Goal: Information Seeking & Learning: Learn about a topic

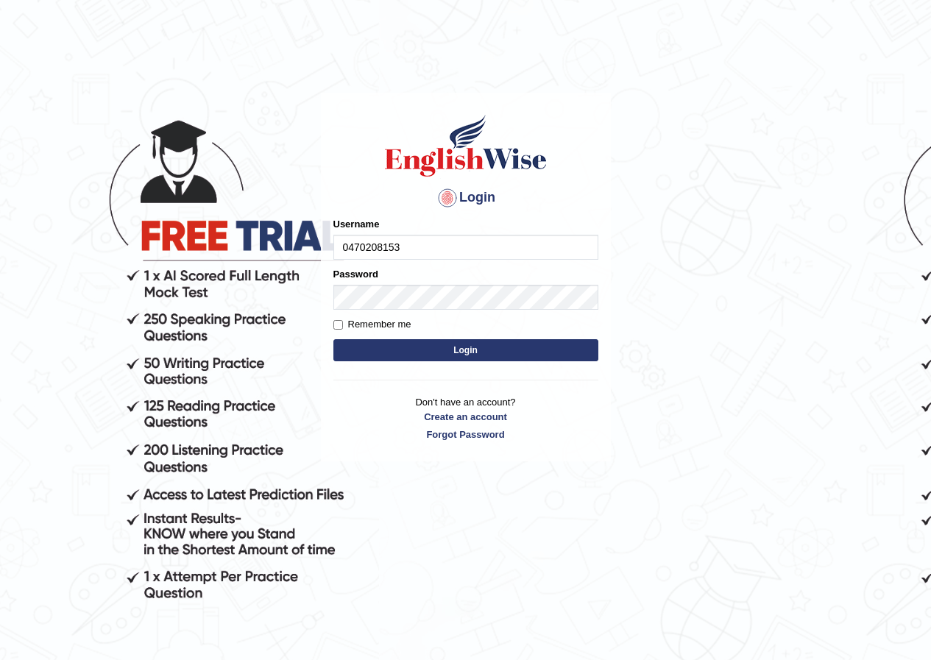
type input "0470208153"
click at [383, 343] on button "Login" at bounding box center [465, 350] width 265 height 22
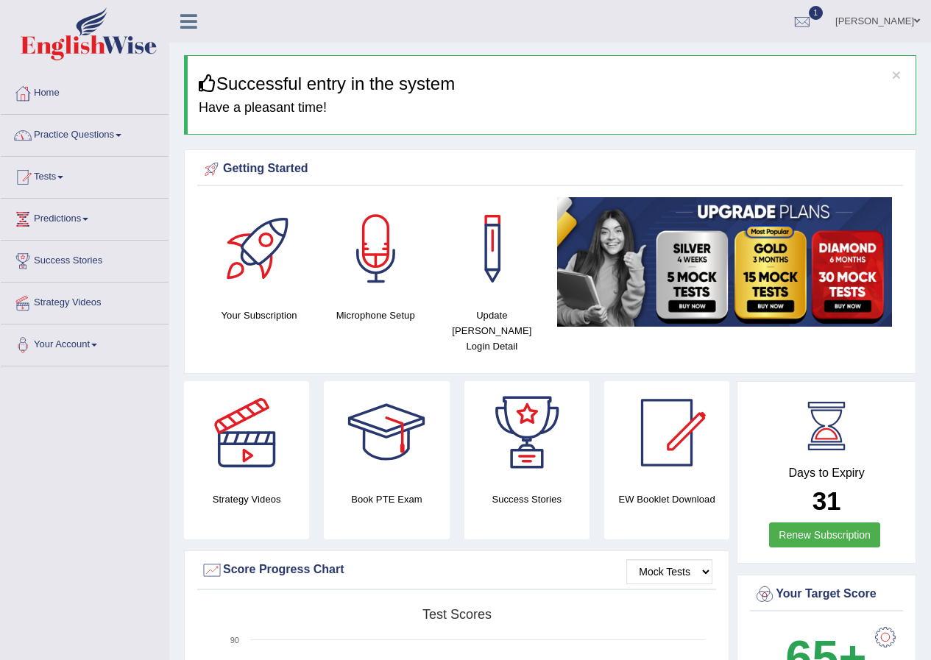
click at [121, 135] on span at bounding box center [119, 135] width 6 height 3
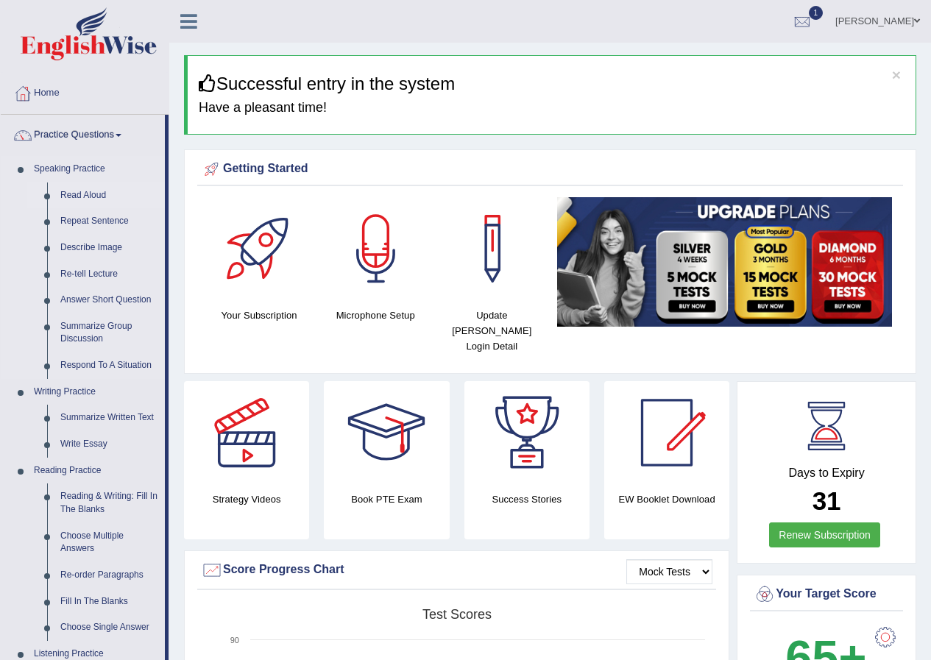
click at [82, 194] on link "Read Aloud" at bounding box center [109, 195] width 111 height 26
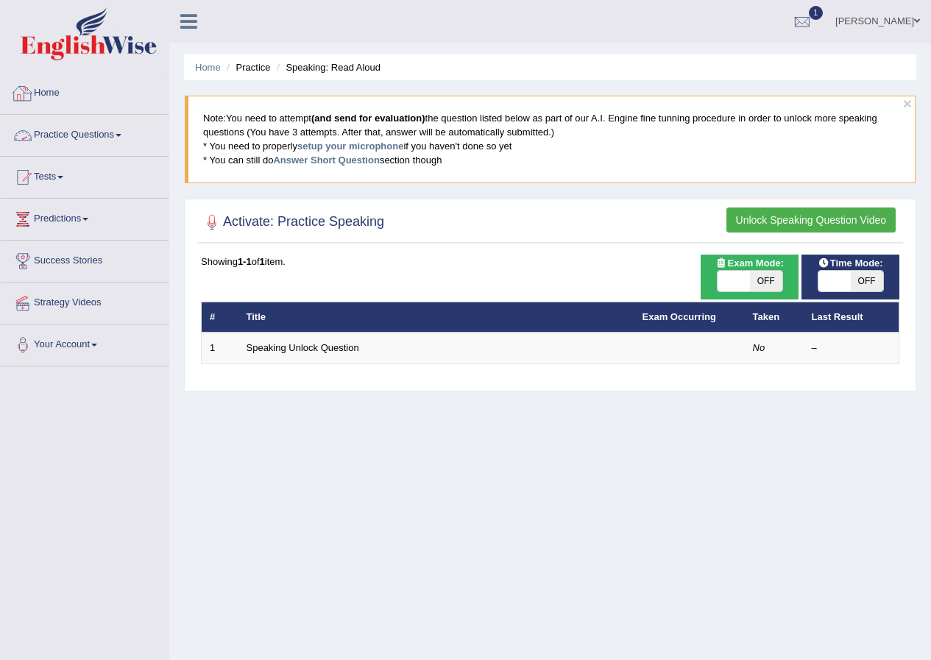
click at [116, 134] on link "Practice Questions" at bounding box center [85, 133] width 168 height 37
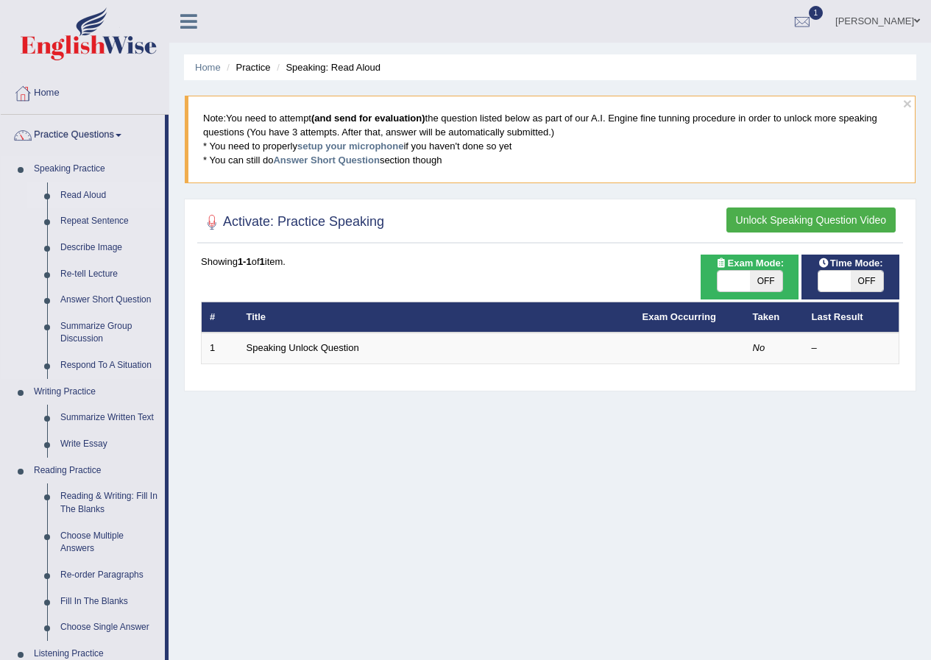
click at [74, 195] on link "Read Aloud" at bounding box center [109, 195] width 111 height 26
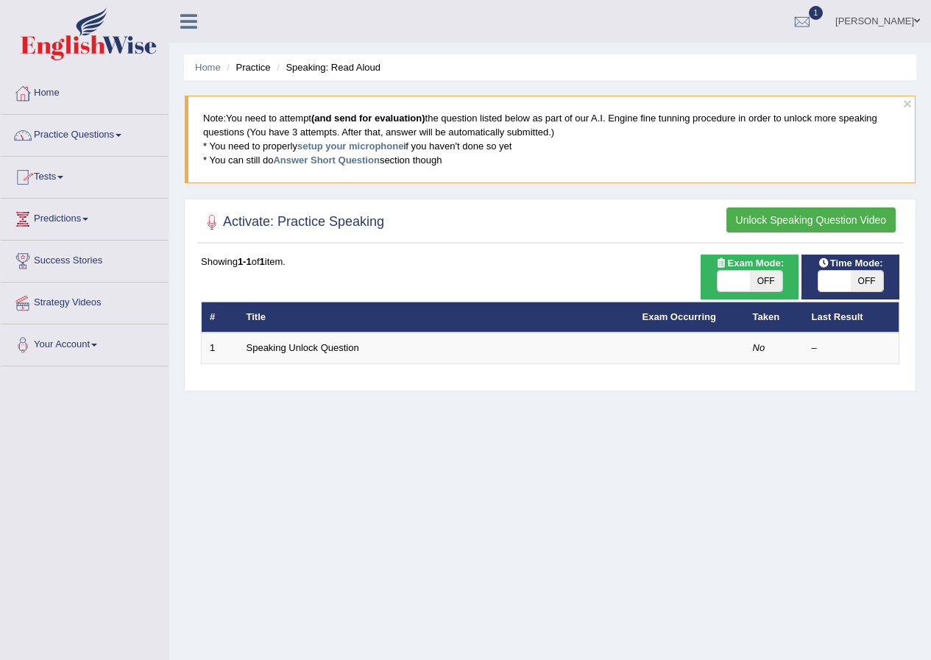
click at [121, 135] on span at bounding box center [119, 135] width 6 height 3
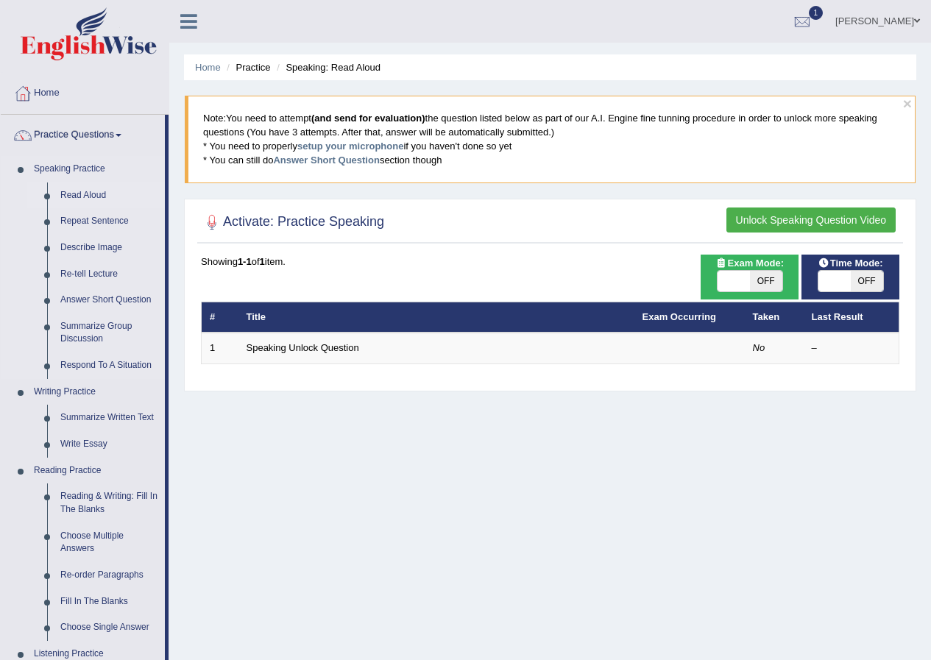
click at [94, 192] on link "Read Aloud" at bounding box center [109, 195] width 111 height 26
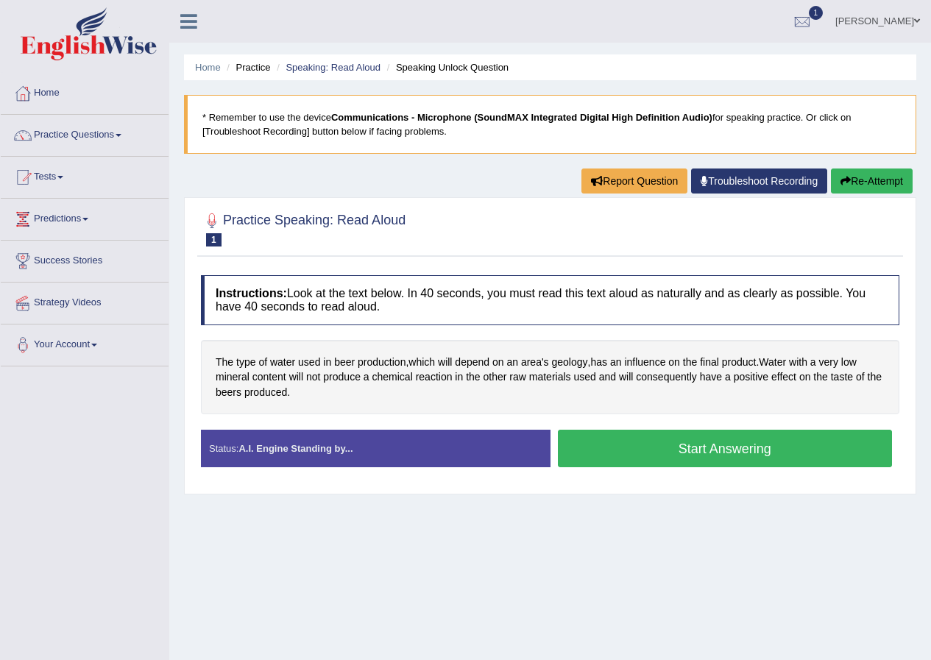
click at [648, 457] on button "Start Answering" at bounding box center [725, 449] width 335 height 38
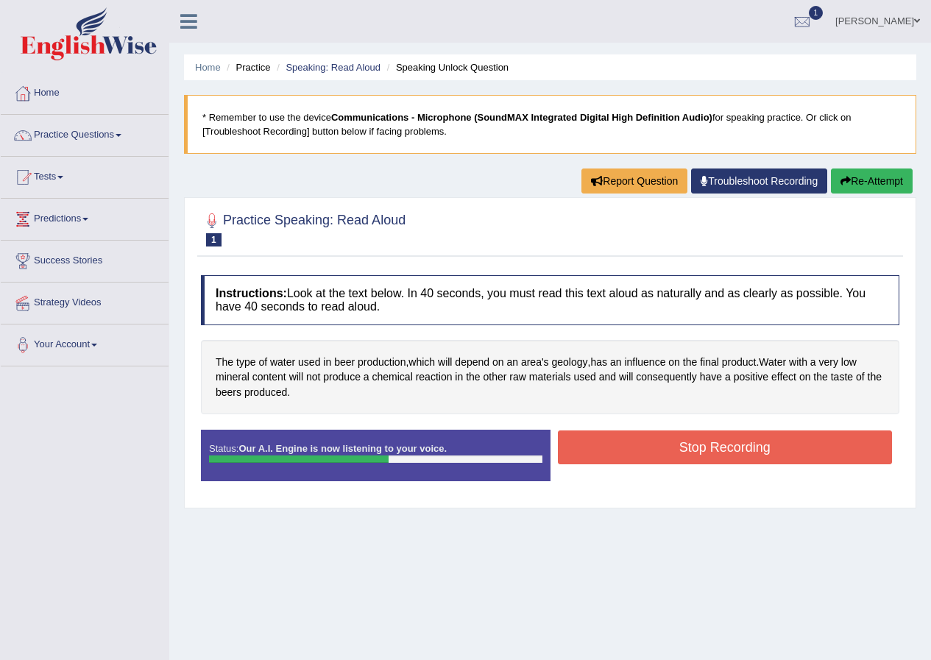
click at [636, 458] on button "Stop Recording" at bounding box center [725, 447] width 335 height 34
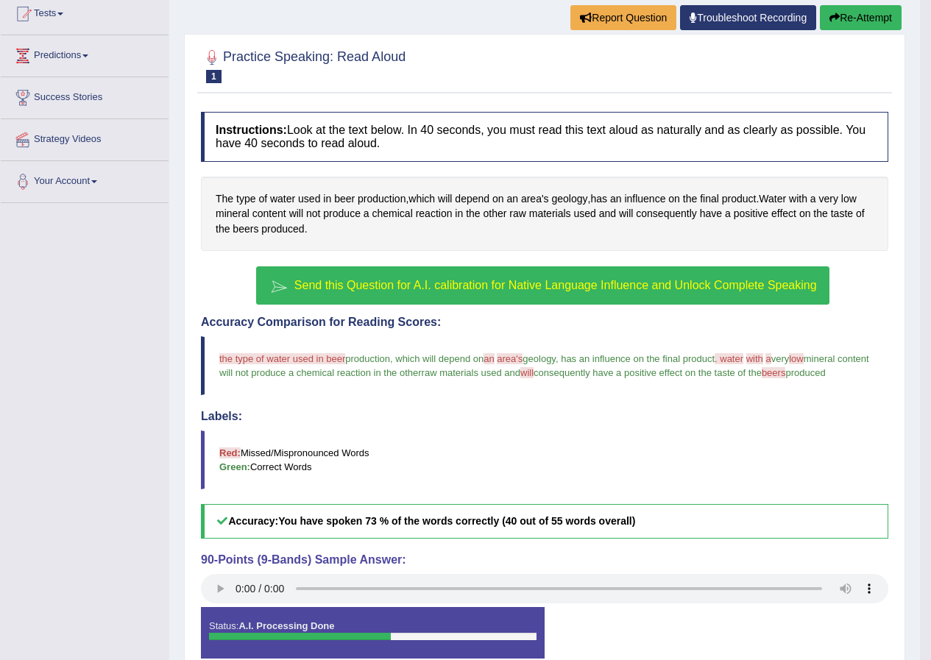
scroll to position [90, 0]
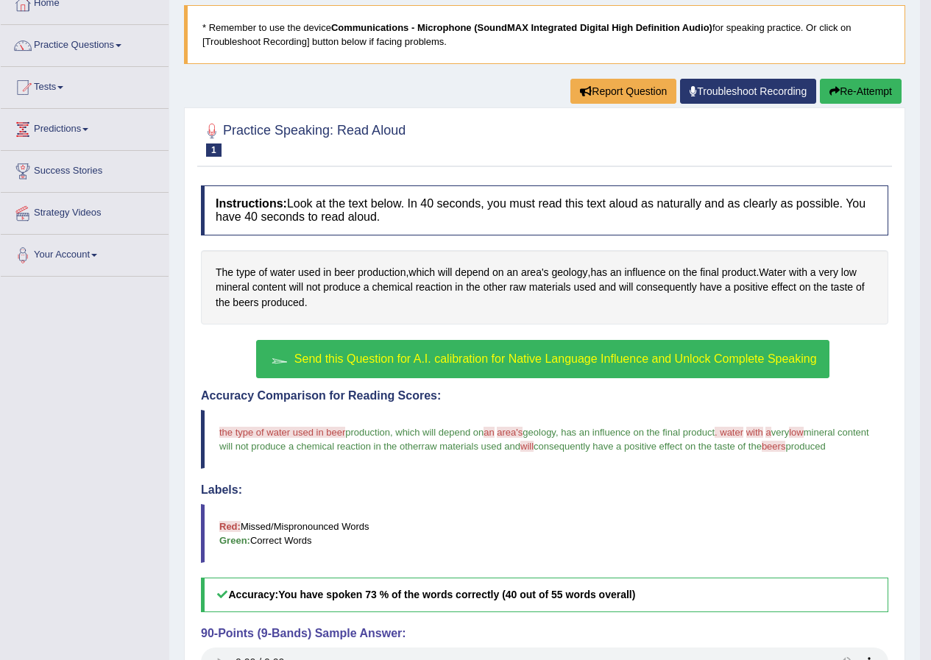
click at [454, 358] on span "Send this Question for A.I. calibration for Native Language Influence and Unloc…" at bounding box center [555, 358] width 522 height 13
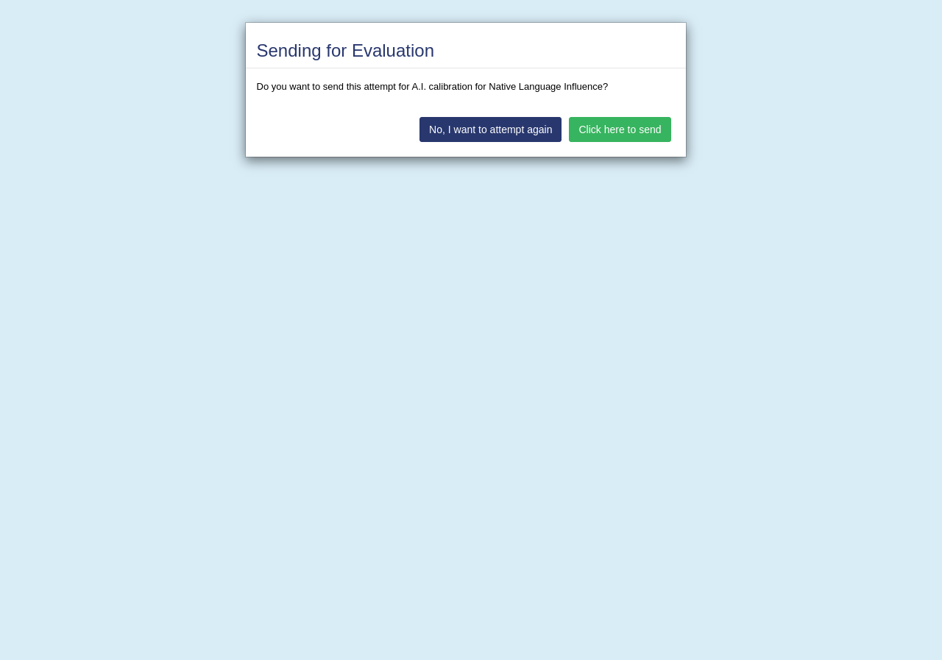
click at [579, 132] on button "Click here to send" at bounding box center [620, 129] width 102 height 25
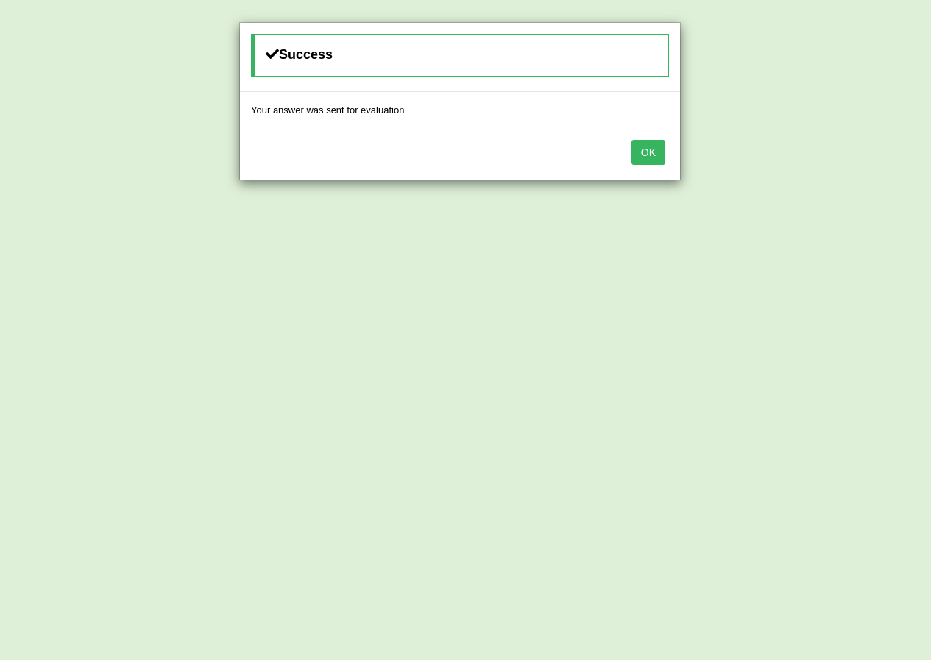
click at [639, 157] on button "OK" at bounding box center [648, 152] width 34 height 25
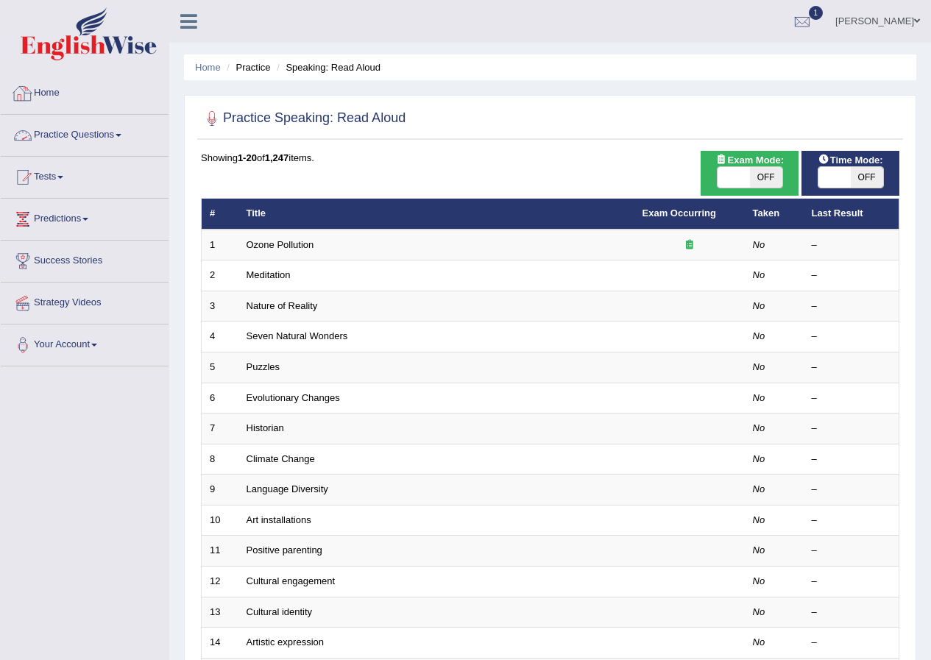
click at [121, 136] on span at bounding box center [119, 135] width 6 height 3
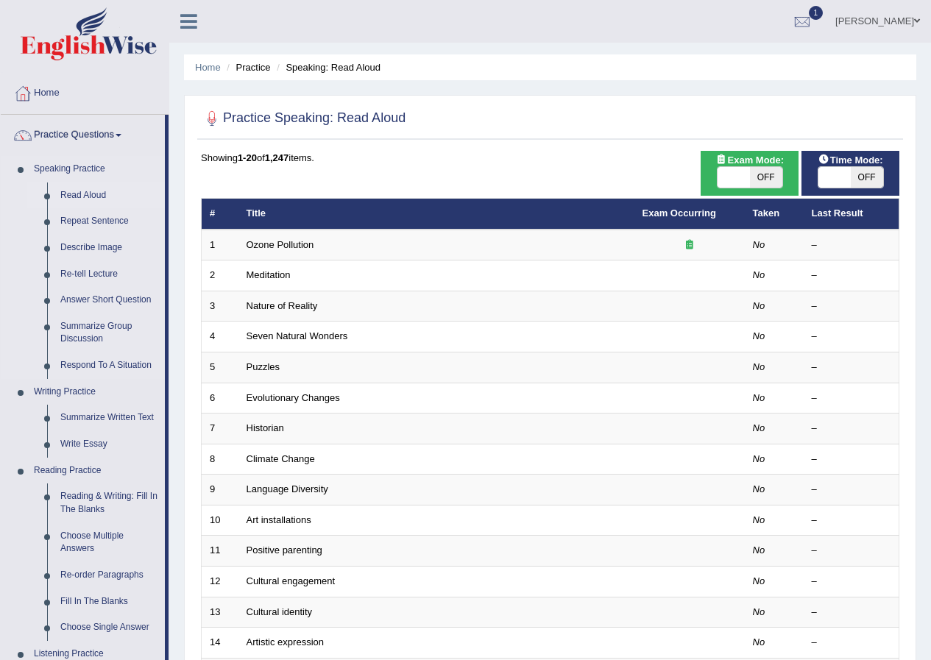
click at [88, 197] on link "Read Aloud" at bounding box center [109, 195] width 111 height 26
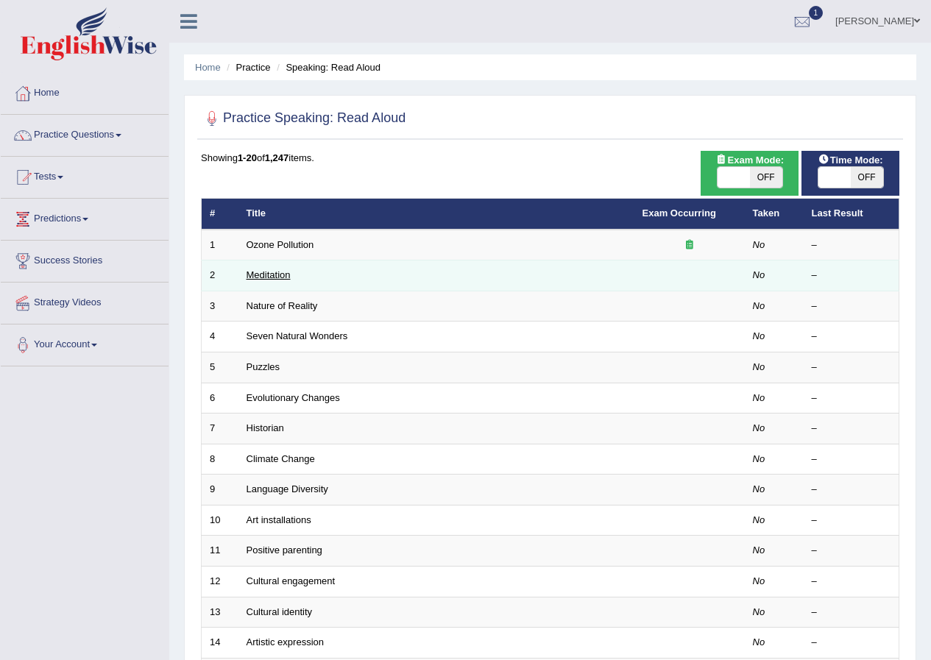
click at [262, 277] on link "Meditation" at bounding box center [268, 274] width 44 height 11
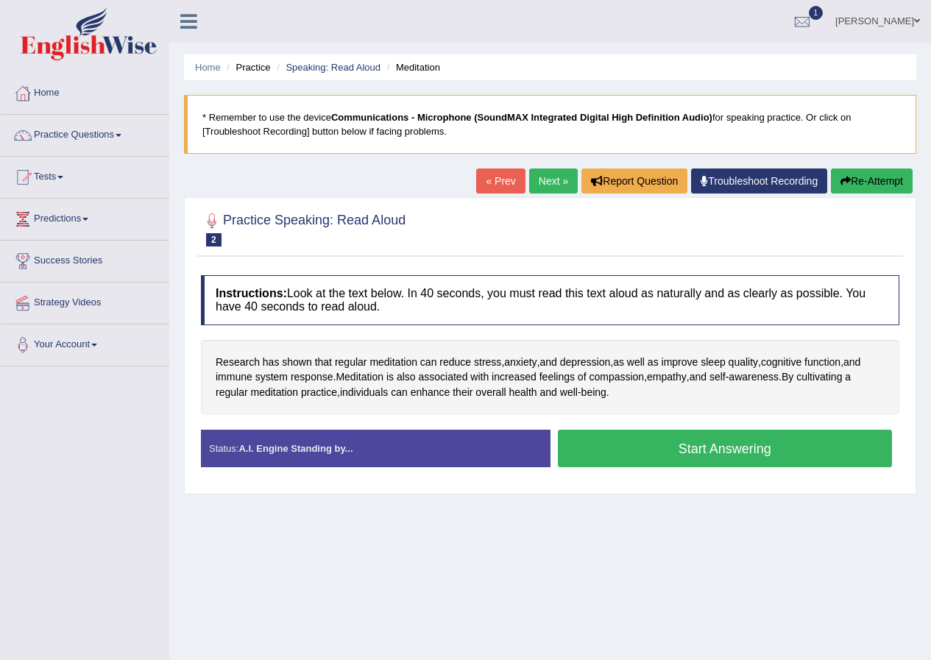
click at [617, 458] on button "Start Answering" at bounding box center [725, 449] width 335 height 38
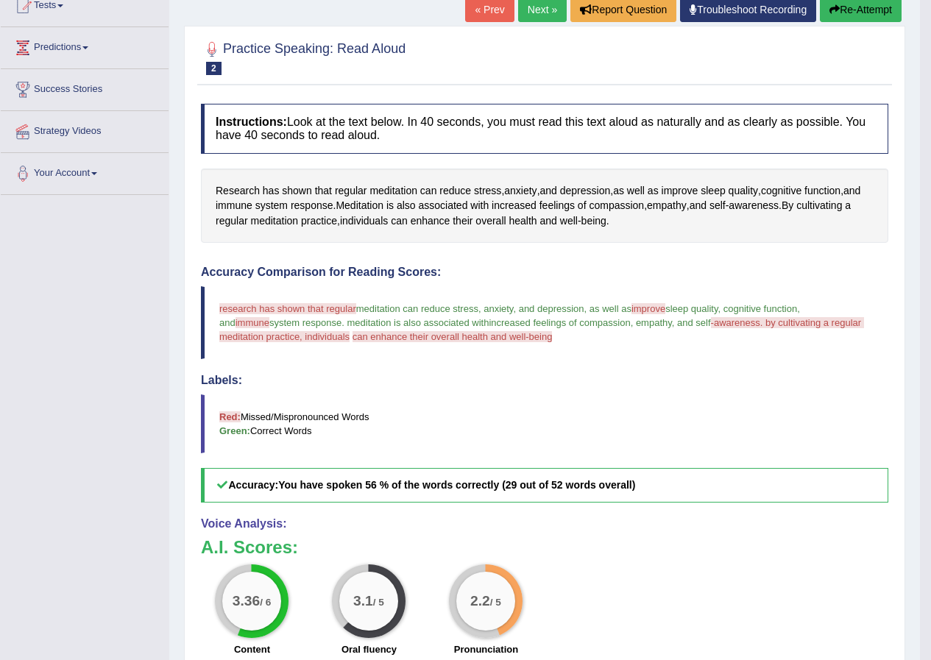
scroll to position [138, 0]
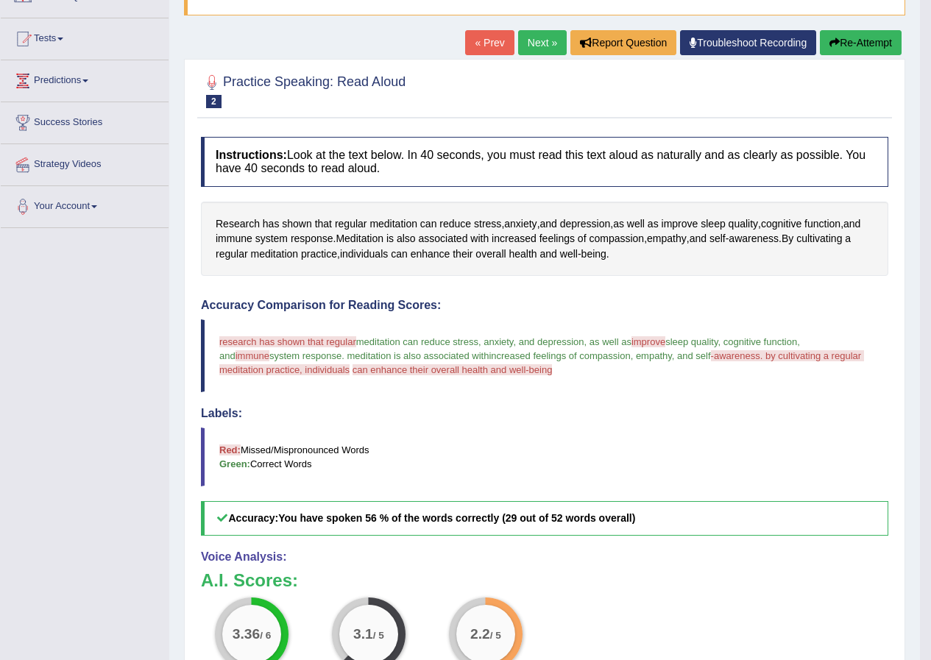
click at [480, 40] on link "« Prev" at bounding box center [489, 42] width 49 height 25
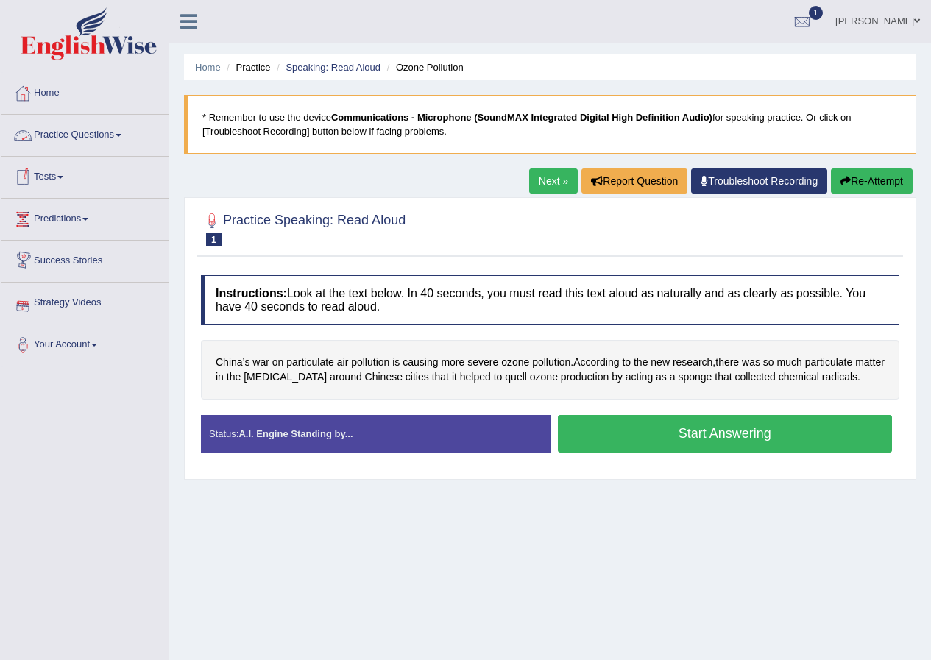
click at [116, 135] on link "Practice Questions" at bounding box center [85, 133] width 168 height 37
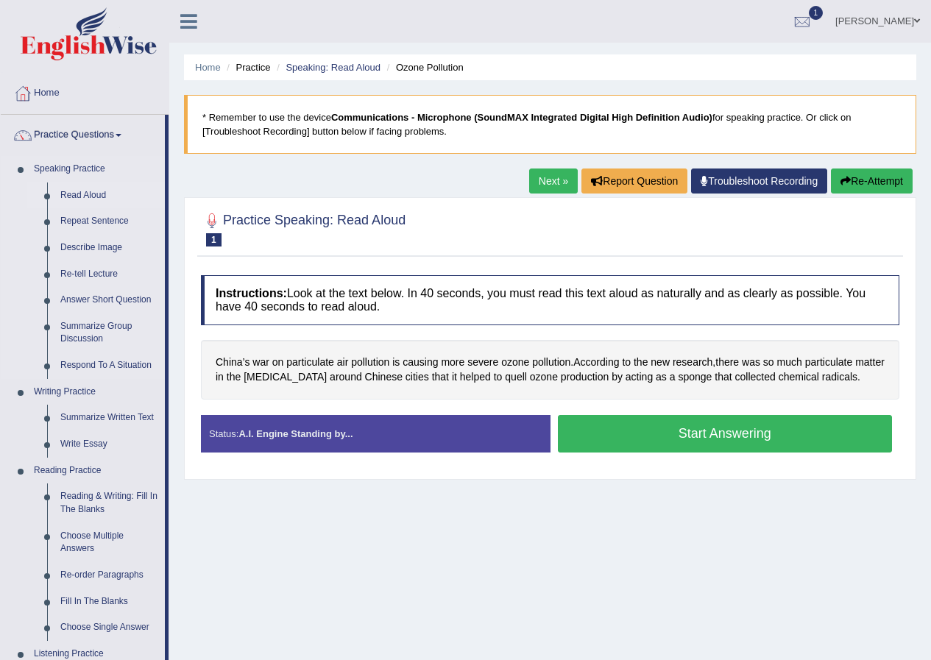
click at [92, 196] on link "Read Aloud" at bounding box center [109, 195] width 111 height 26
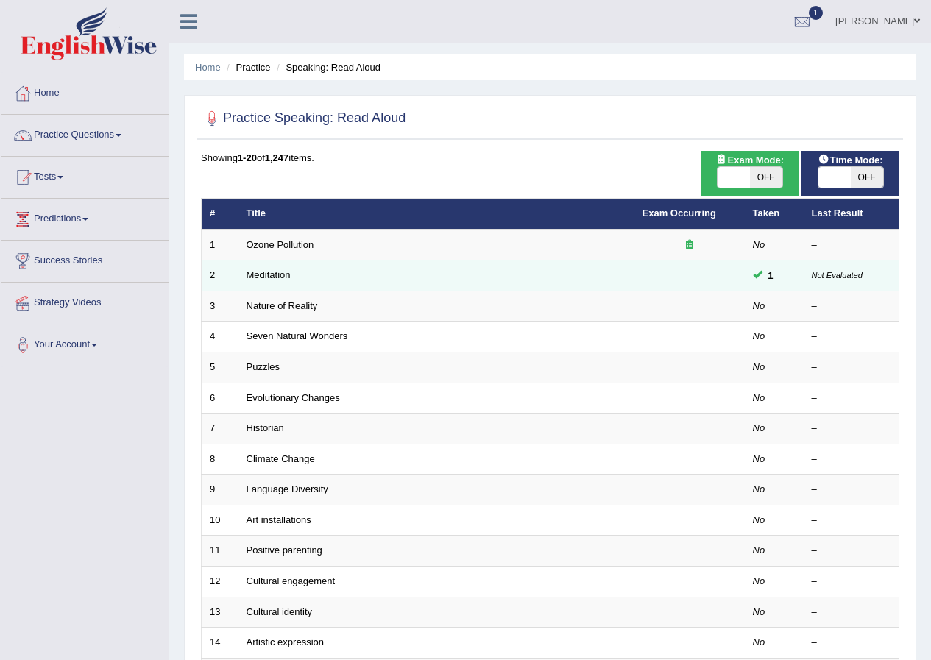
click at [819, 279] on small "Not Evaluated" at bounding box center [837, 275] width 51 height 9
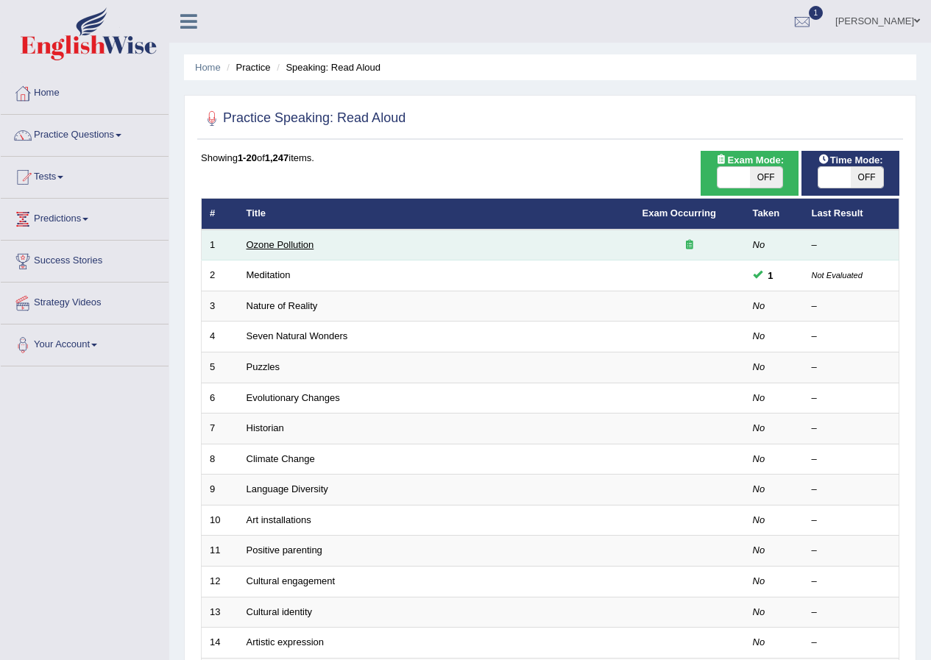
click at [289, 243] on link "Ozone Pollution" at bounding box center [280, 244] width 68 height 11
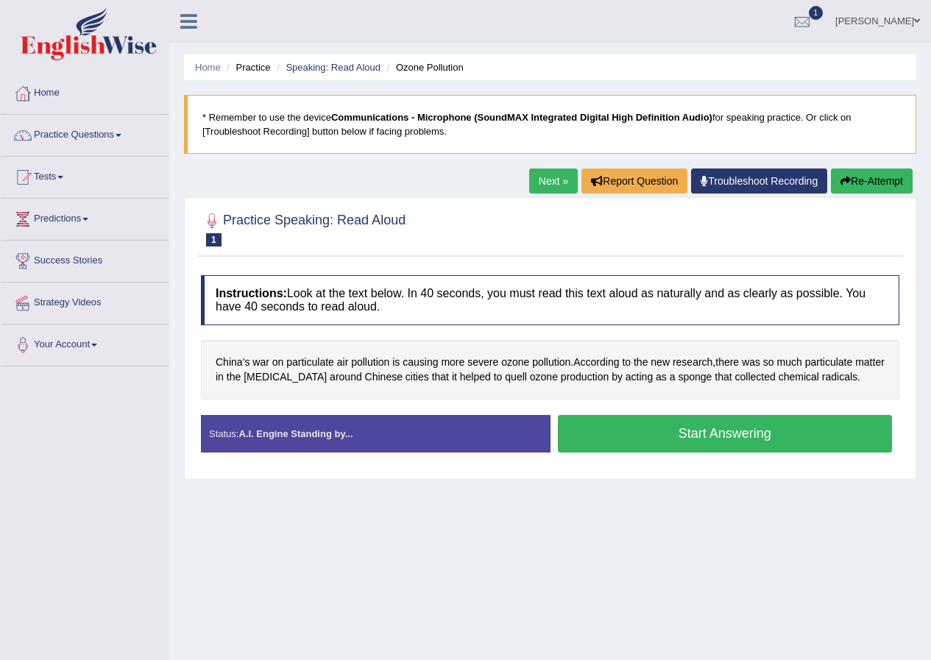
click at [0, 0] on icon at bounding box center [0, 0] width 0 height 0
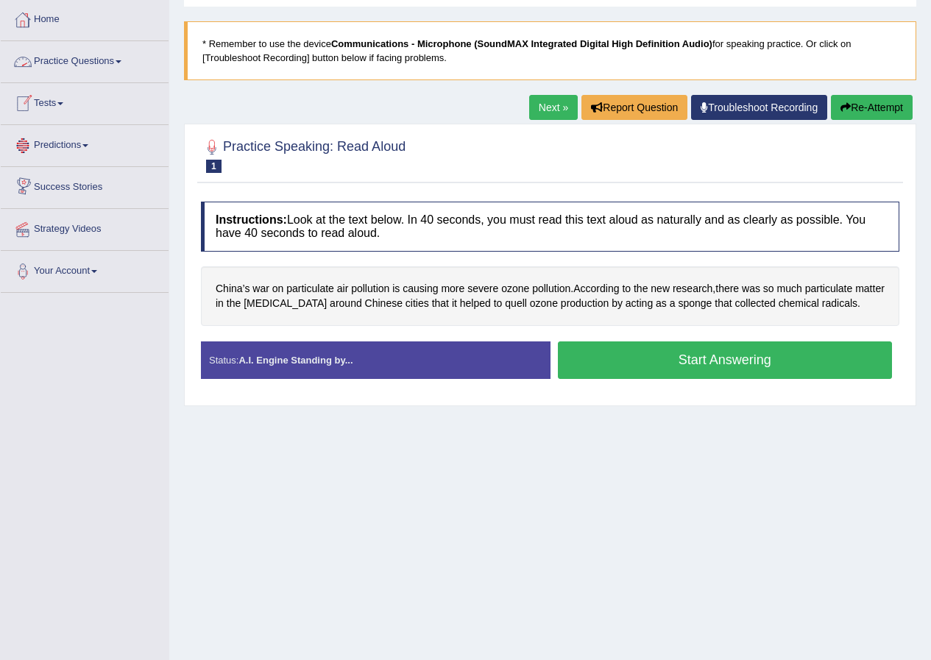
click at [122, 64] on link "Practice Questions" at bounding box center [85, 59] width 168 height 37
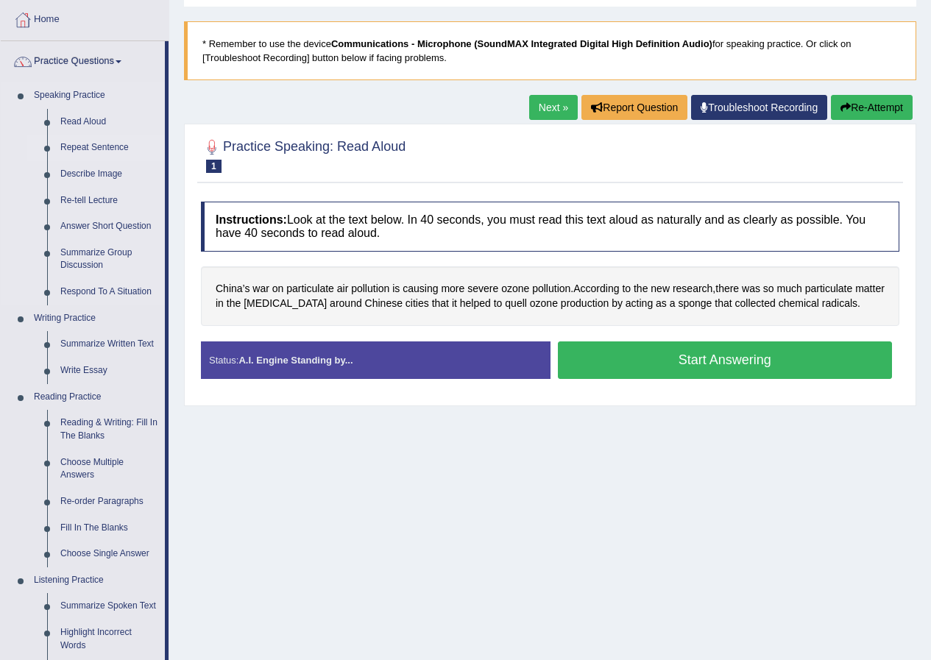
click at [79, 149] on link "Repeat Sentence" at bounding box center [109, 148] width 111 height 26
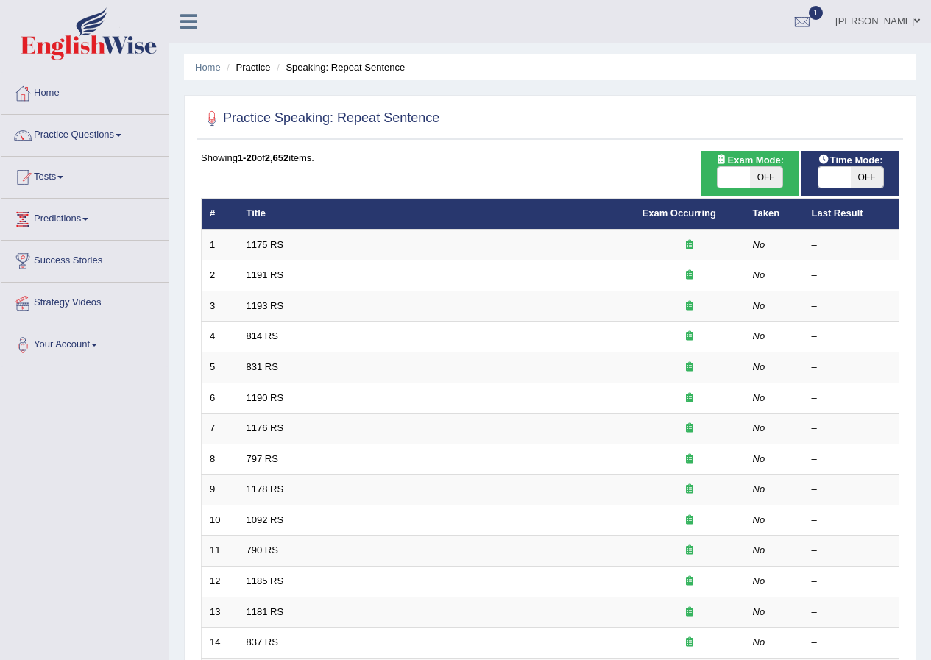
click at [121, 135] on span at bounding box center [119, 135] width 6 height 3
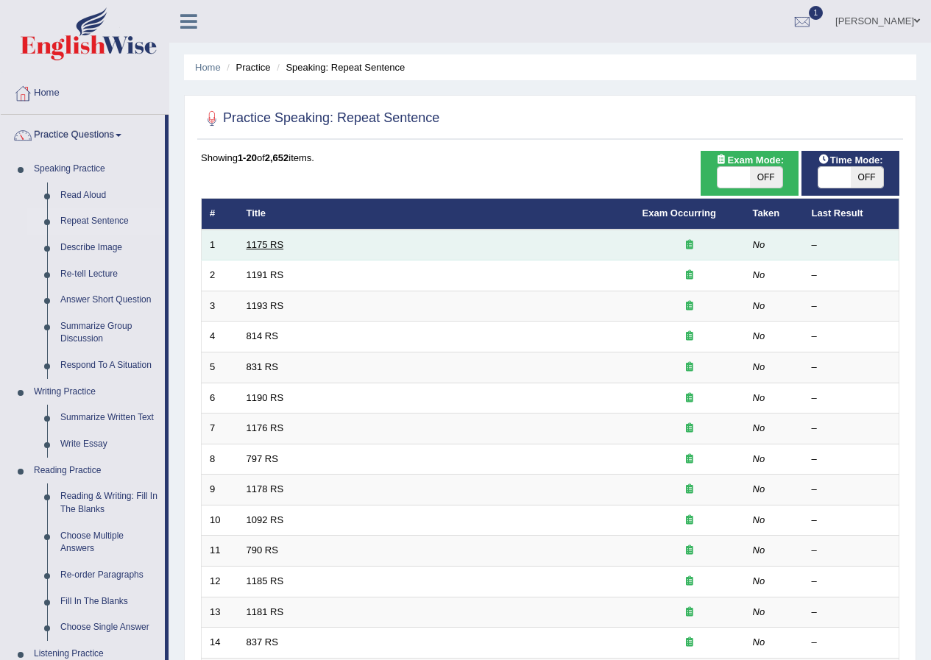
click at [274, 249] on link "1175 RS" at bounding box center [265, 244] width 38 height 11
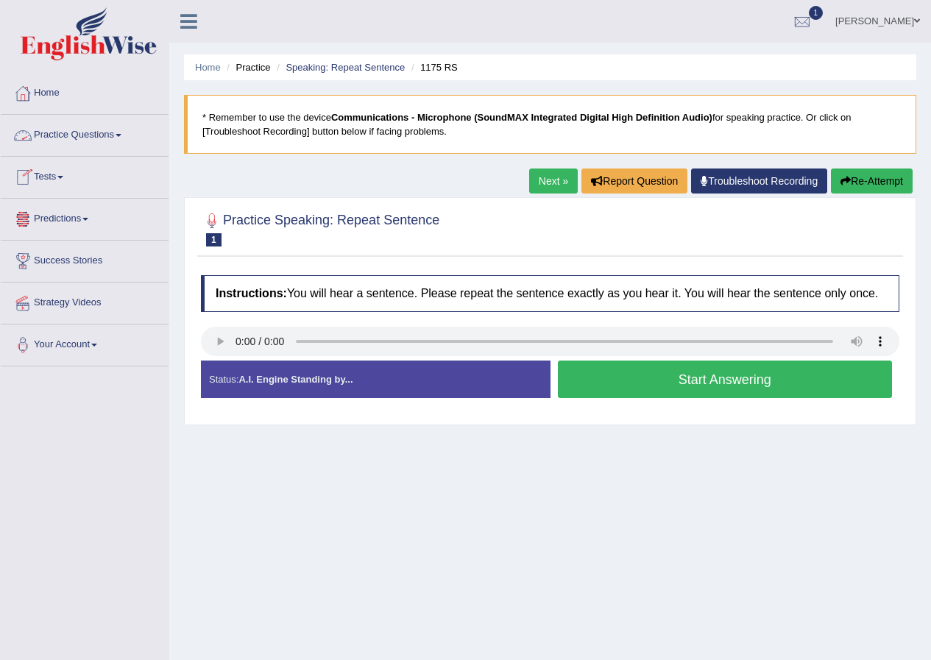
click at [121, 135] on span at bounding box center [119, 135] width 6 height 3
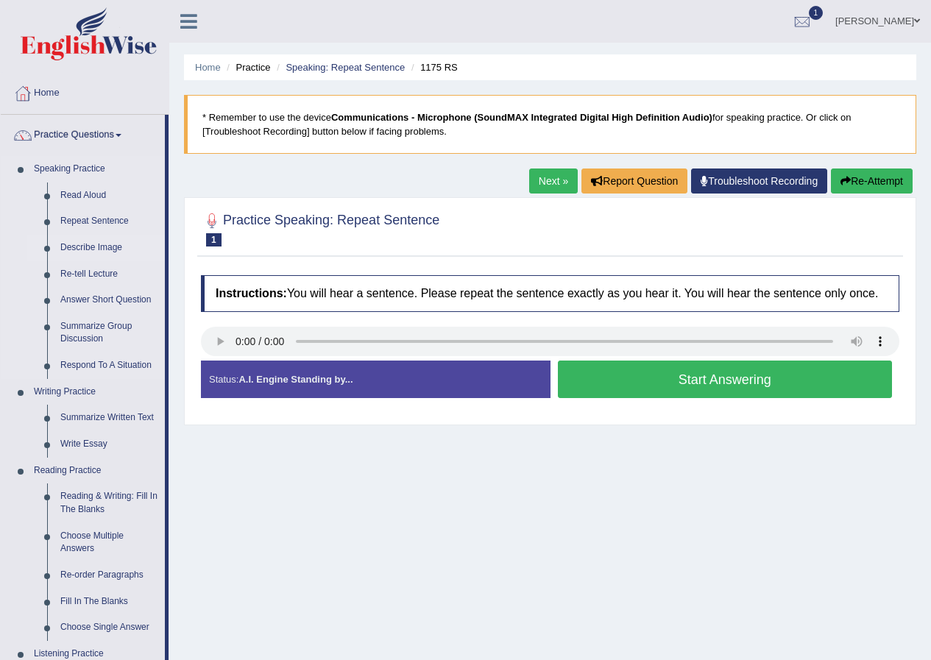
click at [93, 246] on link "Describe Image" at bounding box center [109, 248] width 111 height 26
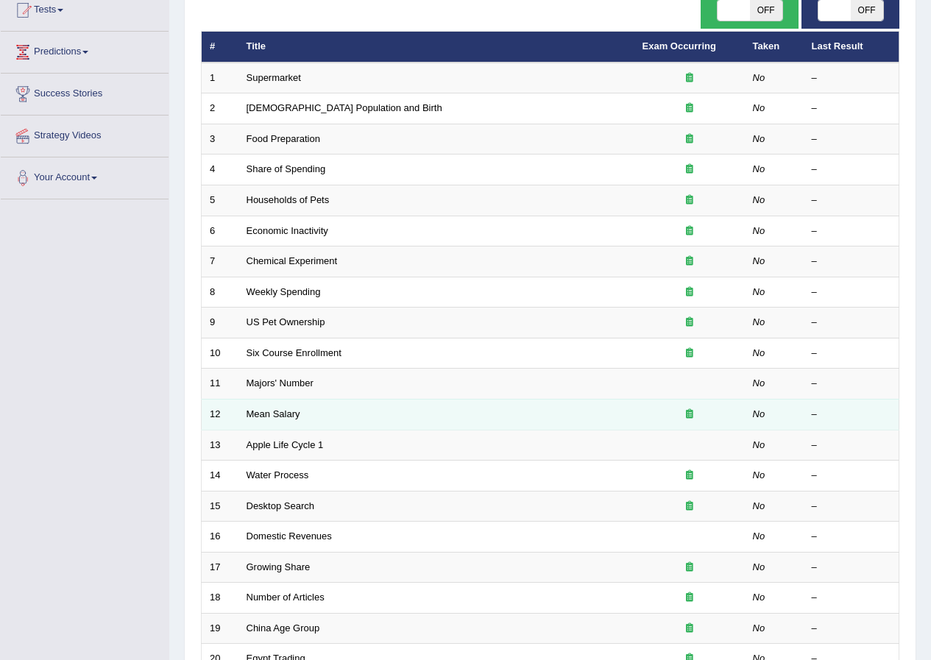
scroll to position [93, 0]
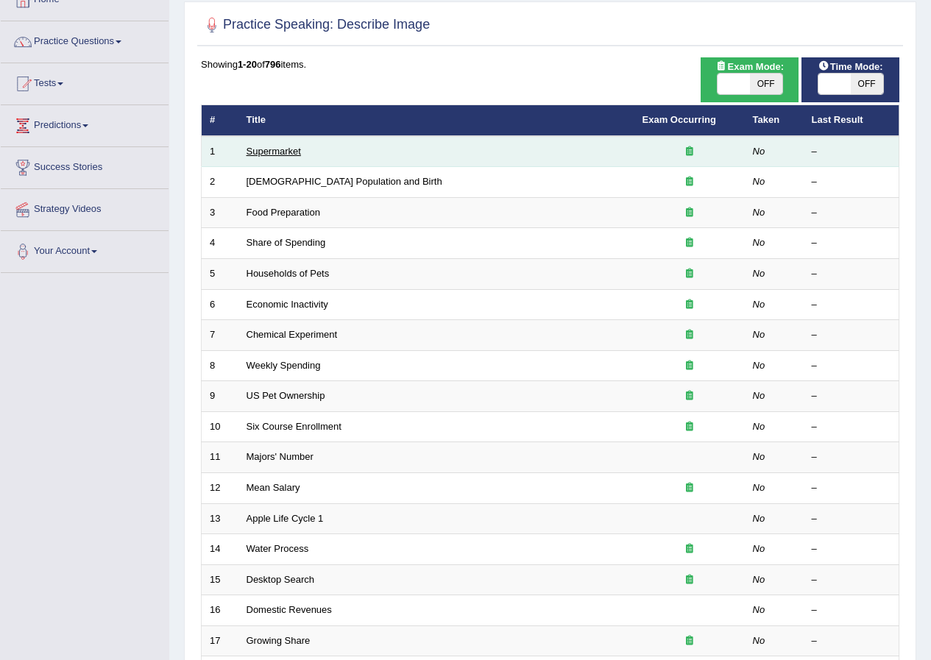
click at [277, 156] on link "Supermarket" at bounding box center [273, 151] width 54 height 11
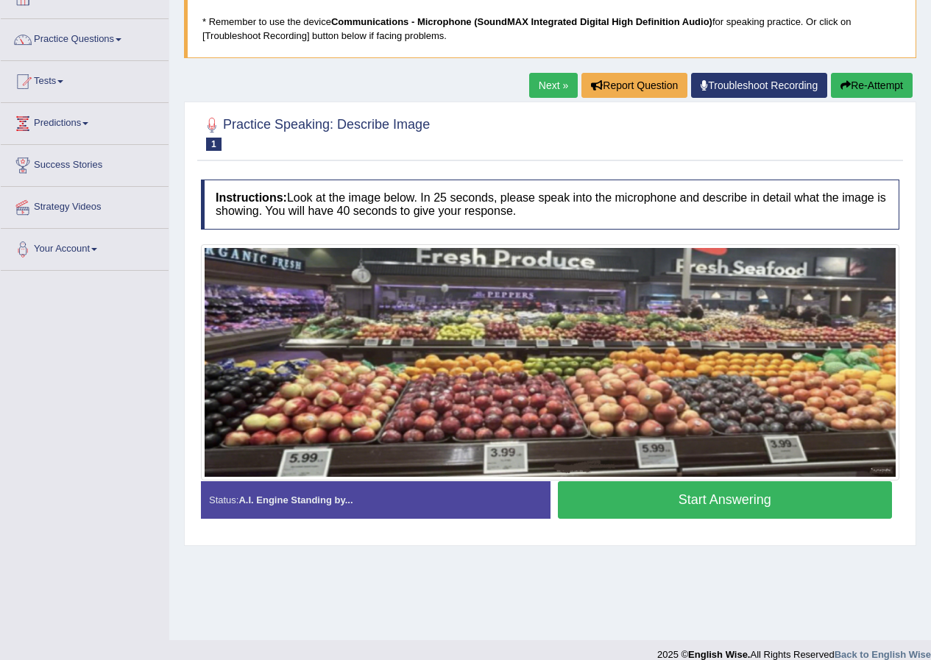
scroll to position [39, 0]
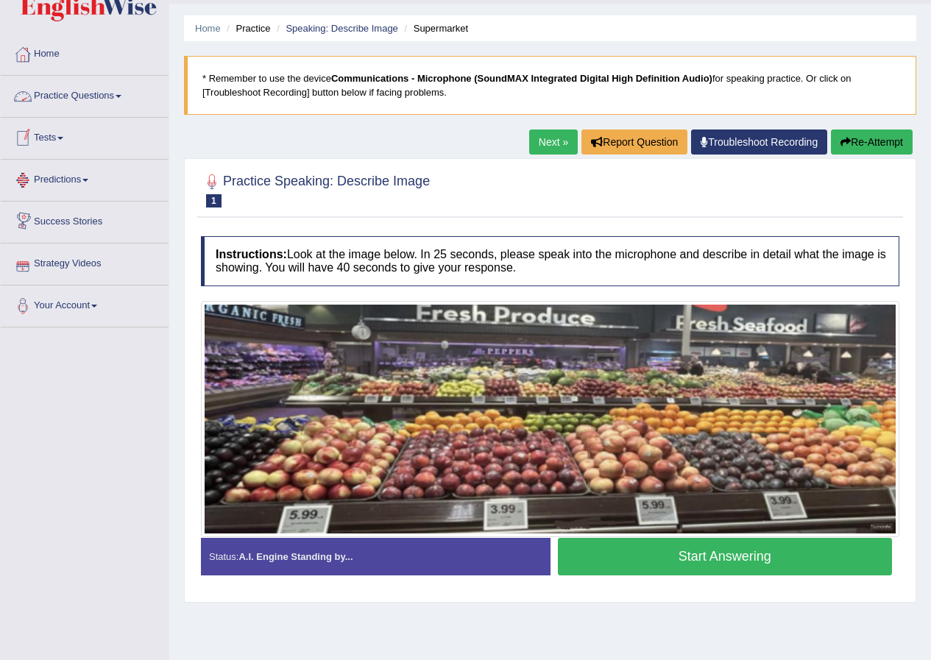
click at [117, 94] on link "Practice Questions" at bounding box center [85, 94] width 168 height 37
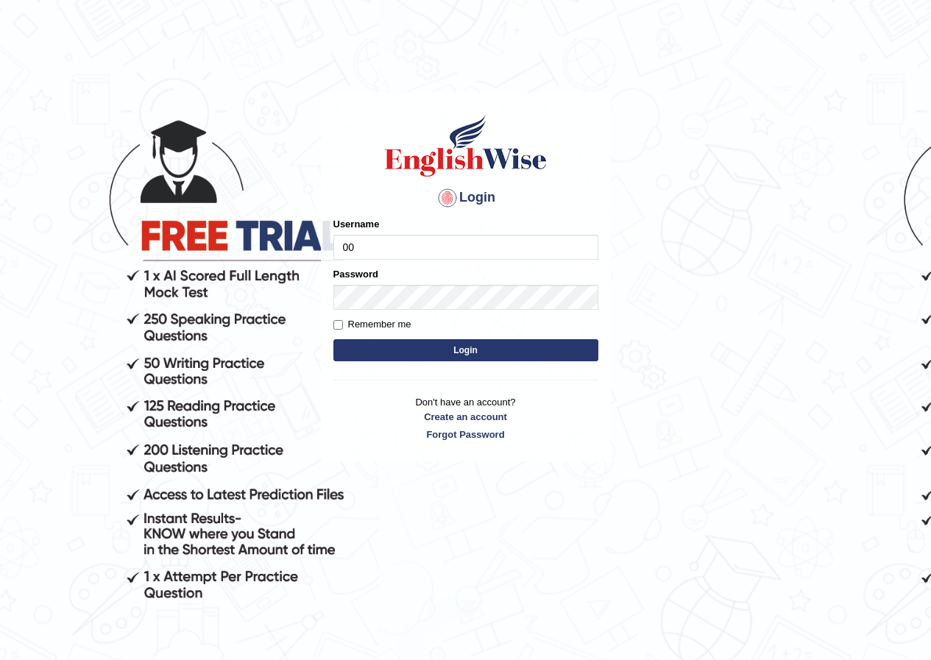
type input "0"
type input "0470208153"
click at [420, 352] on button "Login" at bounding box center [465, 350] width 265 height 22
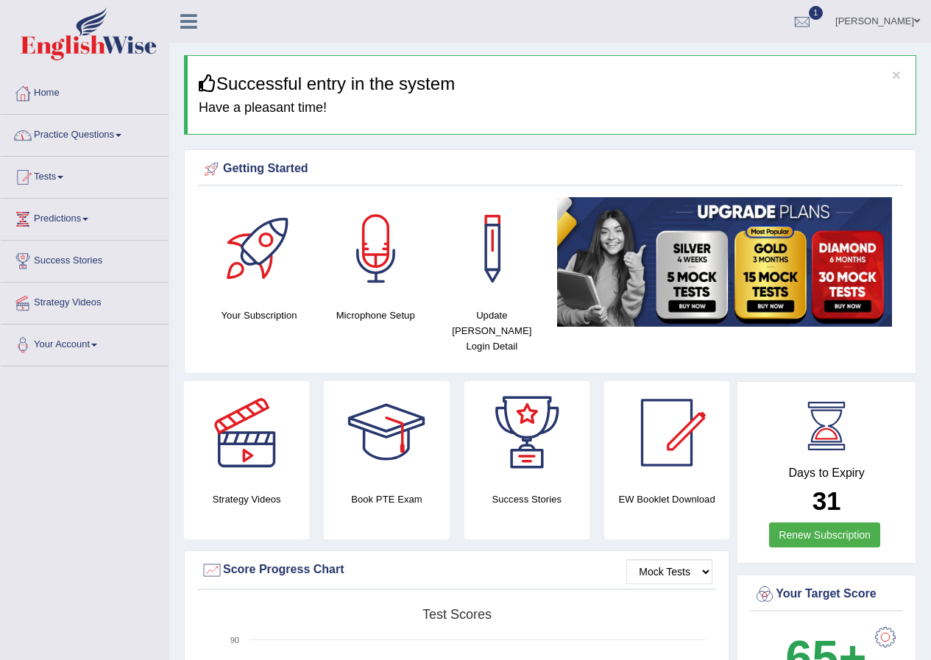
click at [124, 133] on link "Practice Questions" at bounding box center [85, 133] width 168 height 37
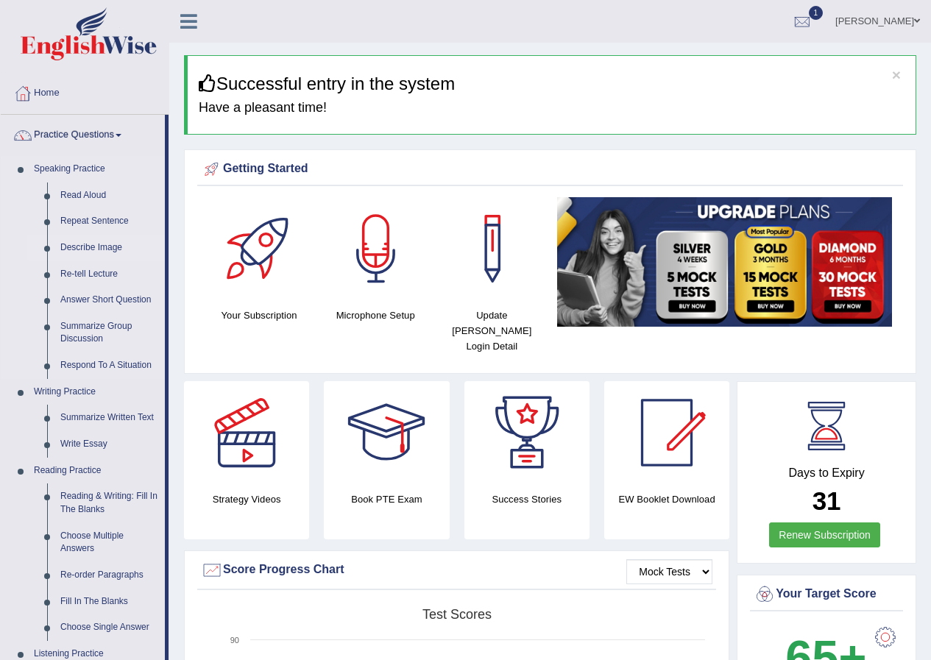
click at [106, 246] on link "Describe Image" at bounding box center [109, 248] width 111 height 26
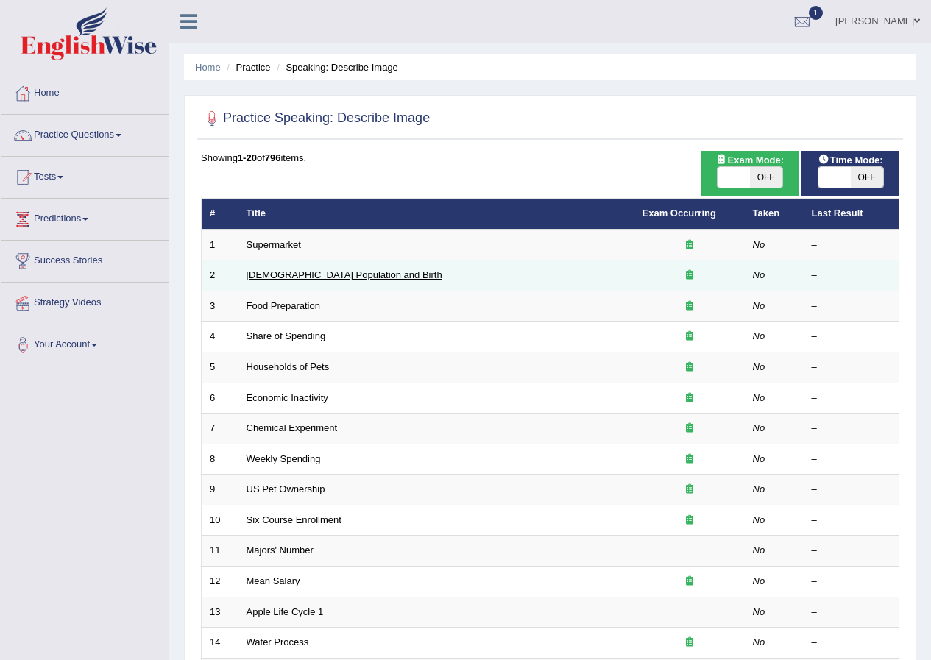
click at [269, 275] on link "[DEMOGRAPHIC_DATA] Population and Birth" at bounding box center [344, 274] width 196 height 11
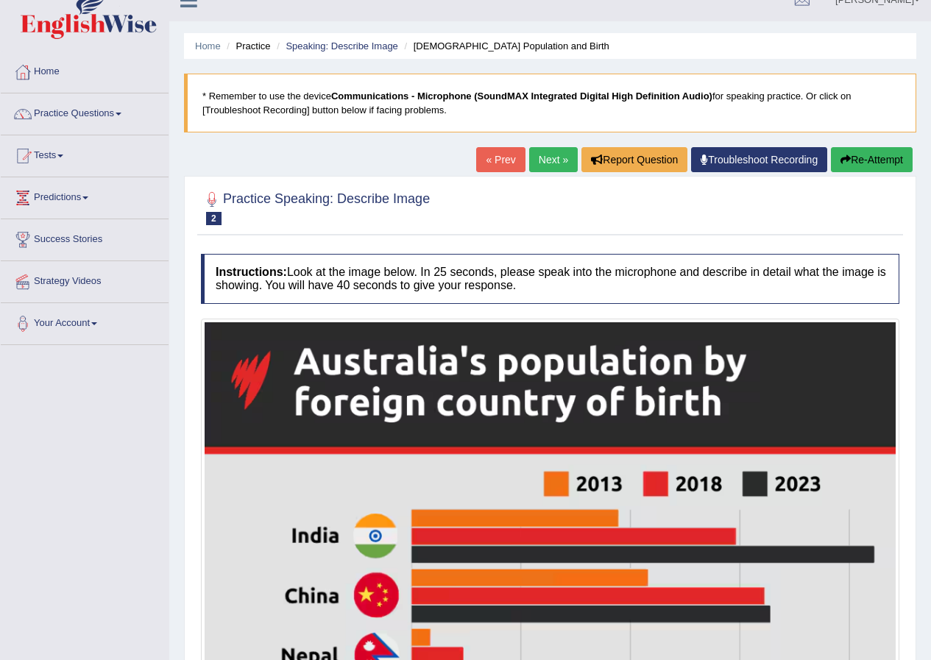
scroll to position [18, 0]
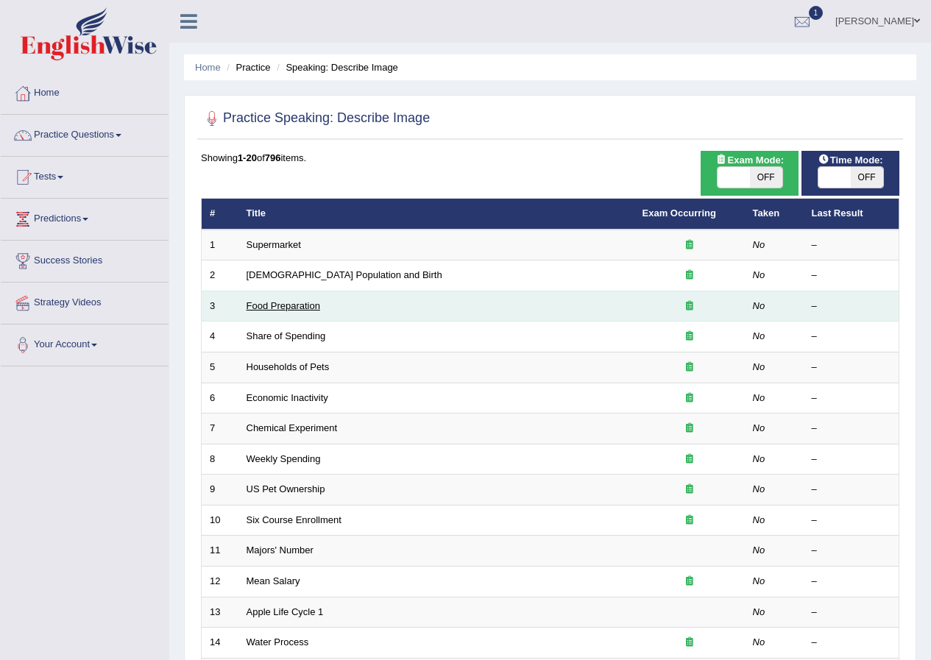
click at [301, 310] on link "Food Preparation" at bounding box center [283, 305] width 74 height 11
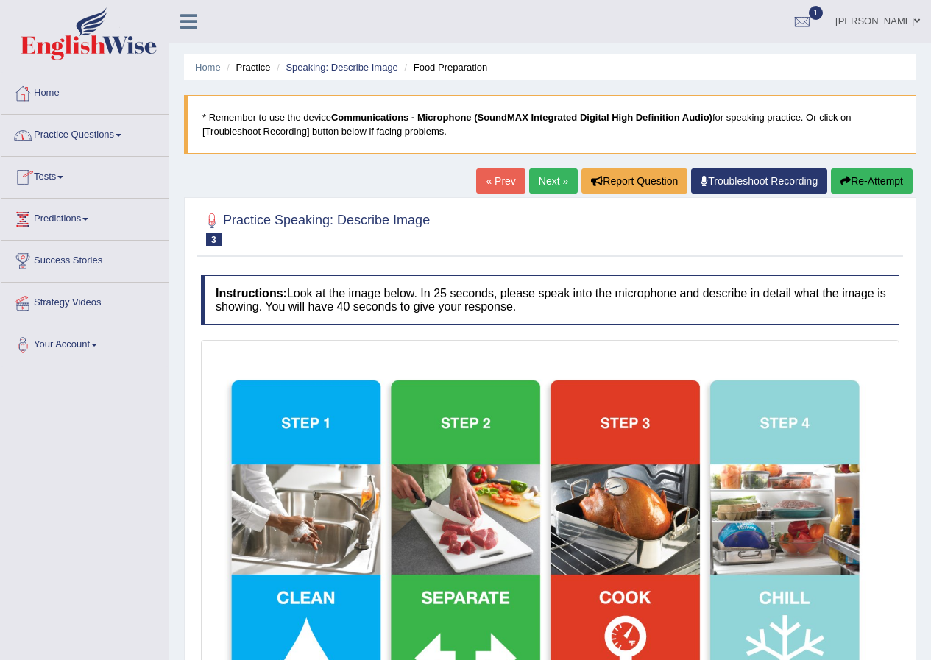
click at [120, 135] on link "Practice Questions" at bounding box center [85, 133] width 168 height 37
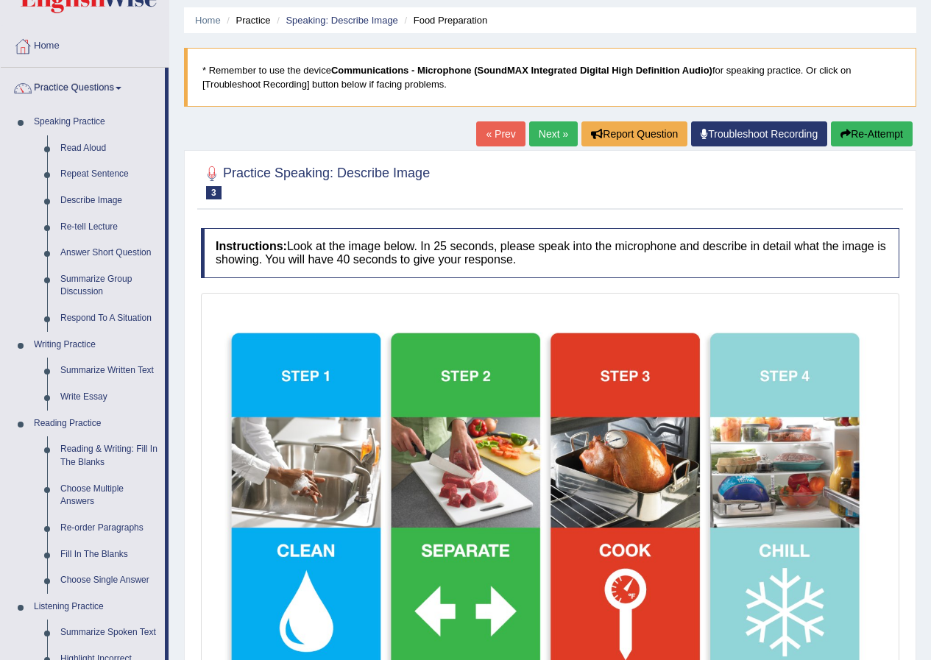
scroll to position [74, 0]
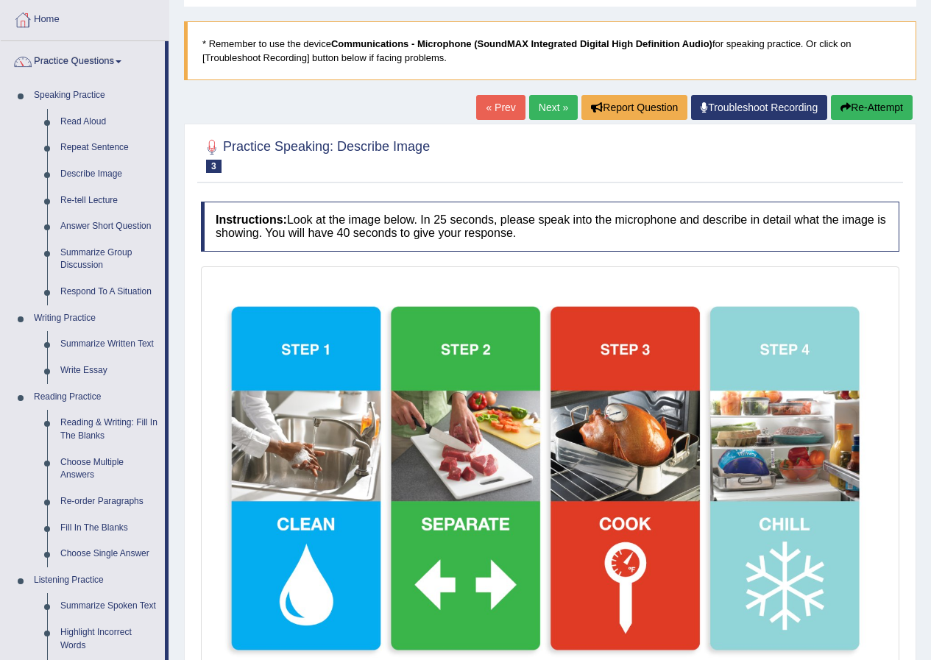
click at [544, 99] on link "Next »" at bounding box center [553, 107] width 49 height 25
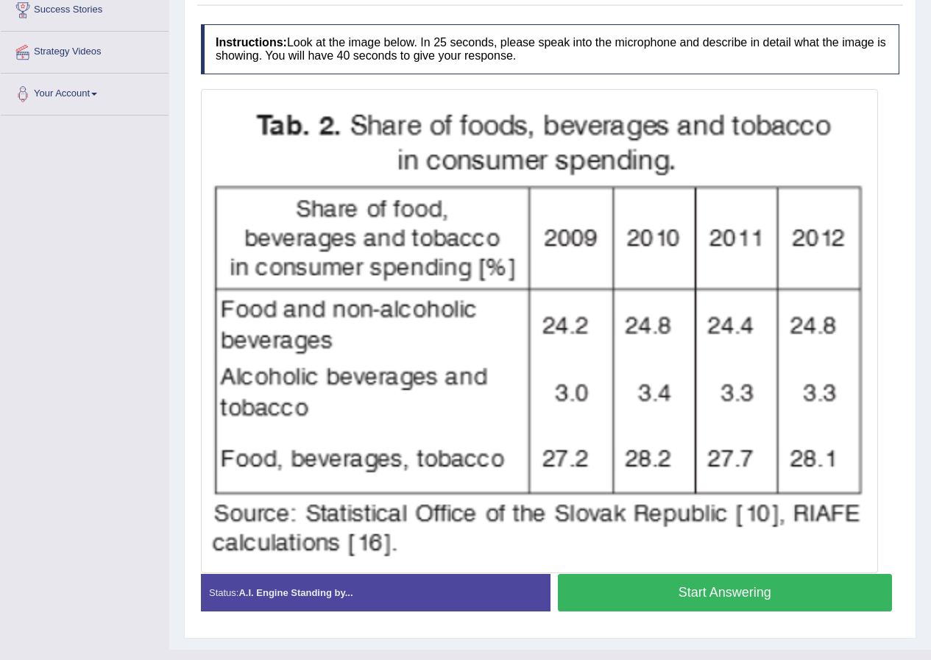
scroll to position [277, 0]
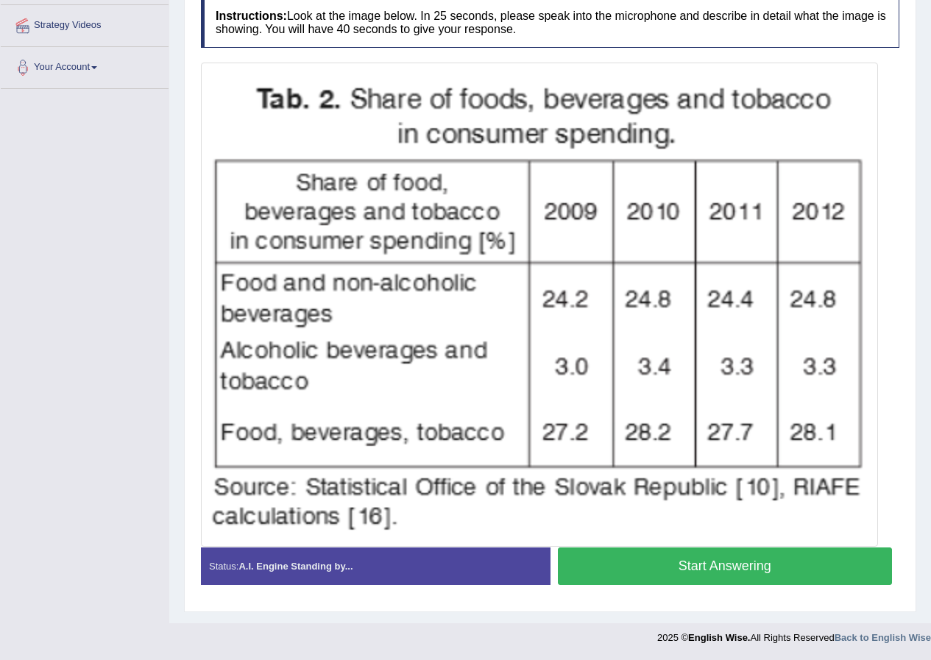
click at [553, 242] on img at bounding box center [540, 304] width 670 height 477
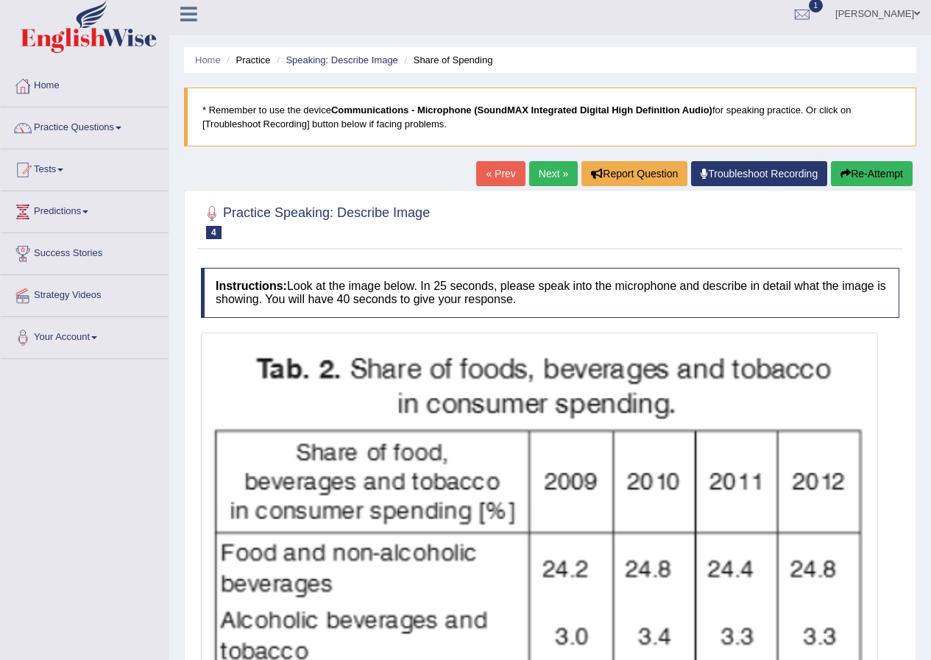
scroll to position [0, 0]
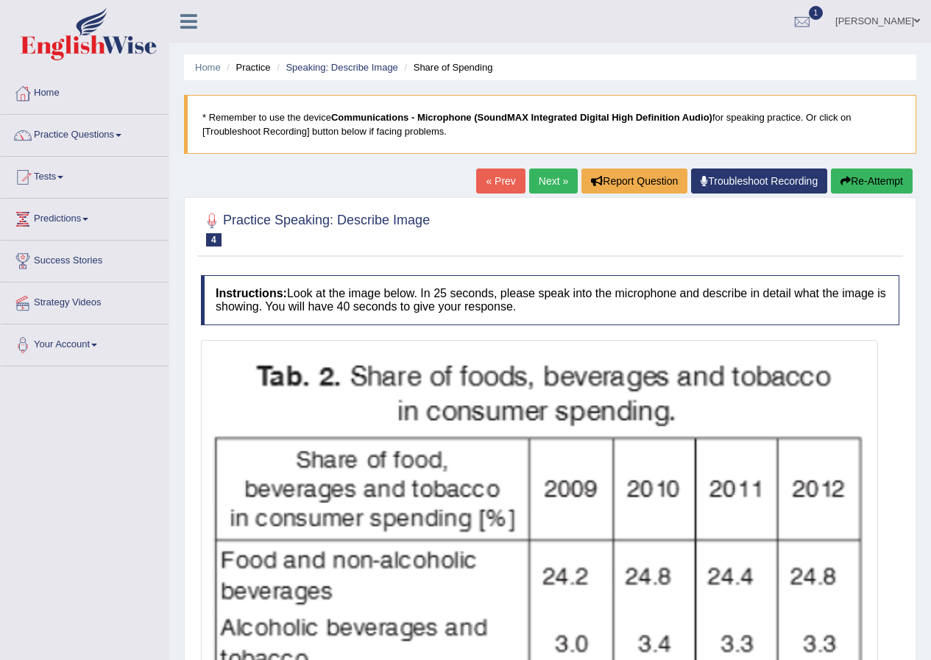
click at [124, 134] on link "Practice Questions" at bounding box center [85, 133] width 168 height 37
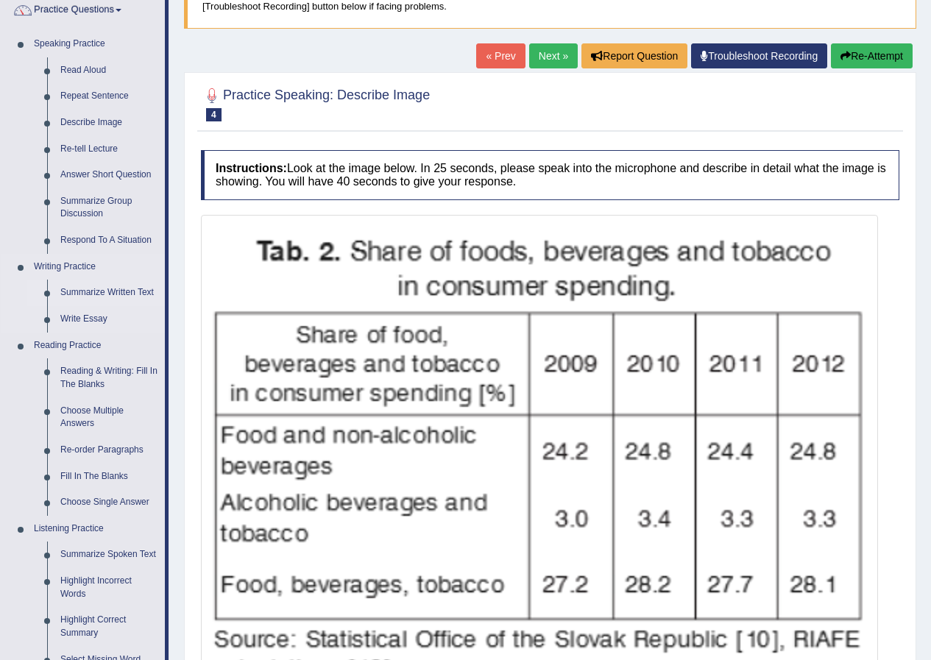
scroll to position [52, 0]
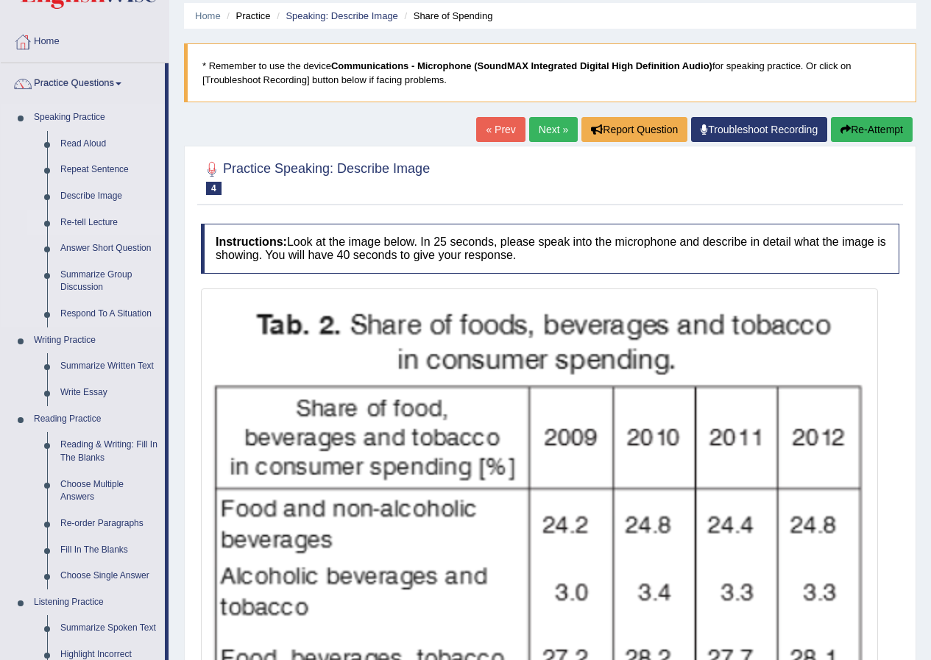
click at [75, 224] on link "Re-tell Lecture" at bounding box center [109, 223] width 111 height 26
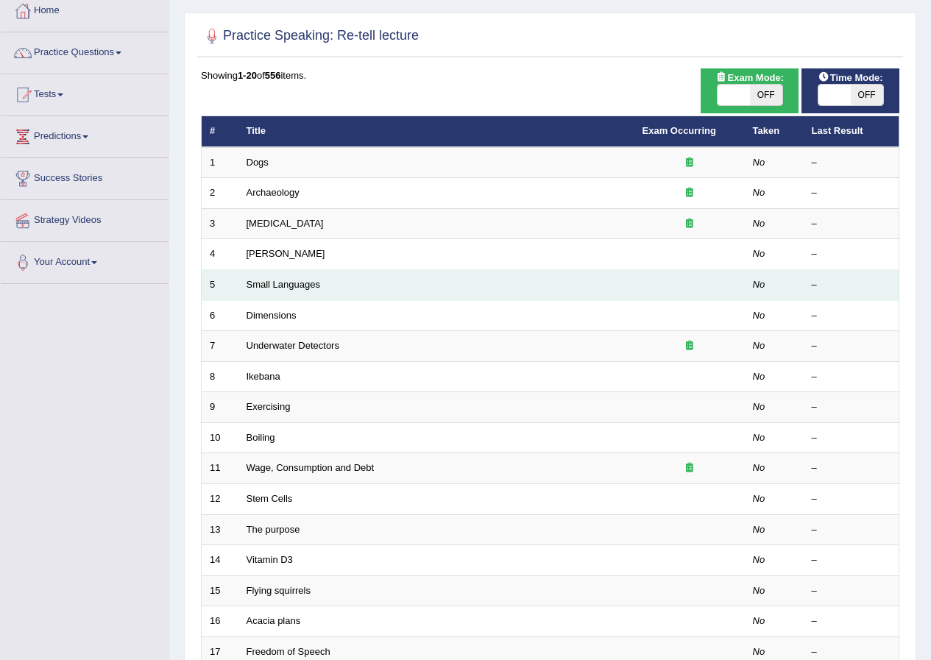
scroll to position [147, 0]
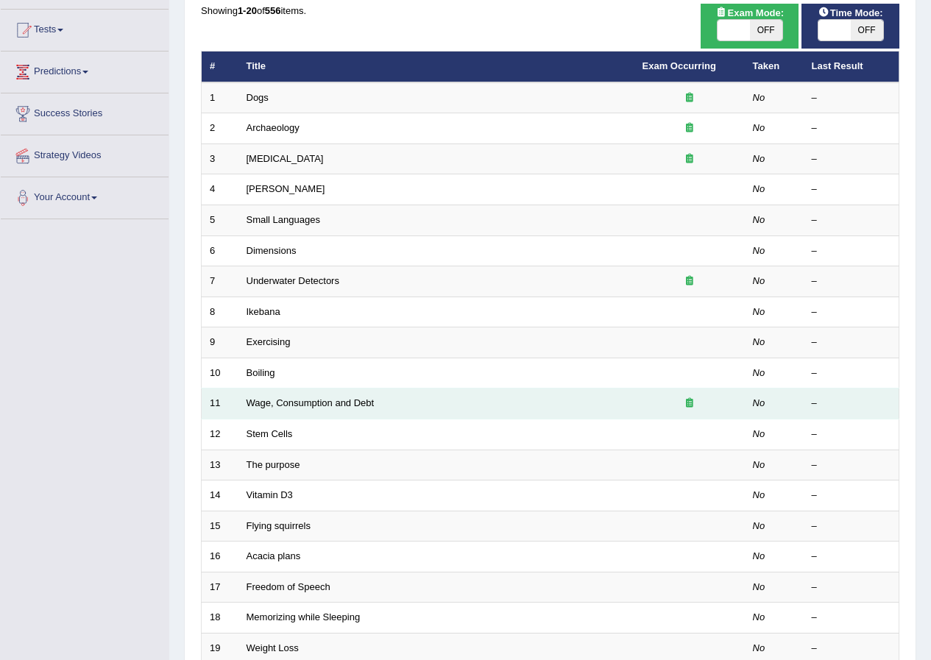
click at [687, 406] on icon at bounding box center [689, 403] width 7 height 10
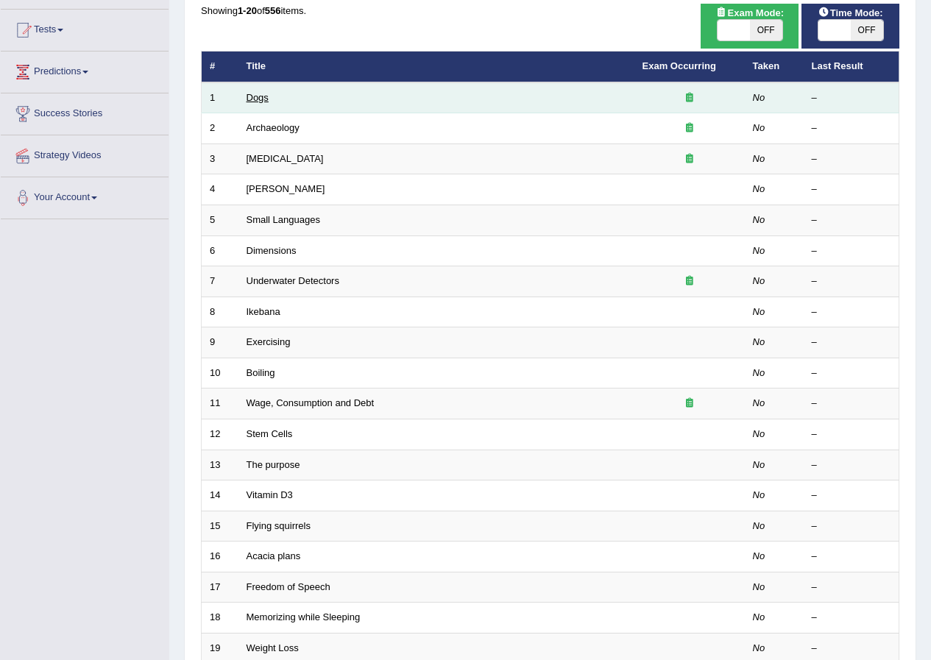
click at [256, 102] on link "Dogs" at bounding box center [257, 97] width 22 height 11
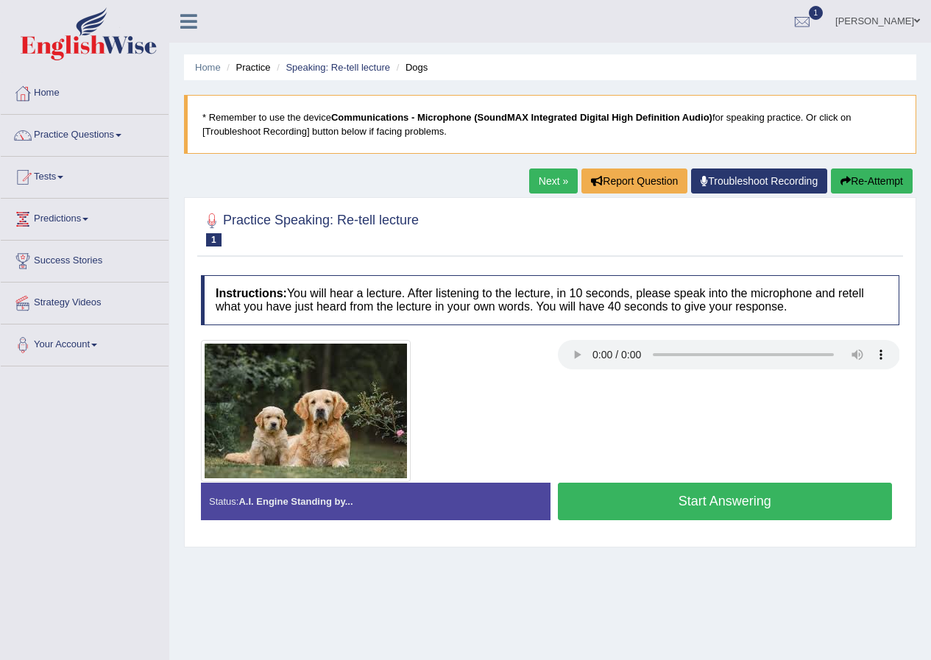
click at [539, 182] on link "Next »" at bounding box center [553, 180] width 49 height 25
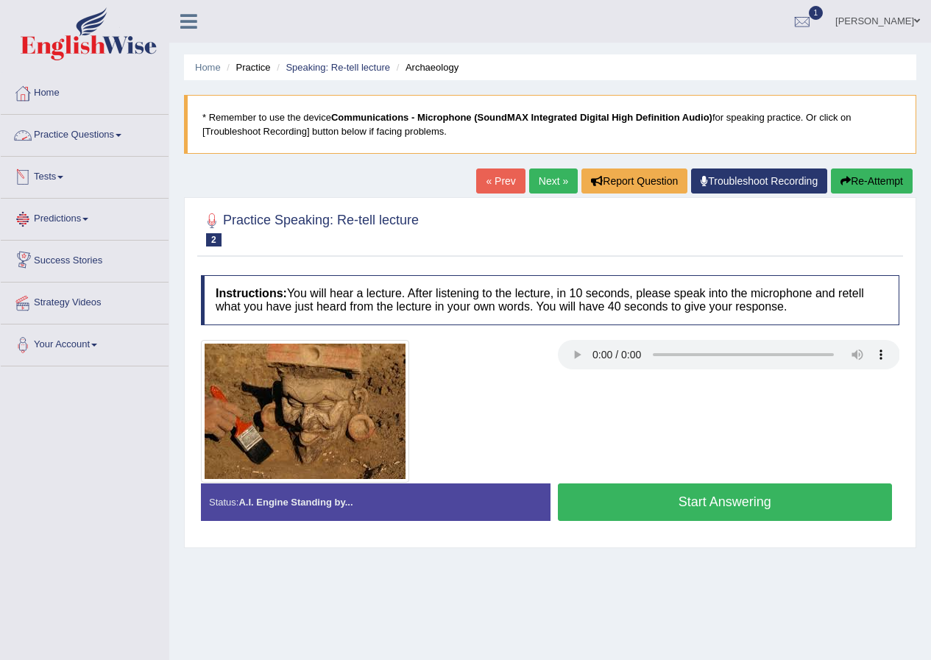
click at [82, 138] on link "Practice Questions" at bounding box center [85, 133] width 168 height 37
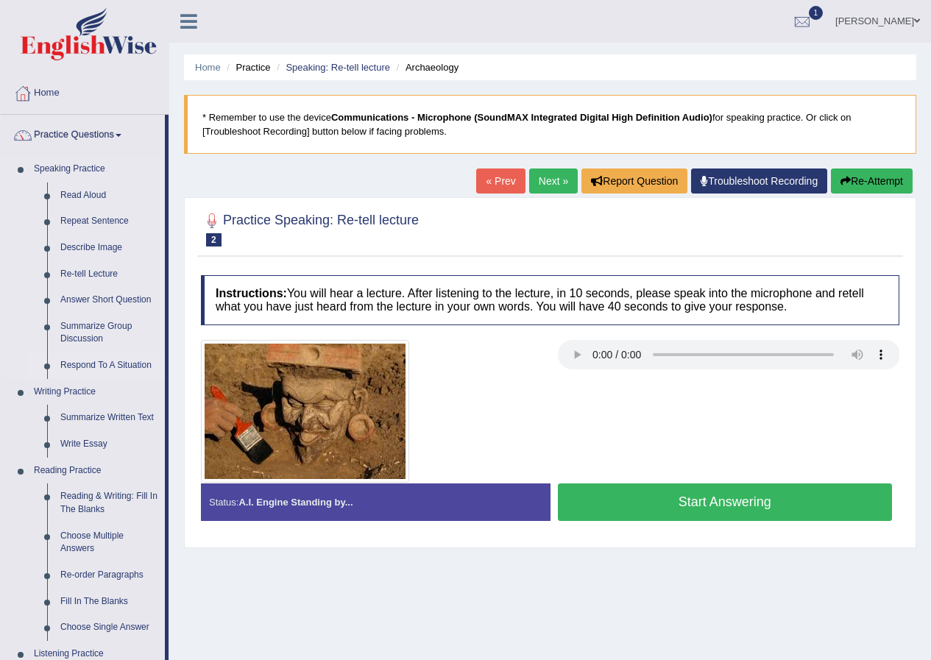
click at [118, 364] on link "Respond To A Situation" at bounding box center [109, 365] width 111 height 26
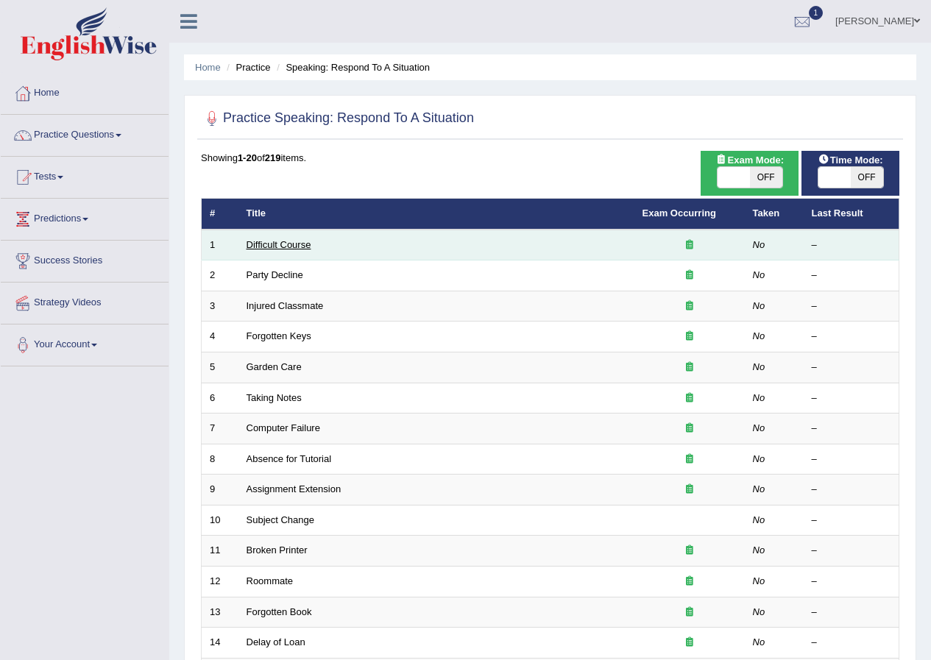
click at [278, 243] on link "Difficult Course" at bounding box center [278, 244] width 65 height 11
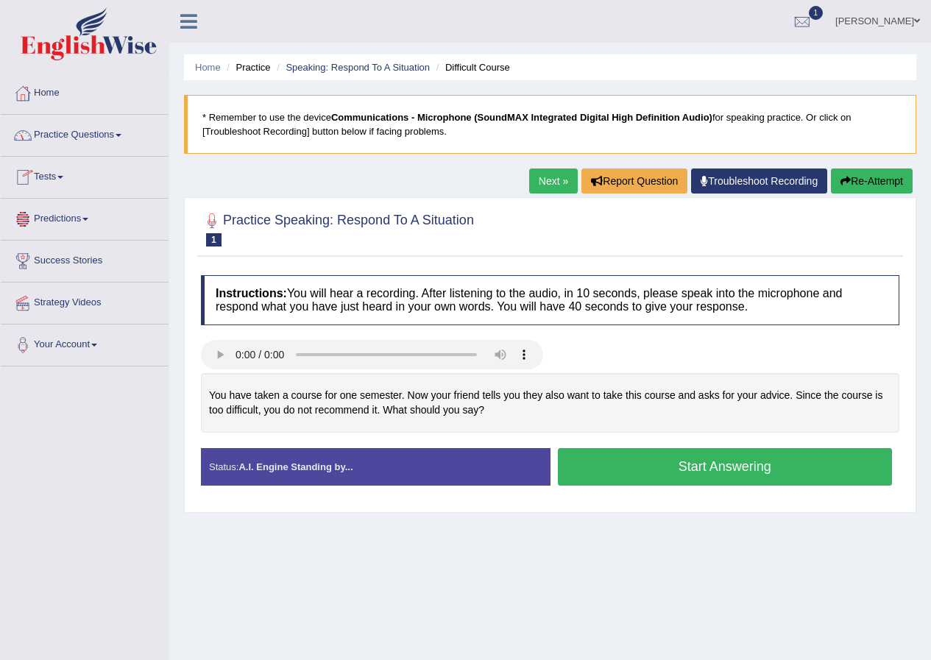
click at [119, 131] on link "Practice Questions" at bounding box center [85, 133] width 168 height 37
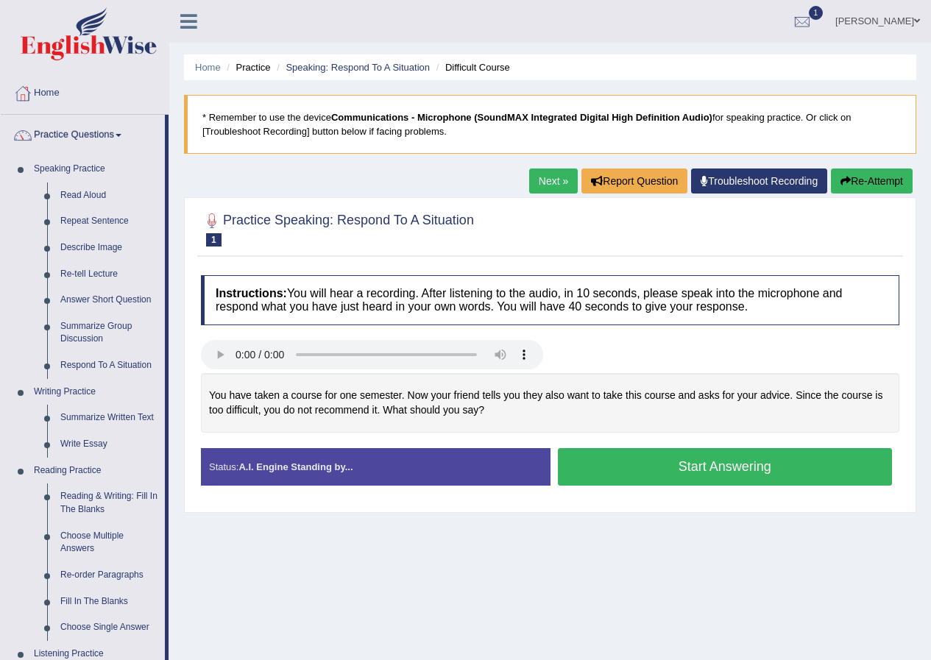
click at [121, 135] on span at bounding box center [119, 135] width 6 height 3
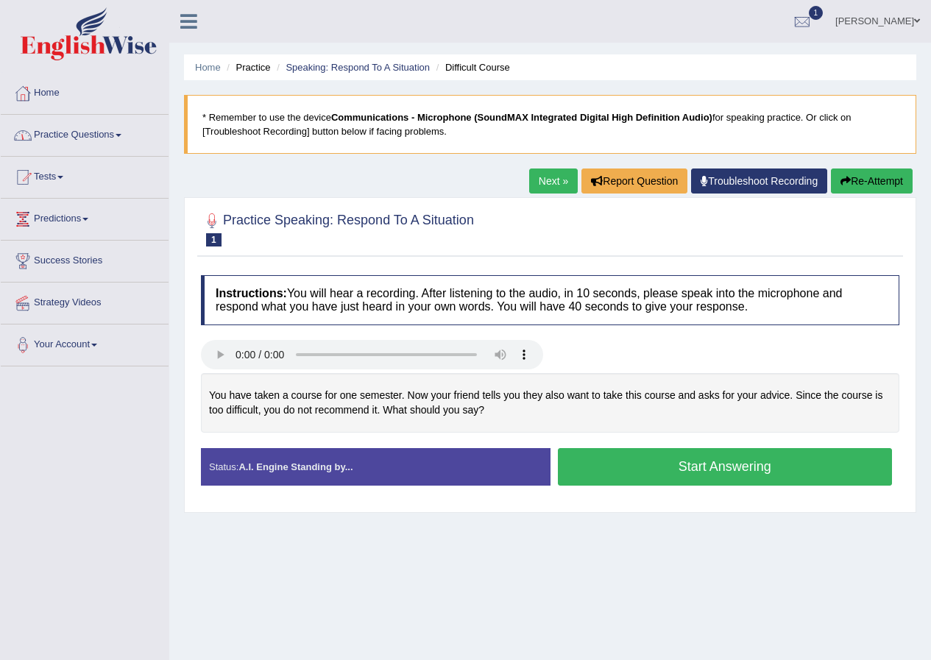
click at [123, 138] on link "Practice Questions" at bounding box center [85, 133] width 168 height 37
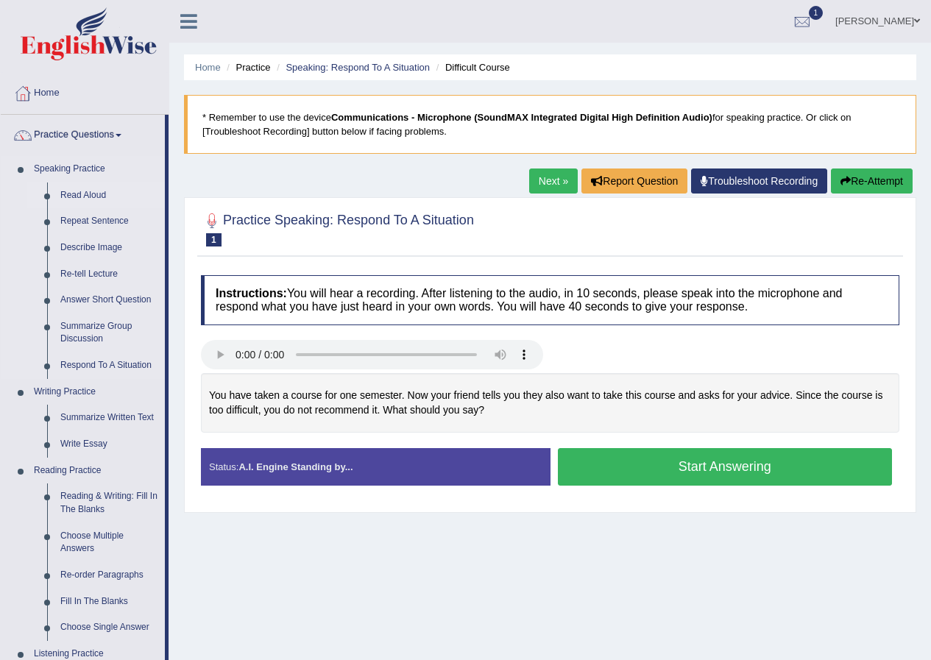
click at [84, 193] on link "Read Aloud" at bounding box center [109, 195] width 111 height 26
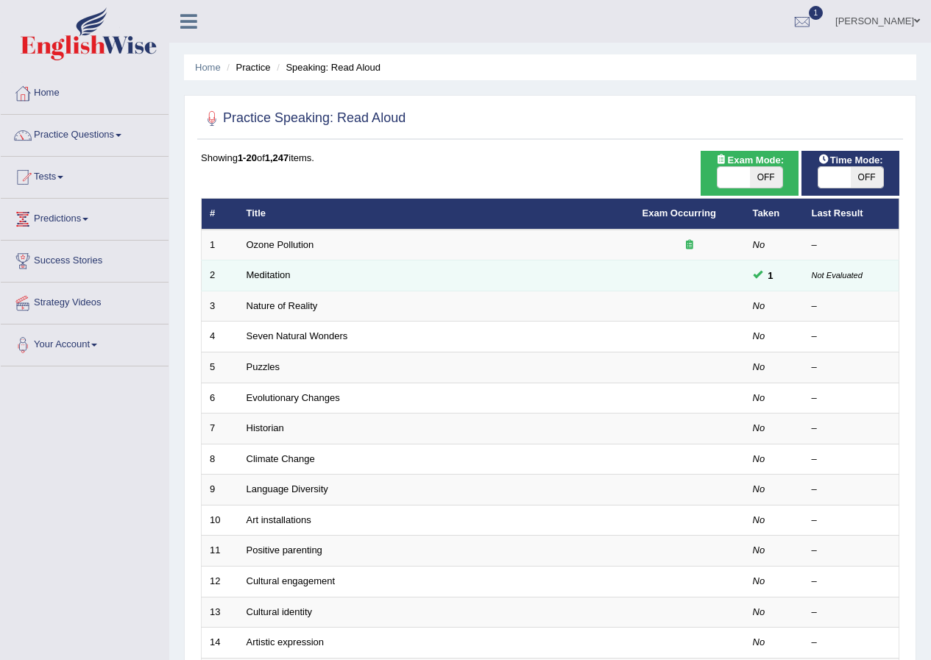
click at [763, 275] on span "1" at bounding box center [770, 275] width 17 height 15
click at [266, 274] on link "Meditation" at bounding box center [268, 274] width 44 height 11
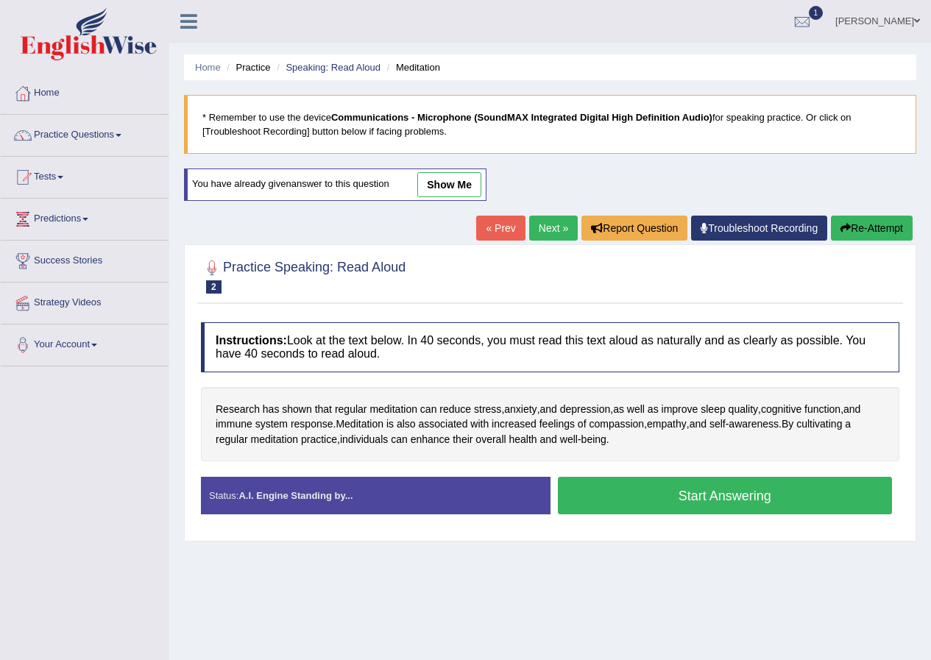
scroll to position [74, 0]
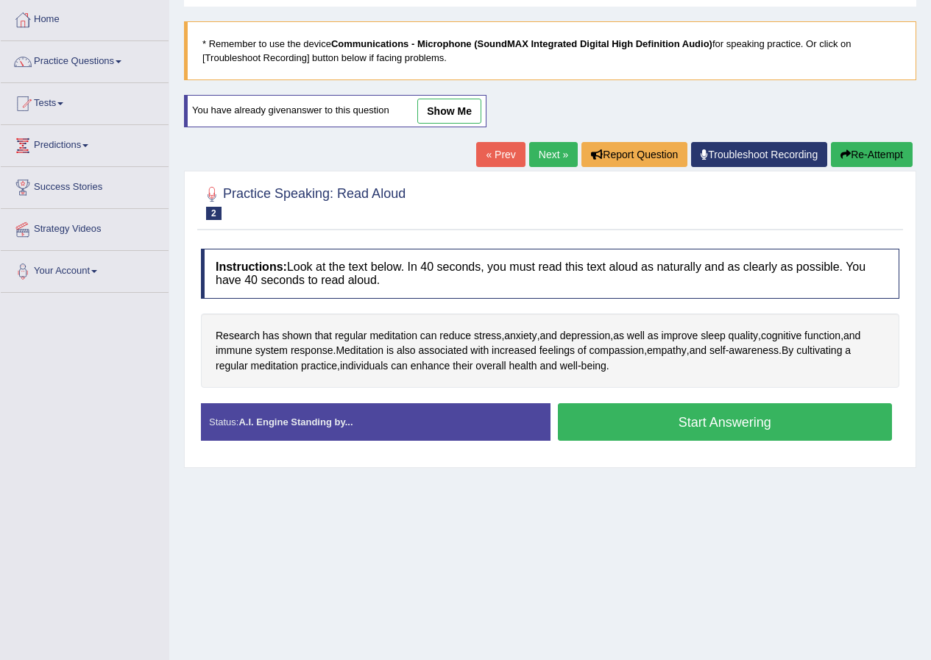
click at [455, 113] on link "show me" at bounding box center [449, 111] width 64 height 25
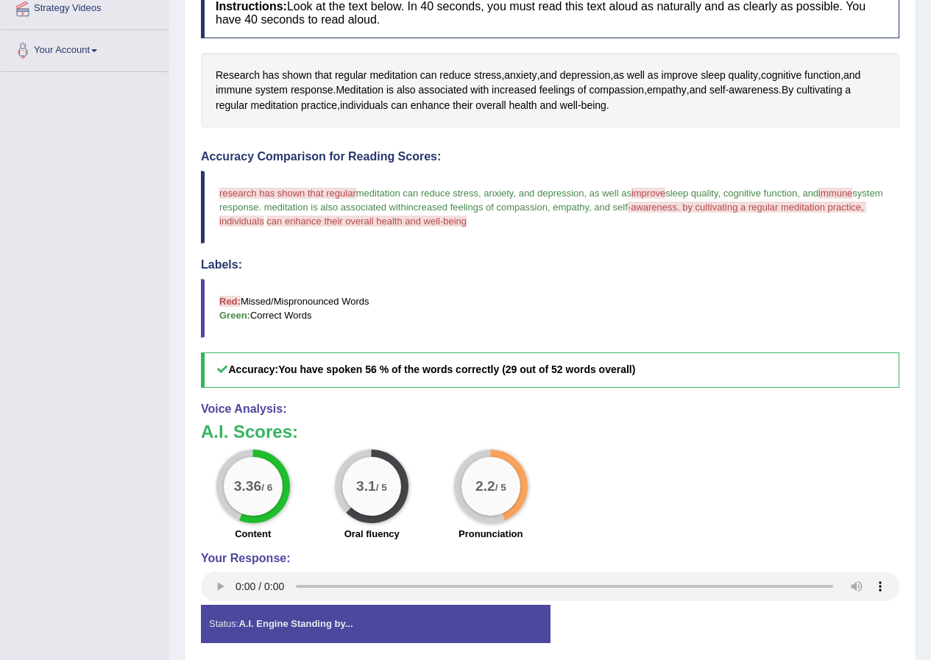
scroll to position [352, 0]
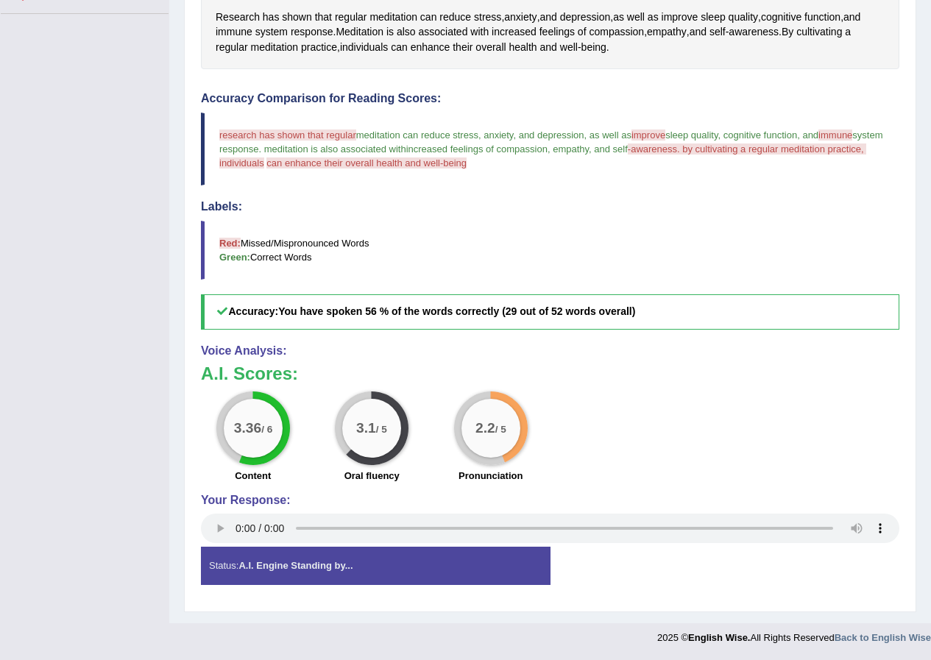
click at [298, 564] on strong "A.I. Engine Standing by..." at bounding box center [295, 565] width 114 height 11
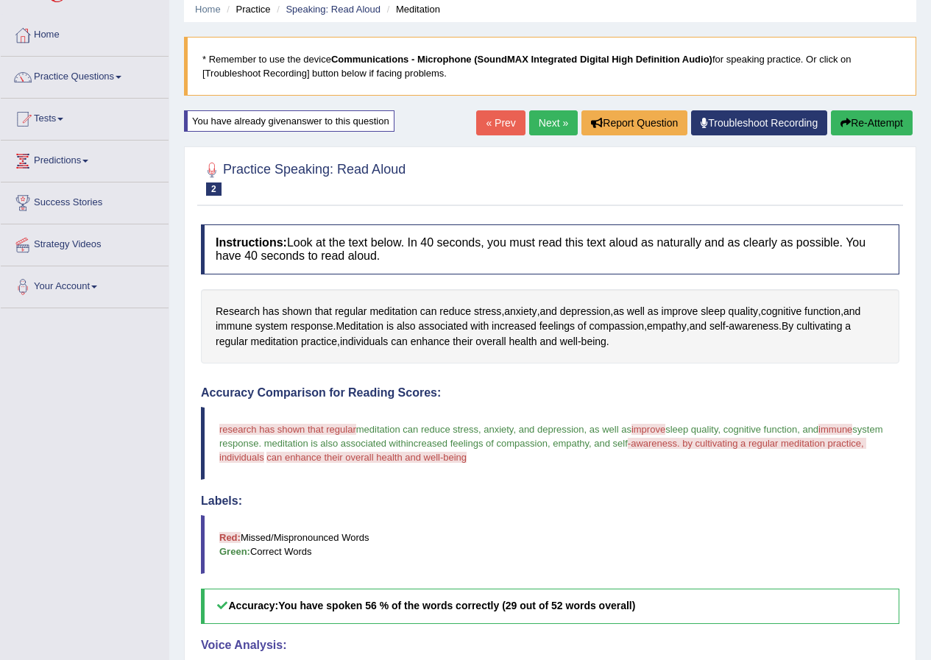
scroll to position [0, 0]
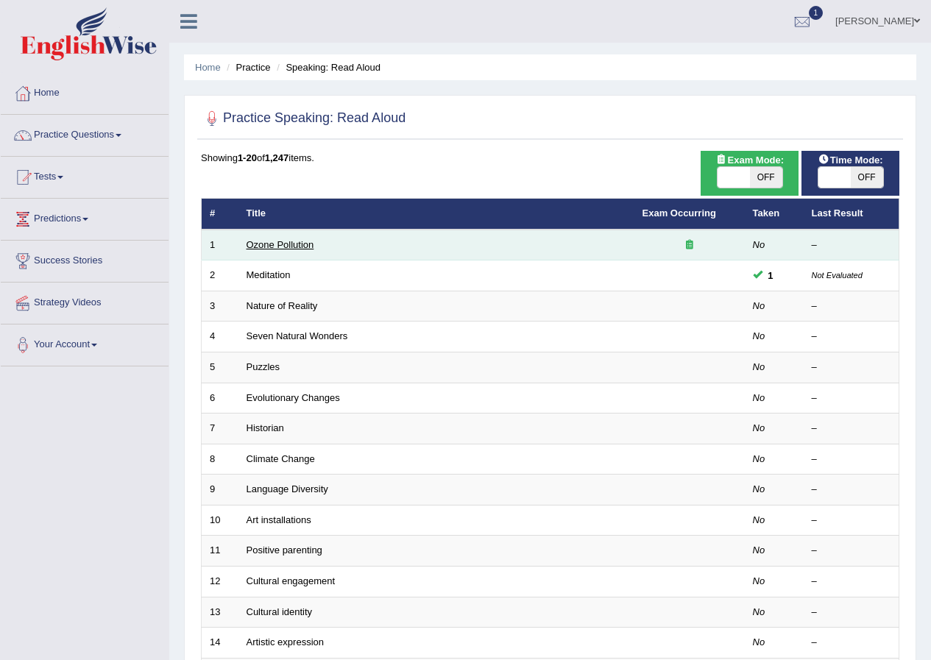
click at [299, 246] on link "Ozone Pollution" at bounding box center [280, 244] width 68 height 11
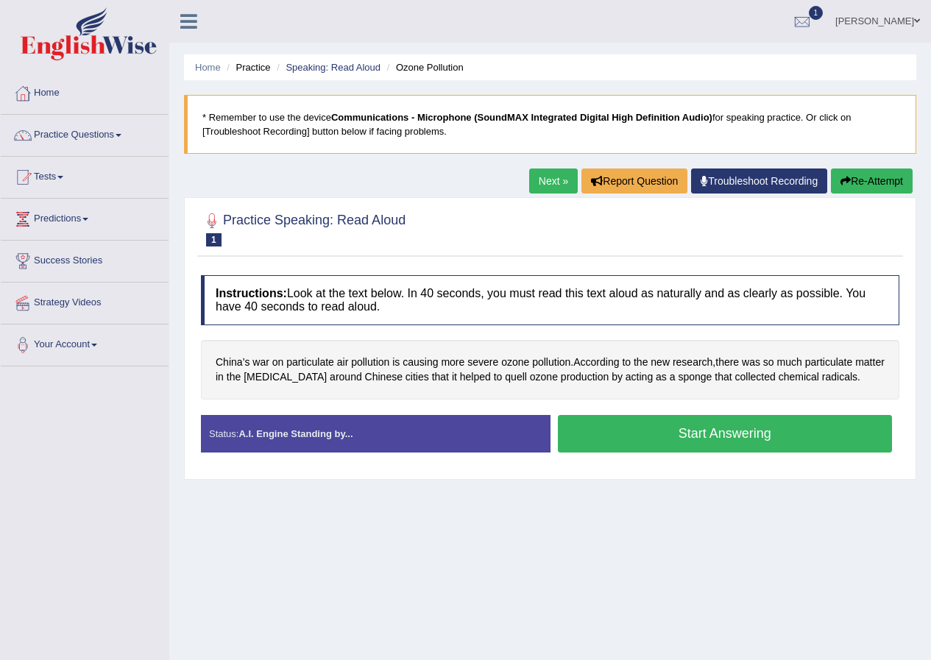
click at [694, 430] on button "Start Answering" at bounding box center [725, 434] width 335 height 38
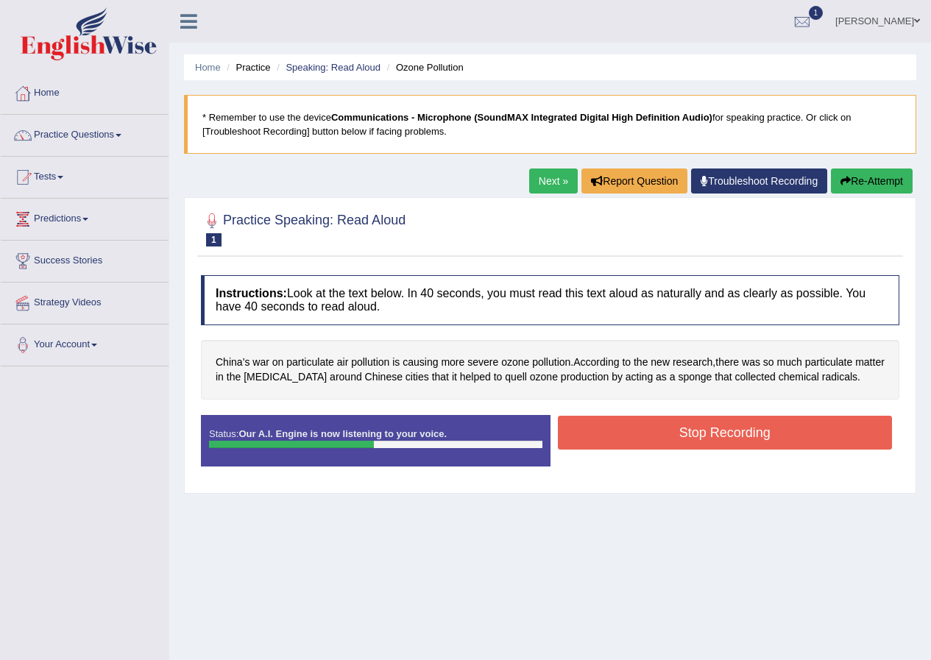
click at [661, 427] on button "Stop Recording" at bounding box center [725, 433] width 335 height 34
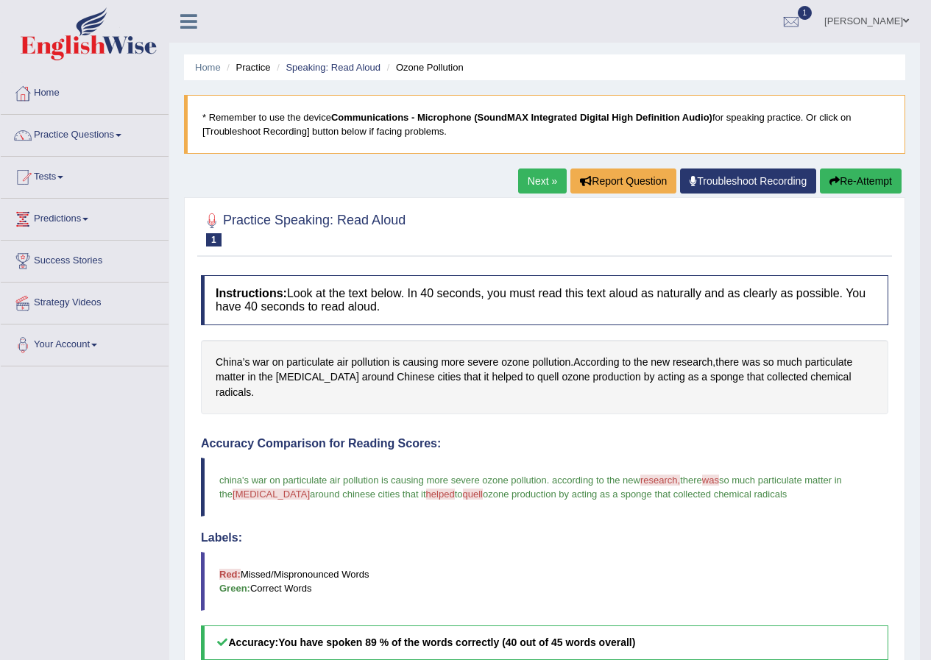
click at [535, 189] on link "Next »" at bounding box center [542, 180] width 49 height 25
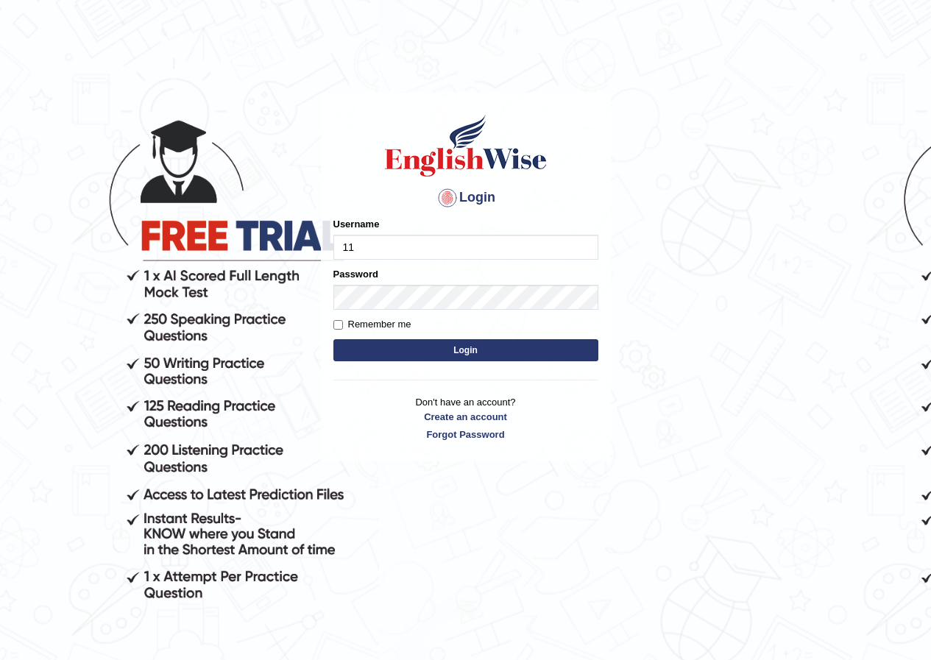
type input "1"
type input "0470208153"
click at [452, 353] on button "Login" at bounding box center [465, 350] width 265 height 22
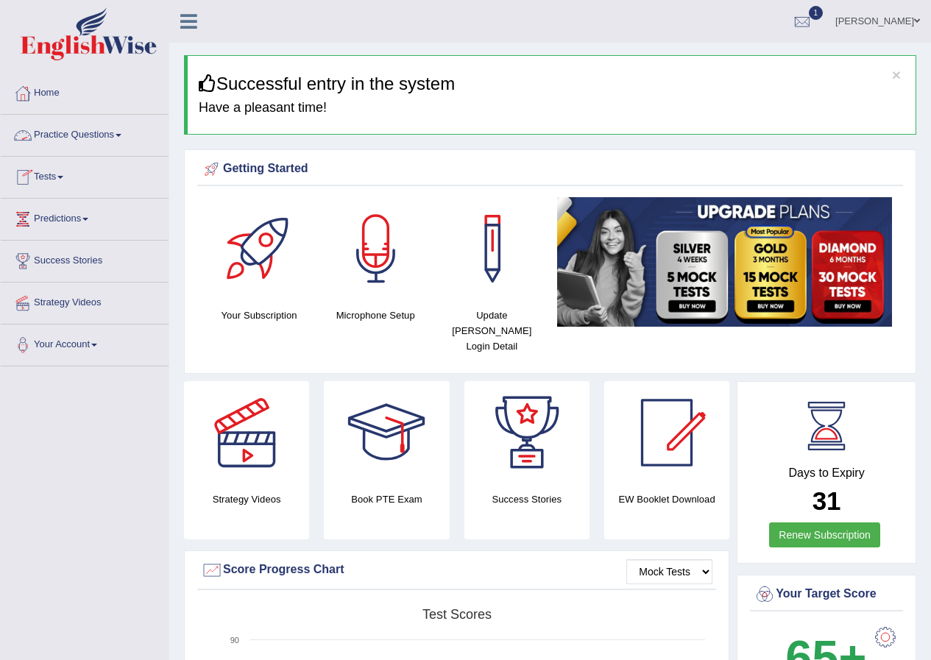
click at [112, 136] on link "Practice Questions" at bounding box center [85, 133] width 168 height 37
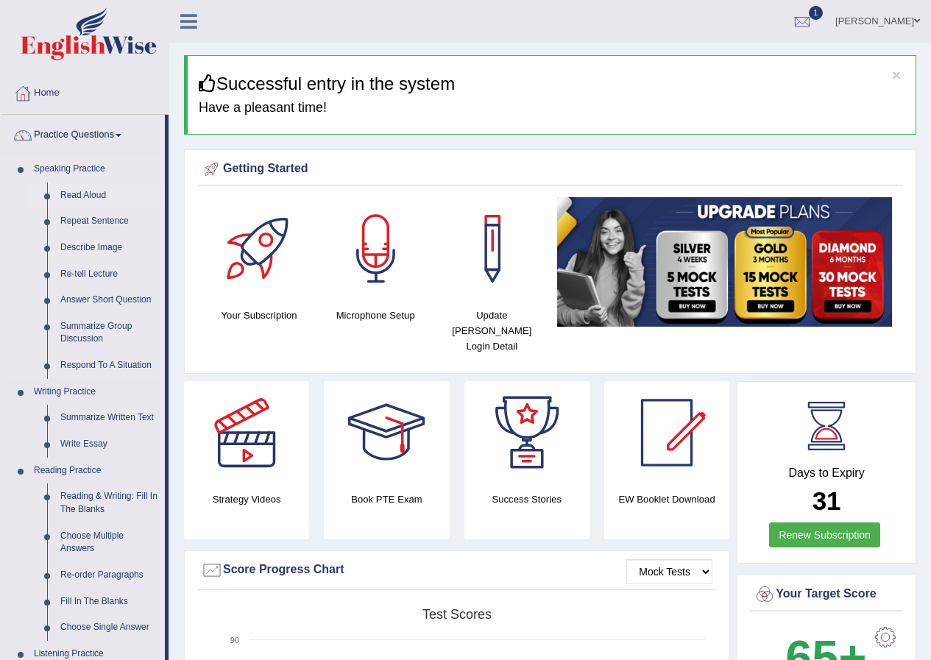
click at [94, 191] on link "Read Aloud" at bounding box center [109, 195] width 111 height 26
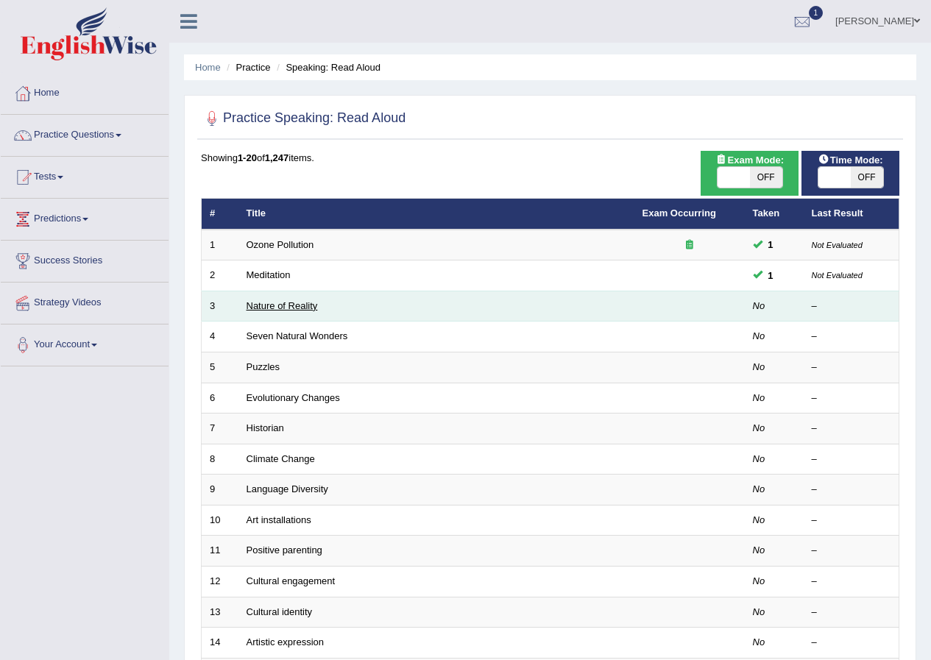
click at [288, 304] on link "Nature of Reality" at bounding box center [281, 305] width 71 height 11
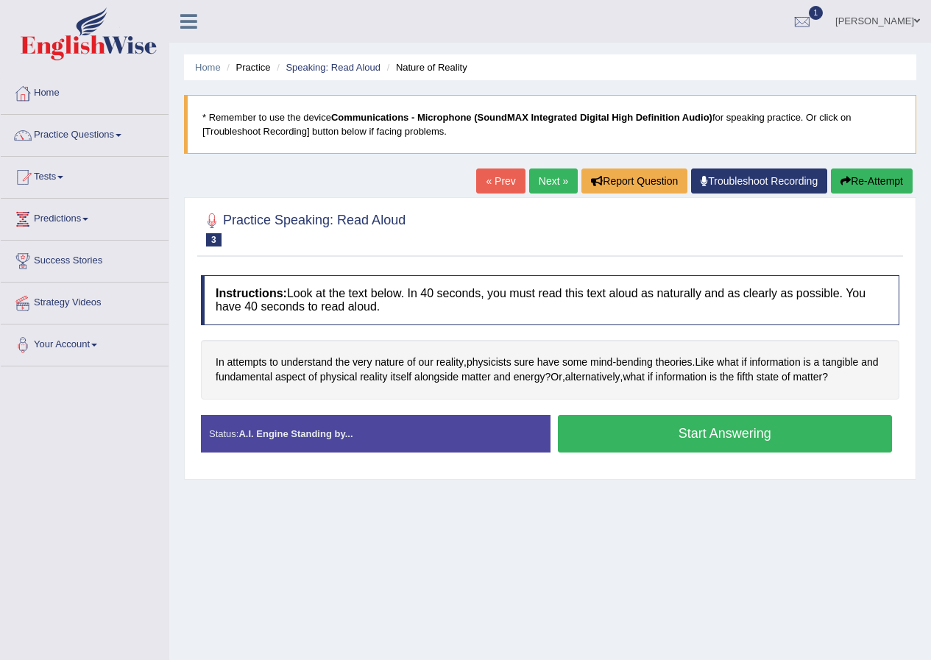
click at [753, 431] on button "Start Answering" at bounding box center [725, 434] width 335 height 38
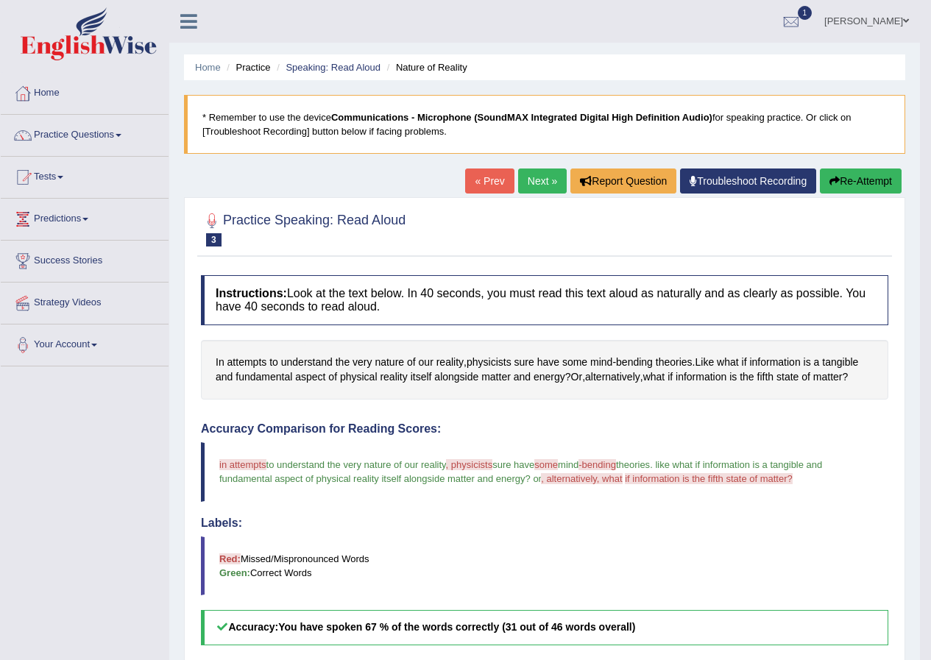
click at [528, 182] on link "Next »" at bounding box center [542, 180] width 49 height 25
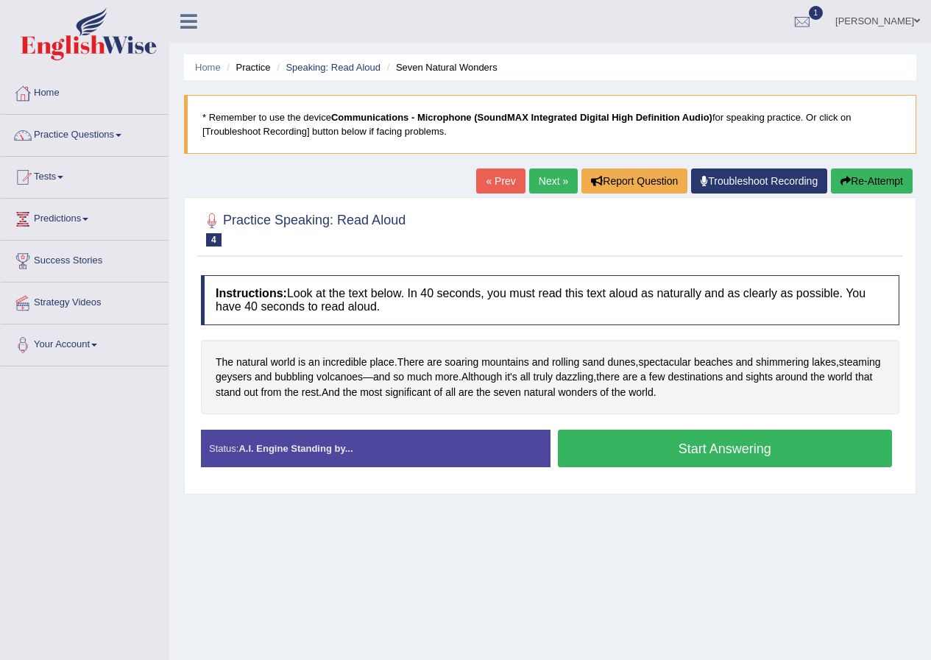
click at [610, 444] on button "Start Answering" at bounding box center [725, 449] width 335 height 38
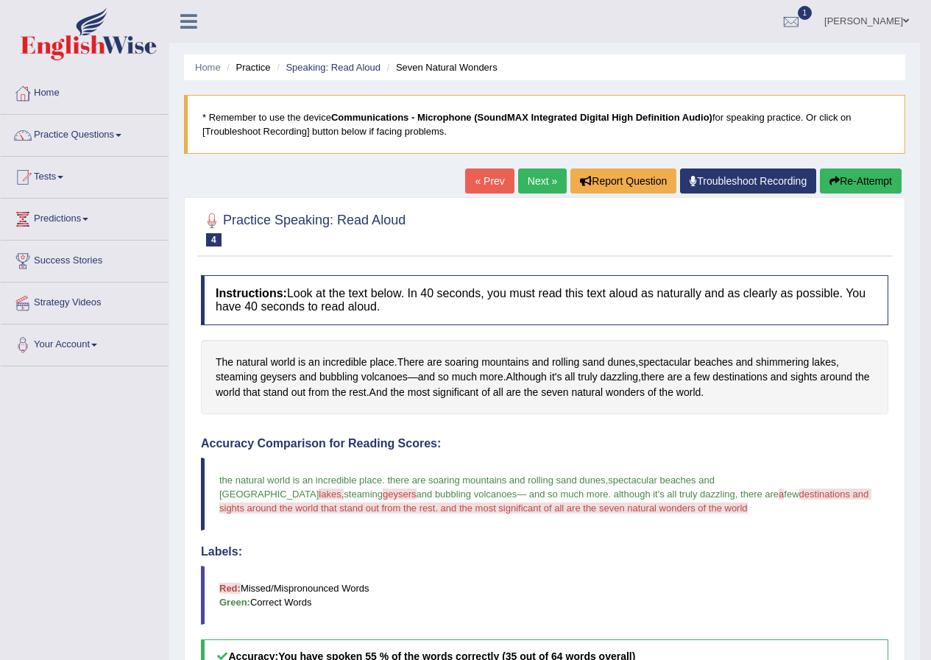
click at [534, 189] on link "Next »" at bounding box center [542, 180] width 49 height 25
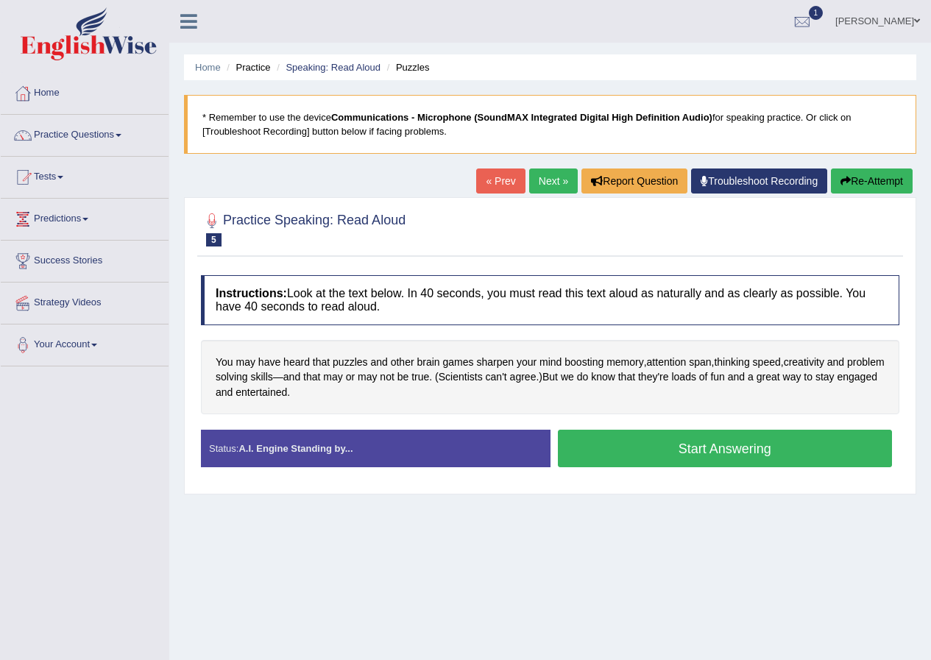
click at [739, 449] on button "Start Answering" at bounding box center [725, 449] width 335 height 38
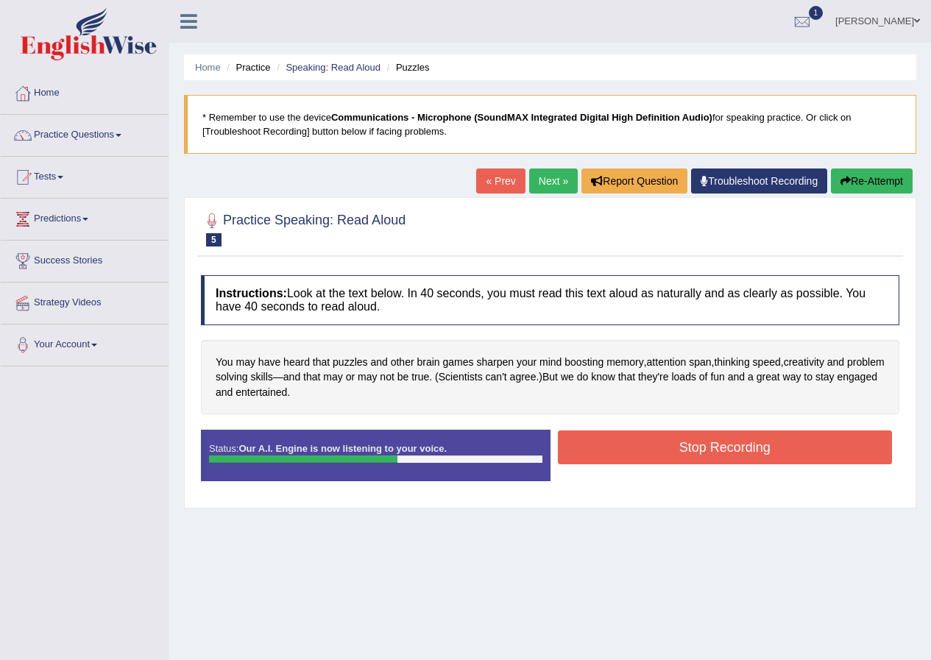
click at [639, 451] on button "Stop Recording" at bounding box center [725, 447] width 335 height 34
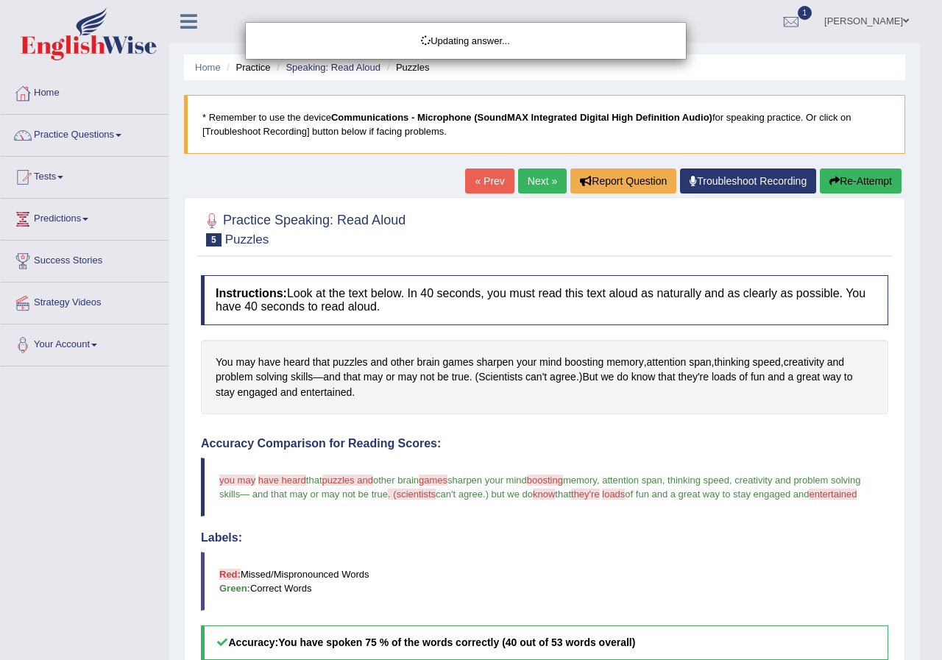
click at [532, 185] on div "Updating answer..." at bounding box center [471, 330] width 942 height 660
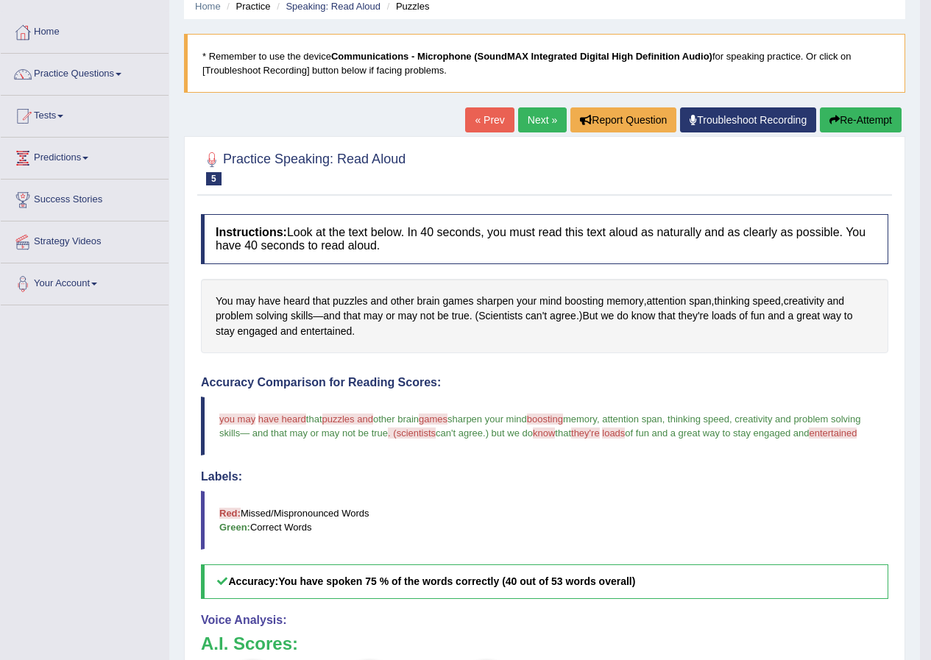
scroll to position [147, 0]
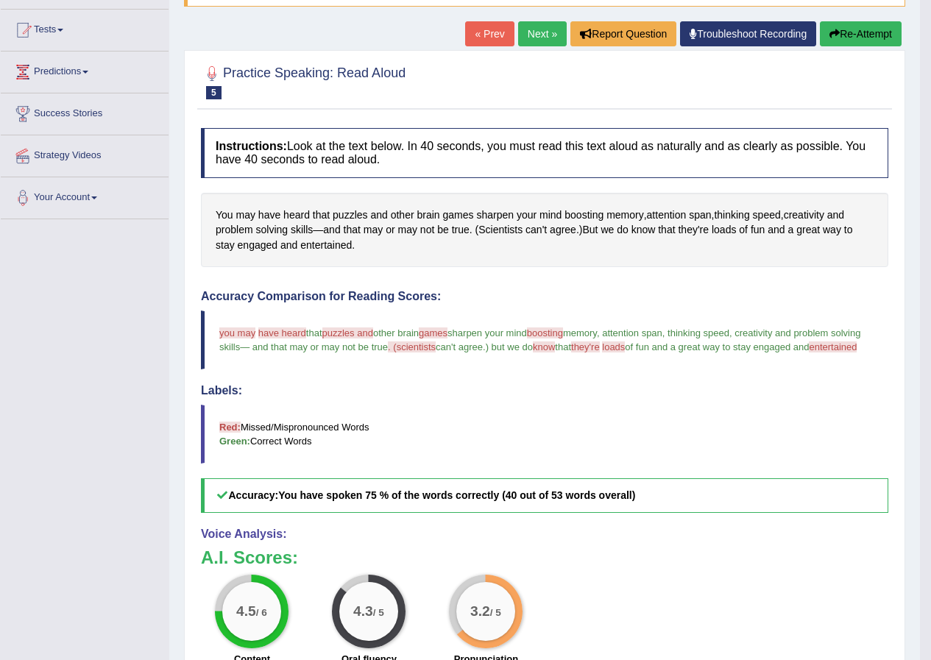
click at [533, 35] on link "Next »" at bounding box center [542, 33] width 49 height 25
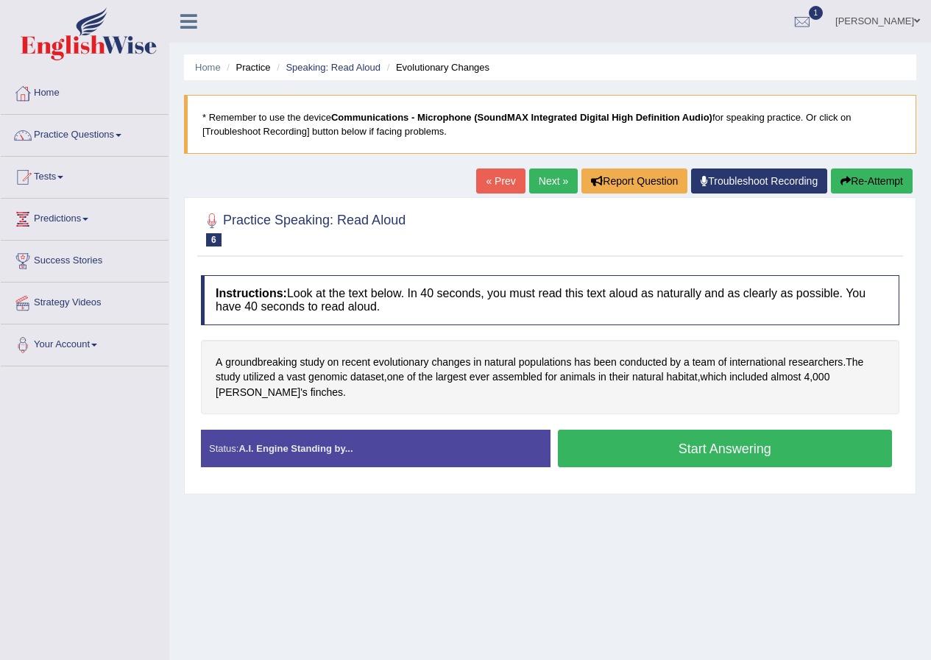
click at [714, 447] on button "Start Answering" at bounding box center [725, 449] width 335 height 38
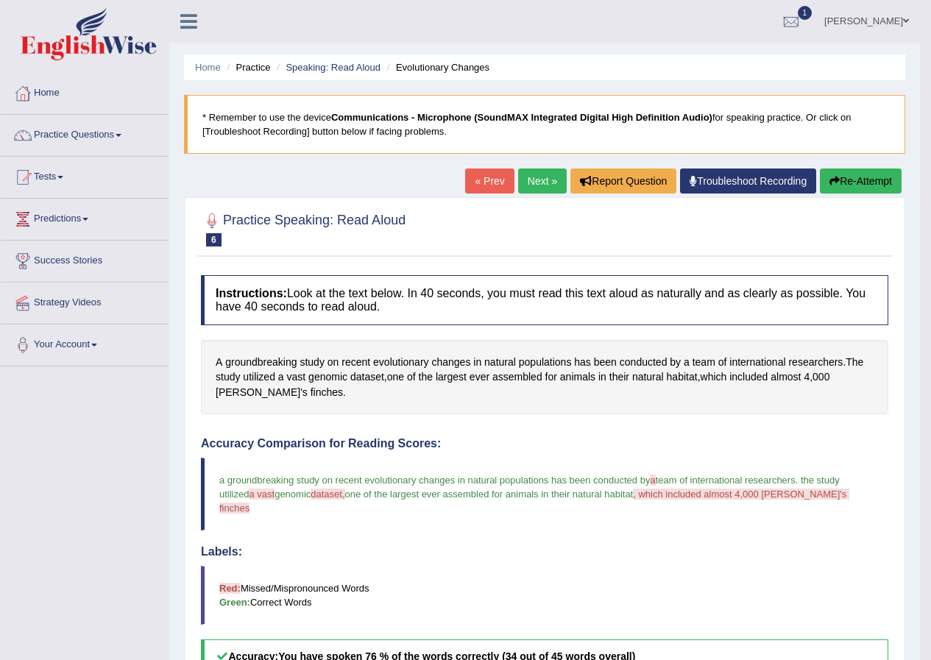
click at [529, 186] on link "Next »" at bounding box center [542, 180] width 49 height 25
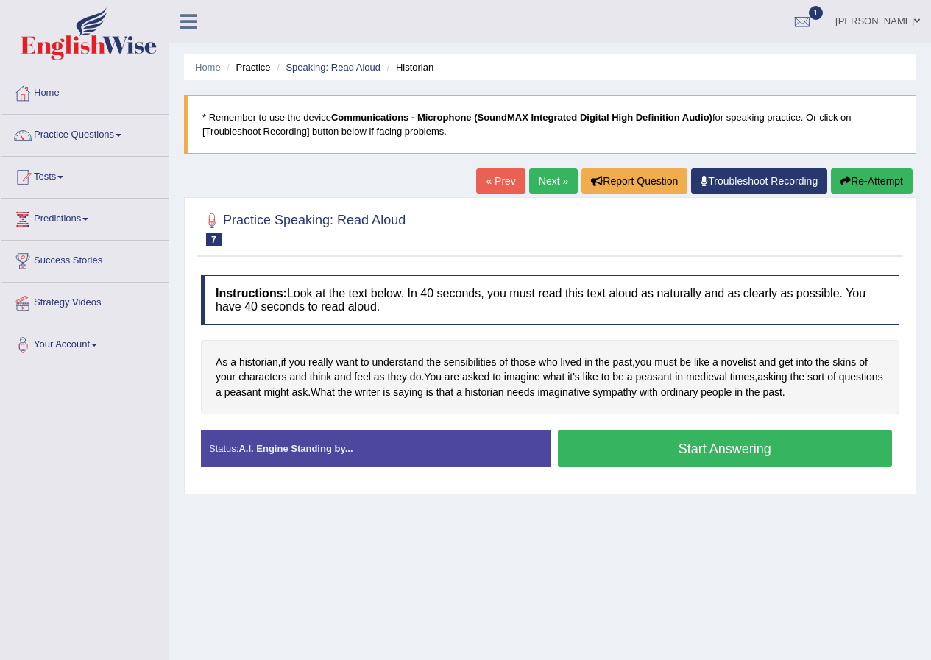
click at [685, 447] on button "Start Answering" at bounding box center [725, 449] width 335 height 38
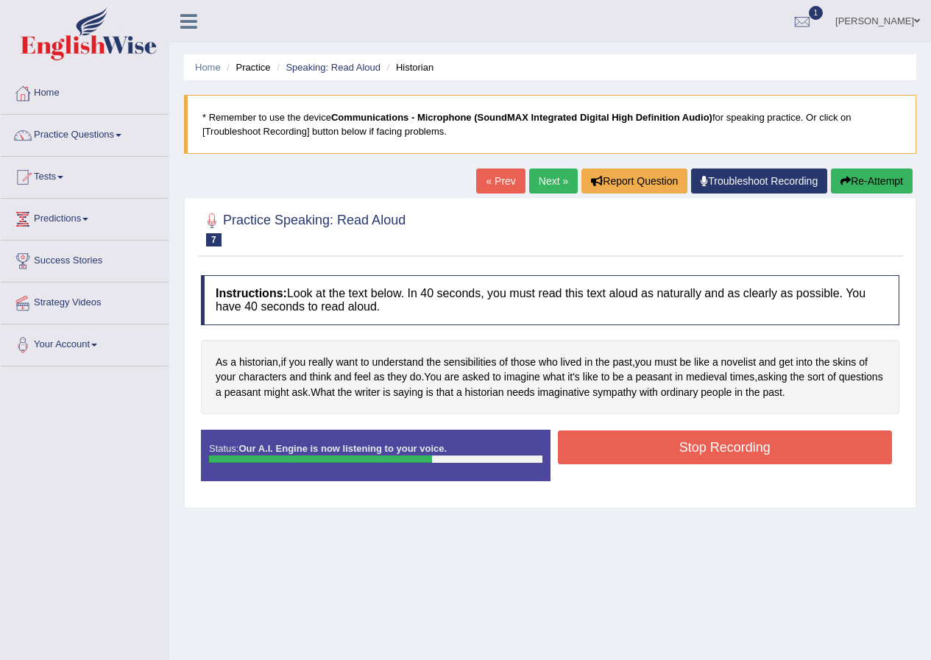
click at [633, 448] on button "Stop Recording" at bounding box center [725, 447] width 335 height 34
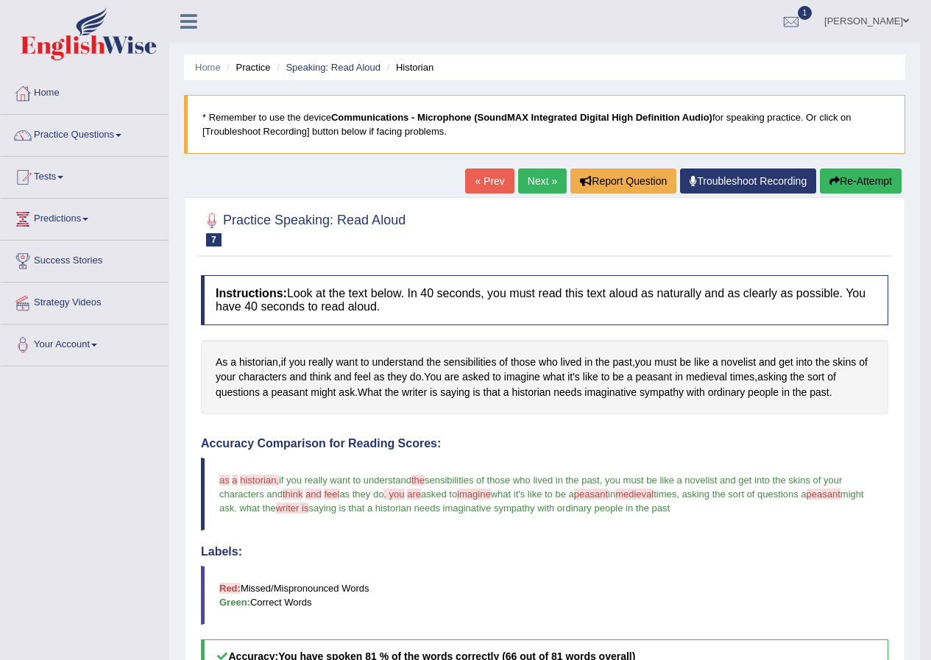
click at [120, 135] on link "Practice Questions" at bounding box center [85, 133] width 168 height 37
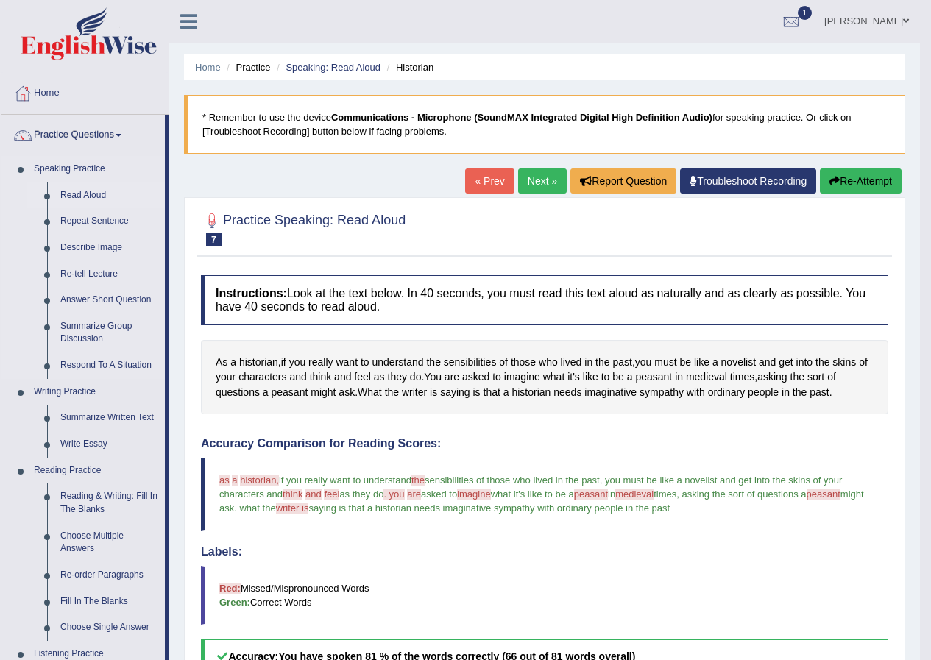
click at [102, 189] on link "Read Aloud" at bounding box center [109, 195] width 111 height 26
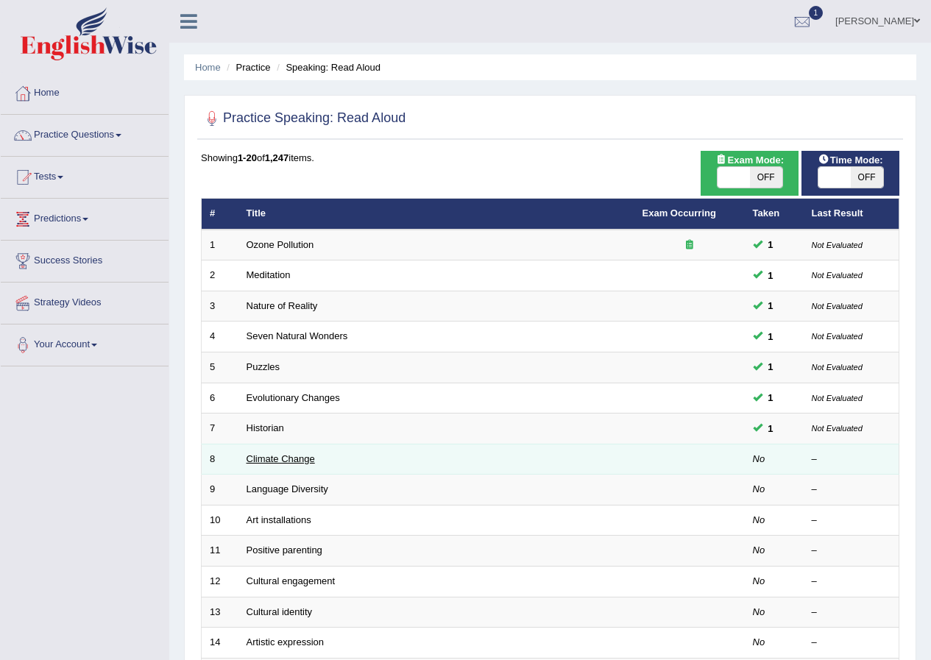
click at [272, 460] on link "Climate Change" at bounding box center [280, 458] width 68 height 11
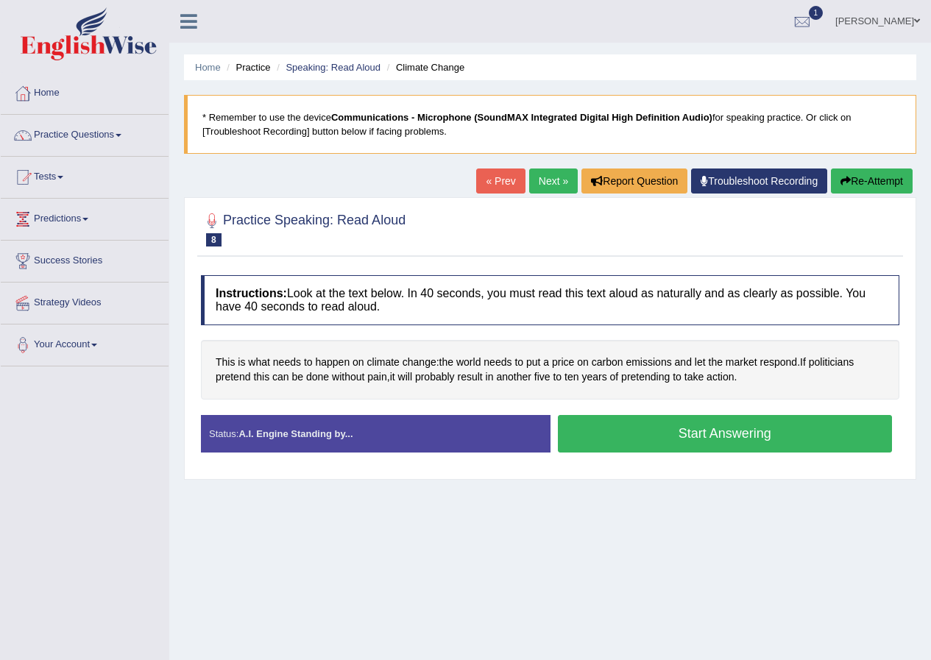
click at [655, 431] on button "Start Answering" at bounding box center [725, 434] width 335 height 38
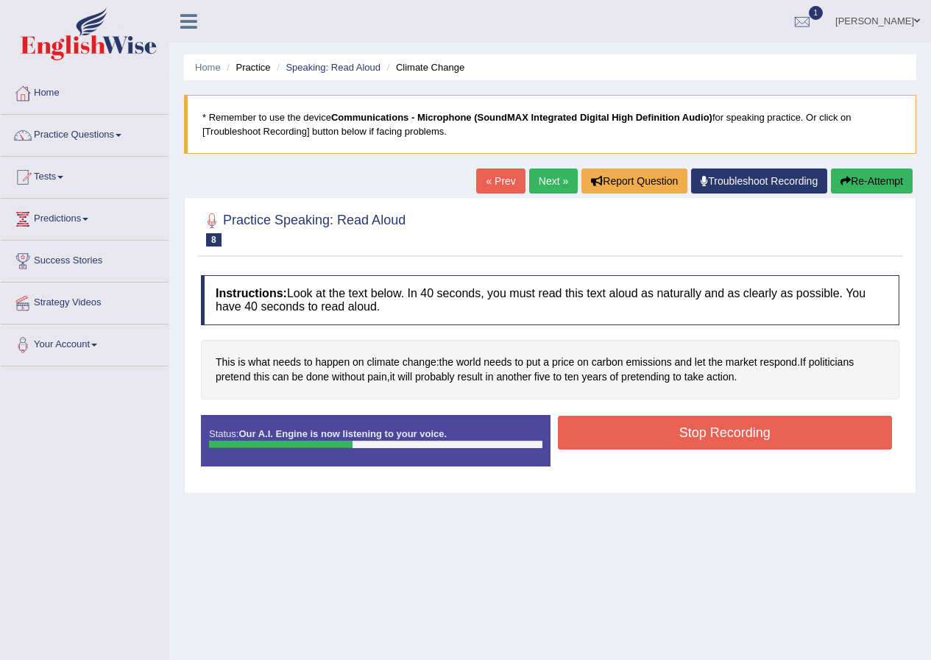
click at [572, 449] on button "Stop Recording" at bounding box center [725, 433] width 335 height 34
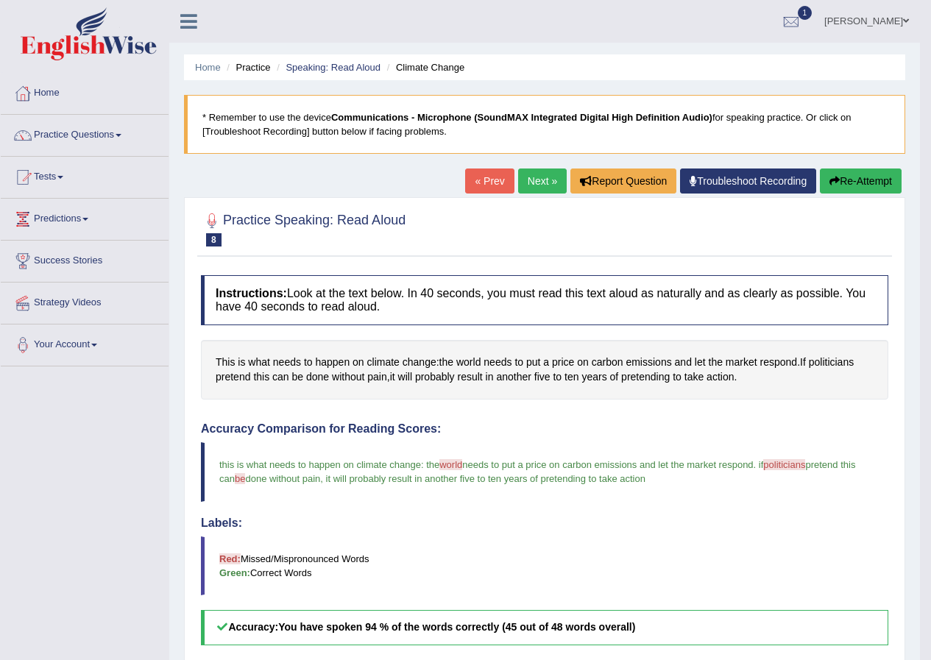
click at [525, 182] on link "Next »" at bounding box center [542, 180] width 49 height 25
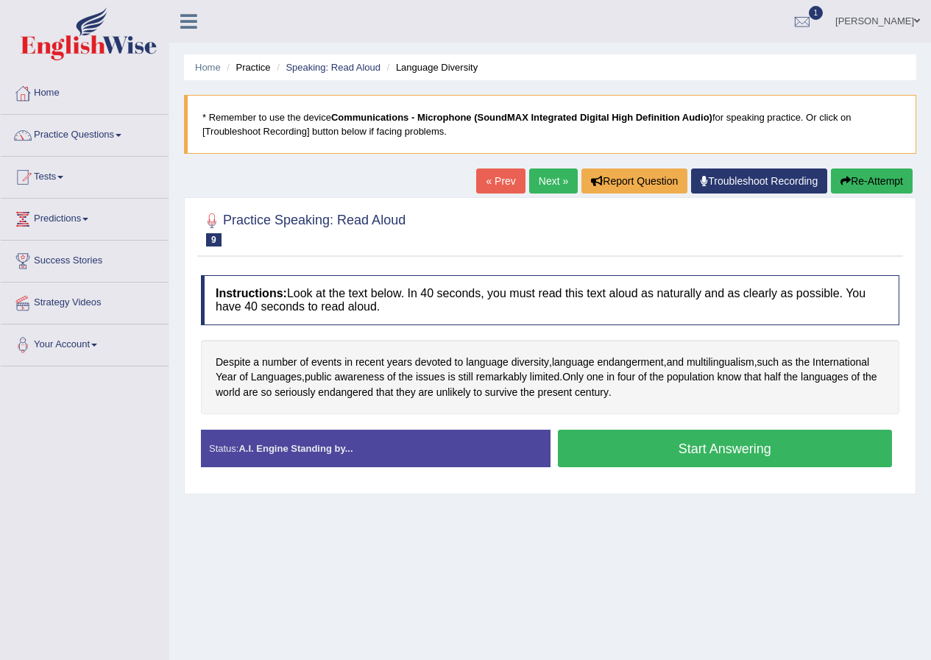
click at [598, 451] on button "Start Answering" at bounding box center [725, 449] width 335 height 38
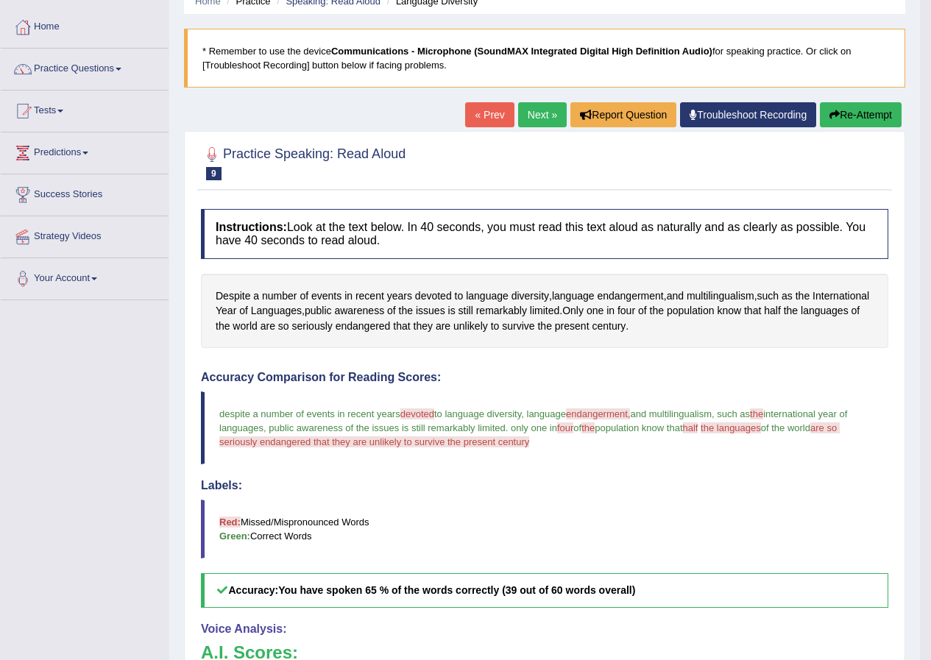
scroll to position [65, 0]
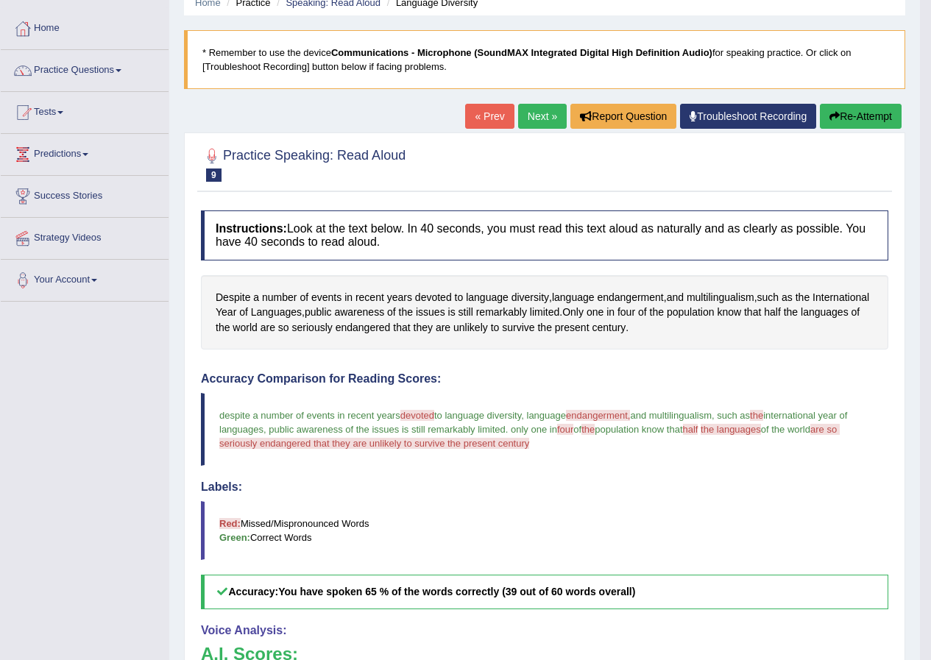
click at [547, 124] on link "Next »" at bounding box center [542, 116] width 49 height 25
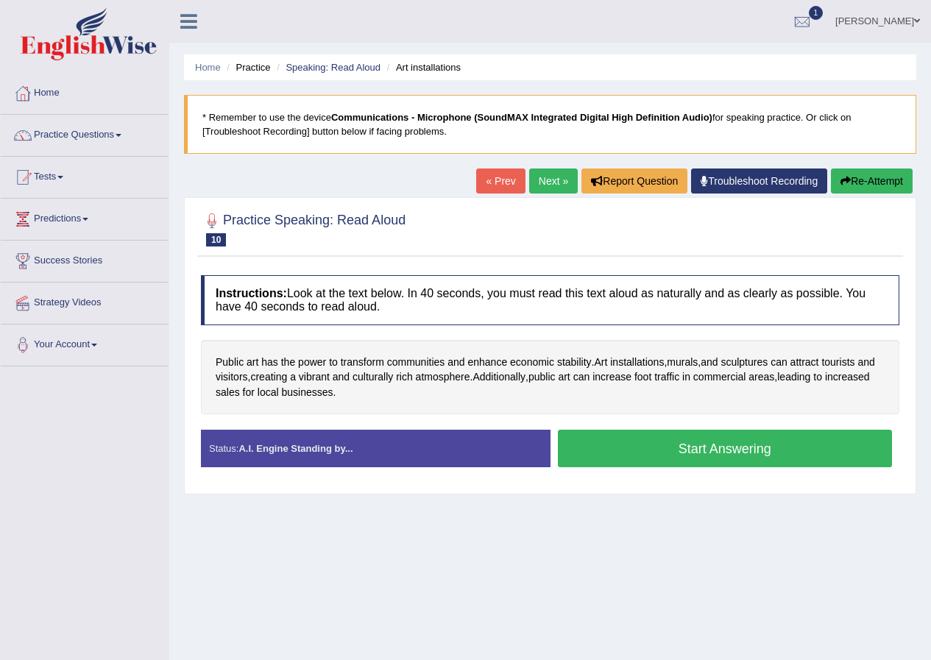
click at [674, 450] on button "Start Answering" at bounding box center [725, 449] width 335 height 38
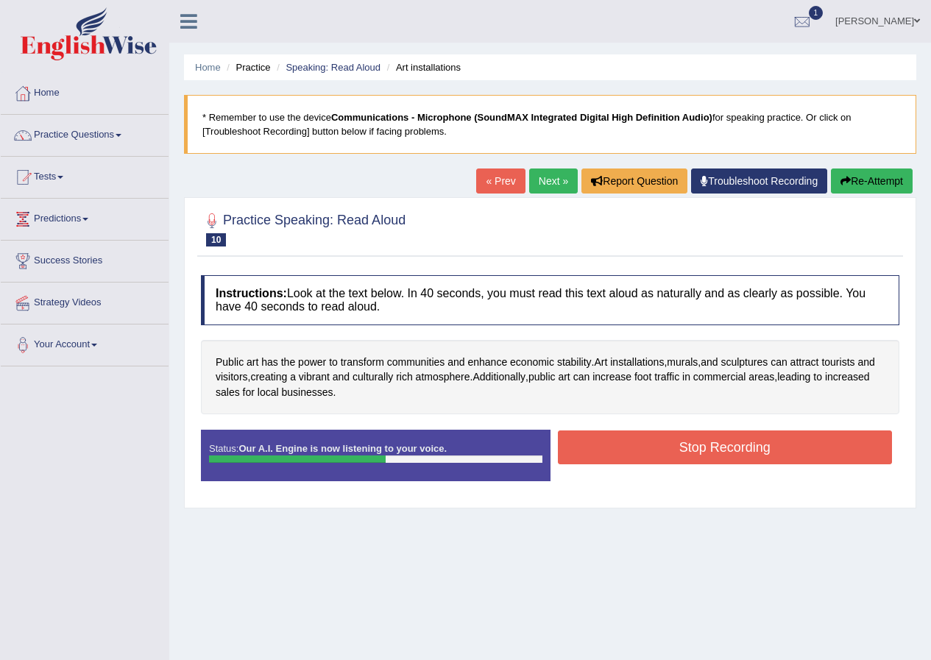
click at [619, 447] on button "Stop Recording" at bounding box center [725, 447] width 335 height 34
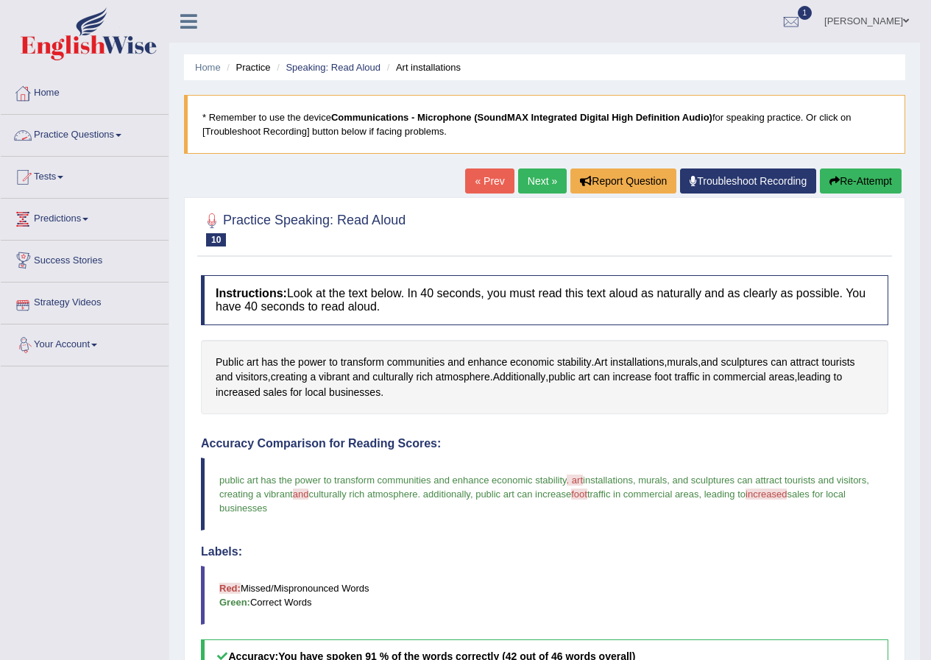
click at [121, 136] on span at bounding box center [119, 135] width 6 height 3
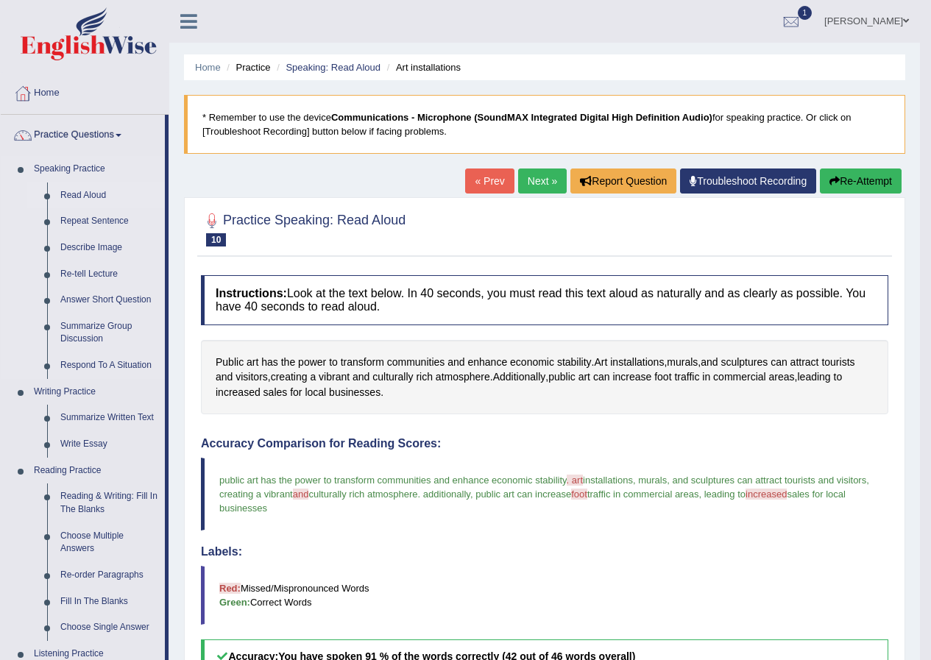
click at [100, 196] on link "Read Aloud" at bounding box center [109, 195] width 111 height 26
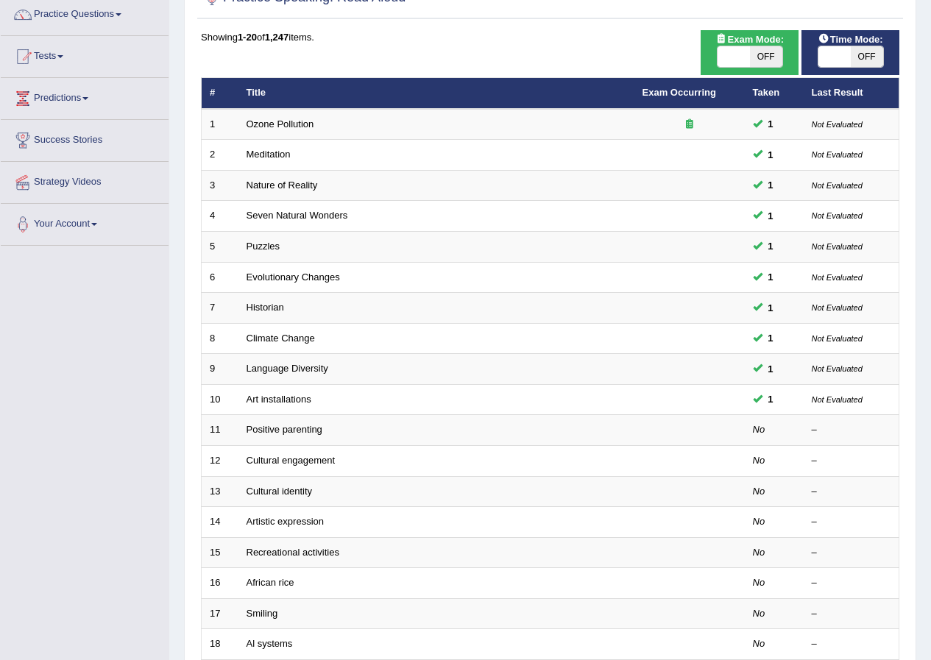
scroll to position [74, 0]
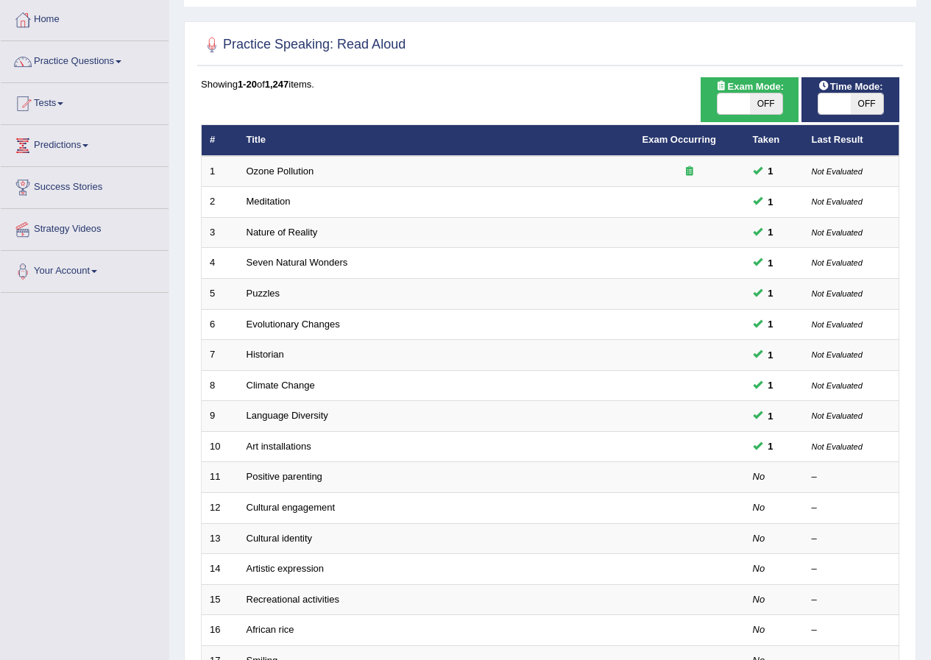
click at [121, 61] on span at bounding box center [119, 61] width 6 height 3
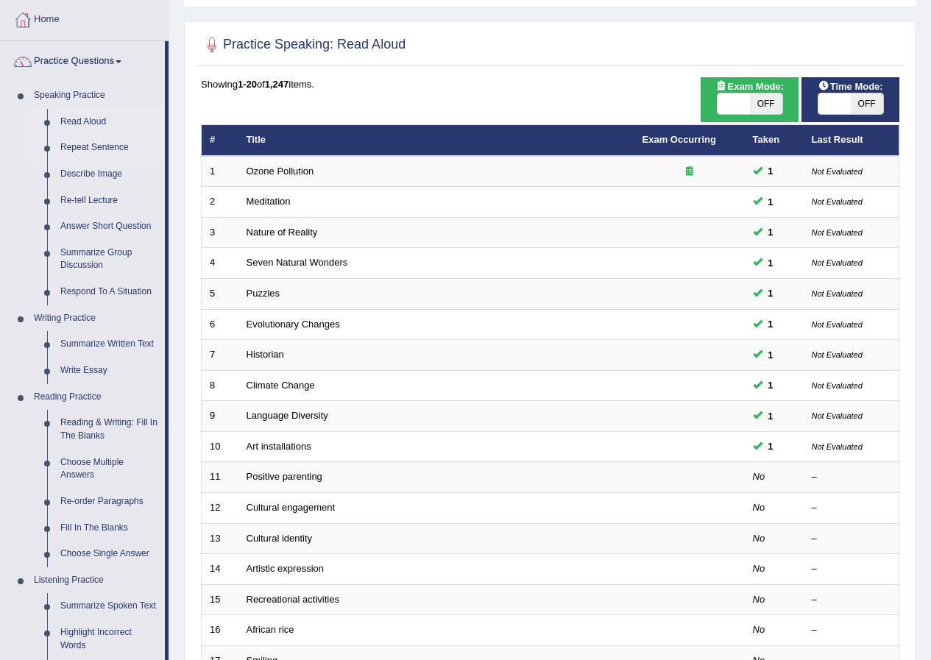
click at [78, 146] on link "Repeat Sentence" at bounding box center [109, 148] width 111 height 26
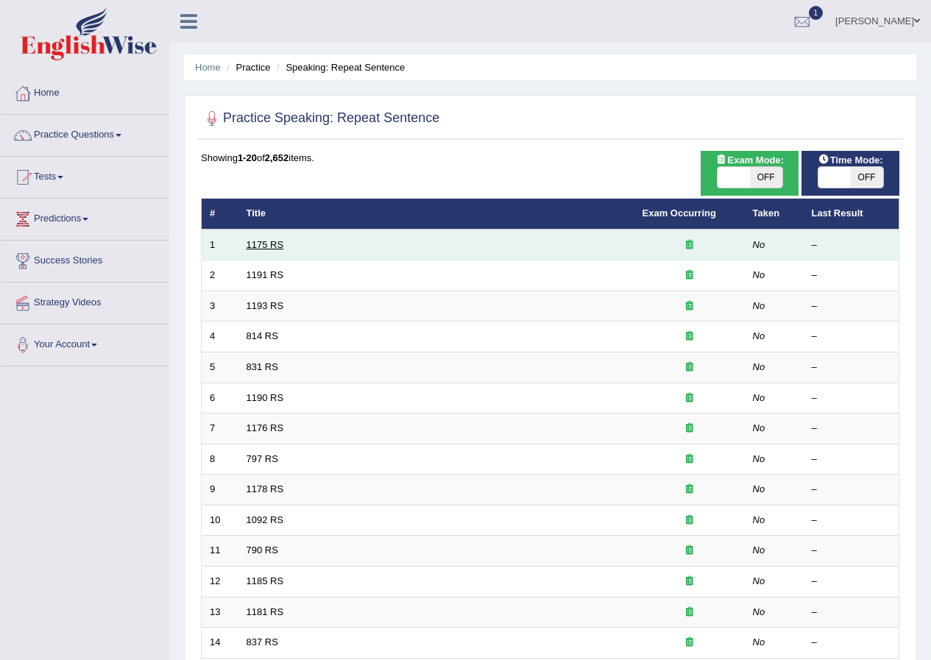
click at [271, 248] on link "1175 RS" at bounding box center [265, 244] width 38 height 11
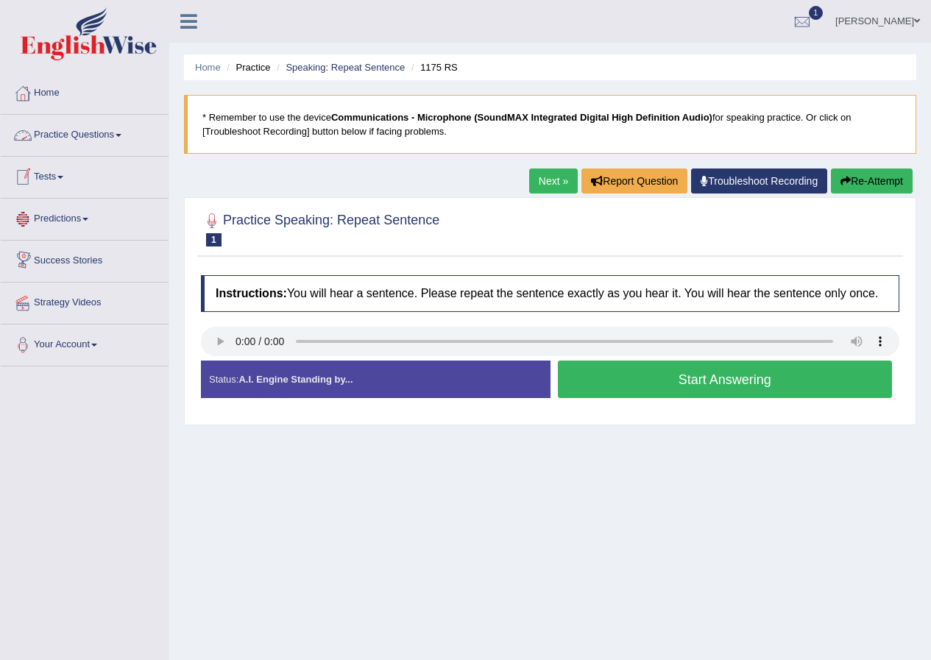
click at [101, 137] on link "Practice Questions" at bounding box center [85, 133] width 168 height 37
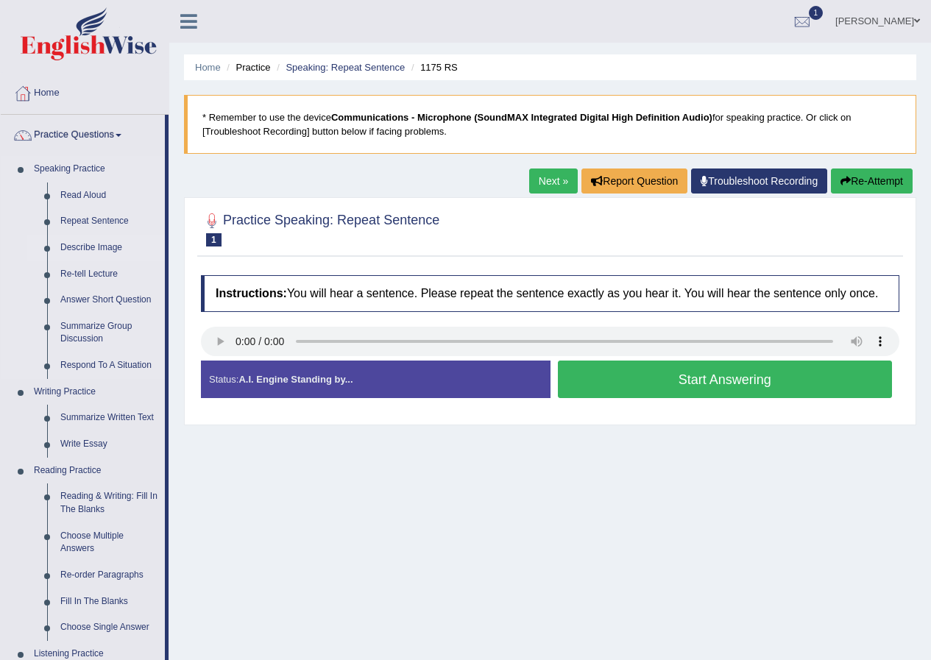
click at [98, 248] on link "Describe Image" at bounding box center [109, 248] width 111 height 26
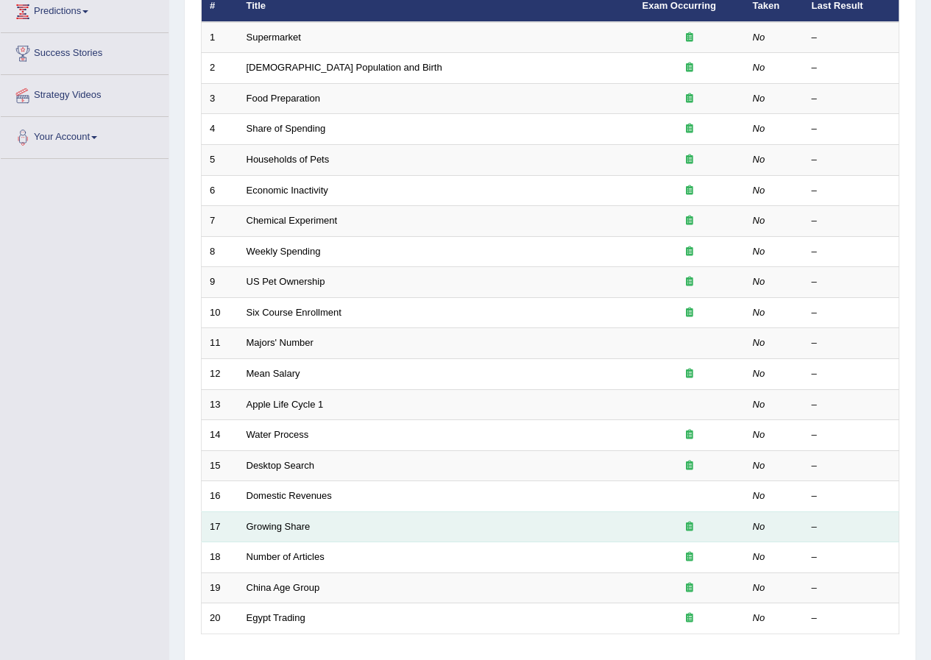
scroll to position [241, 0]
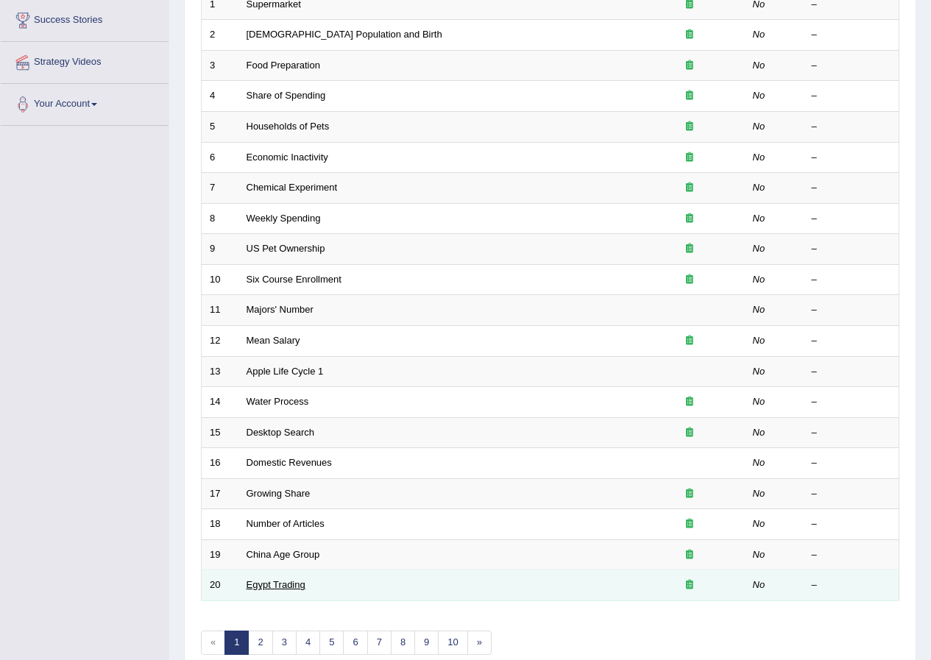
click at [269, 583] on link "Egypt Trading" at bounding box center [275, 584] width 59 height 11
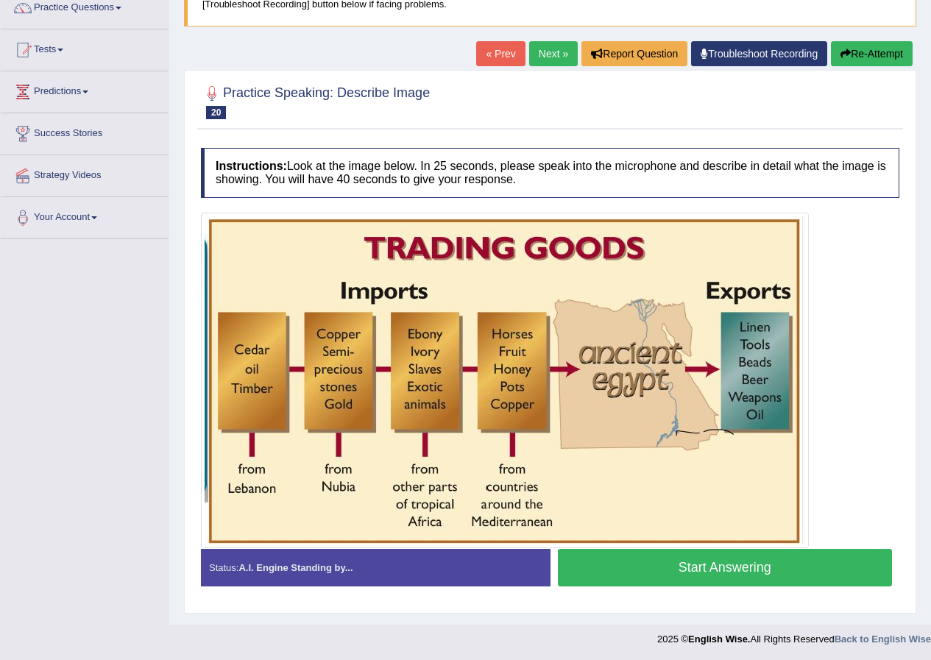
scroll to position [129, 0]
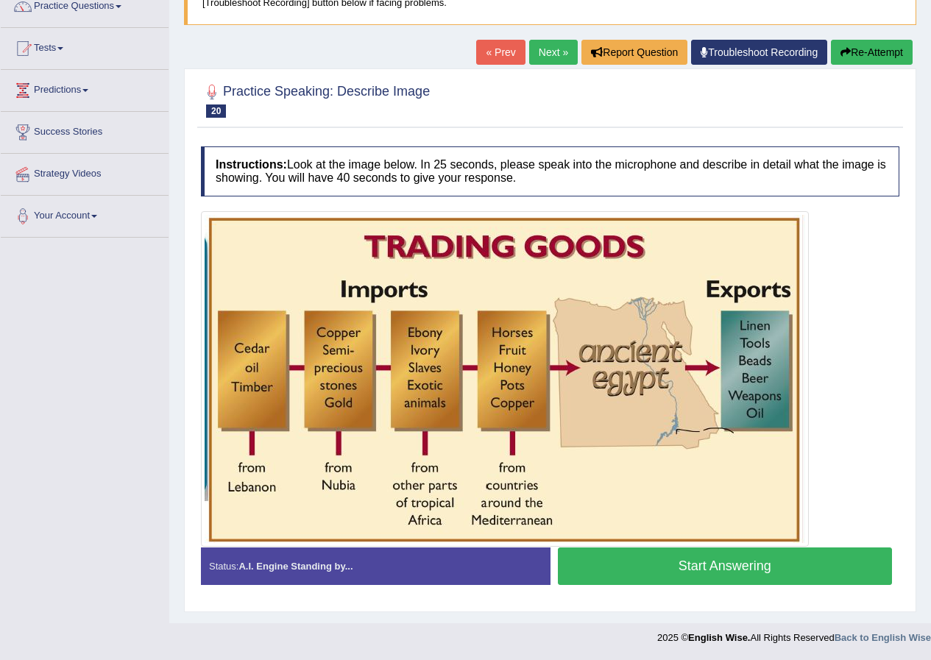
click at [334, 437] on img at bounding box center [505, 379] width 600 height 328
click at [326, 433] on img at bounding box center [505, 379] width 600 height 328
click at [324, 432] on img at bounding box center [505, 379] width 600 height 328
click at [651, 564] on button "Start Answering" at bounding box center [725, 566] width 335 height 38
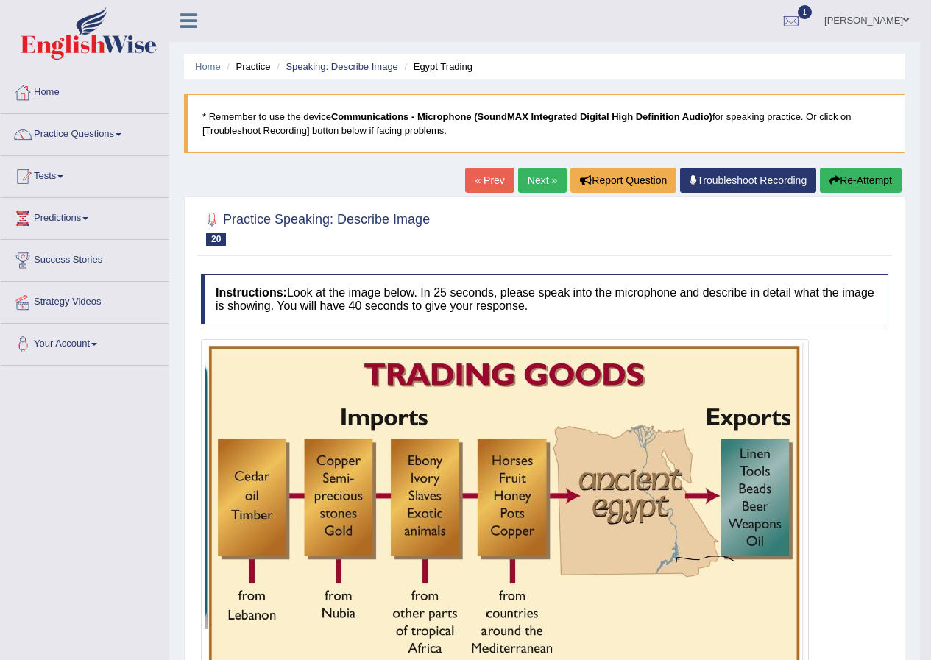
scroll to position [0, 0]
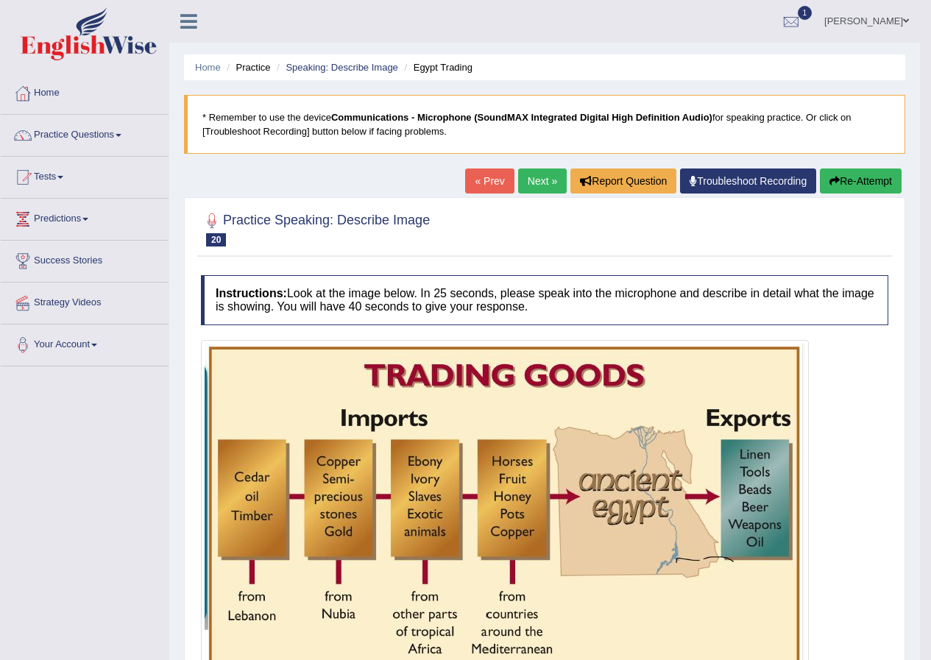
click at [487, 182] on link "« Prev" at bounding box center [489, 180] width 49 height 25
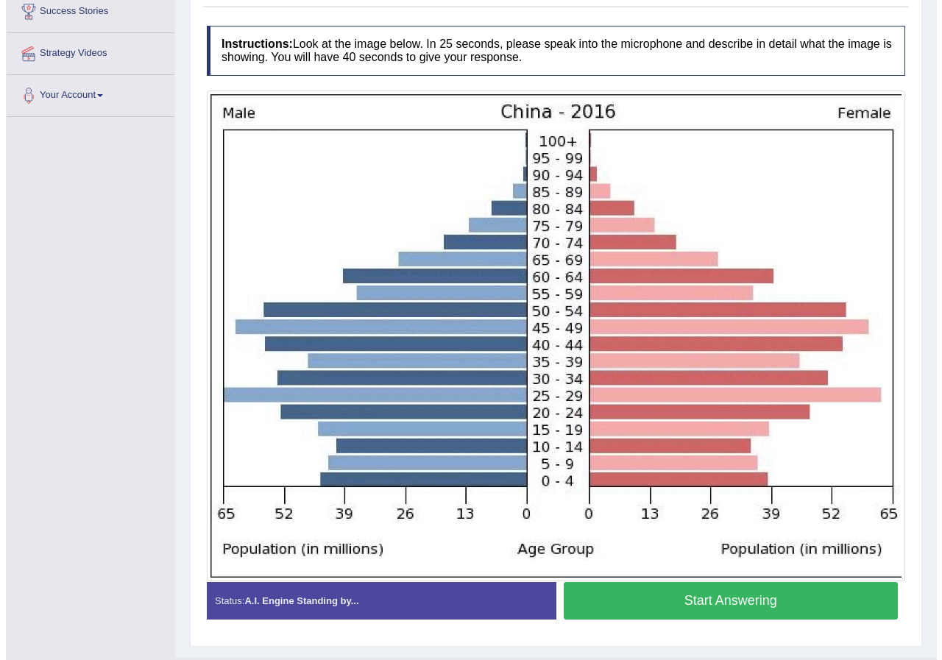
scroll to position [284, 0]
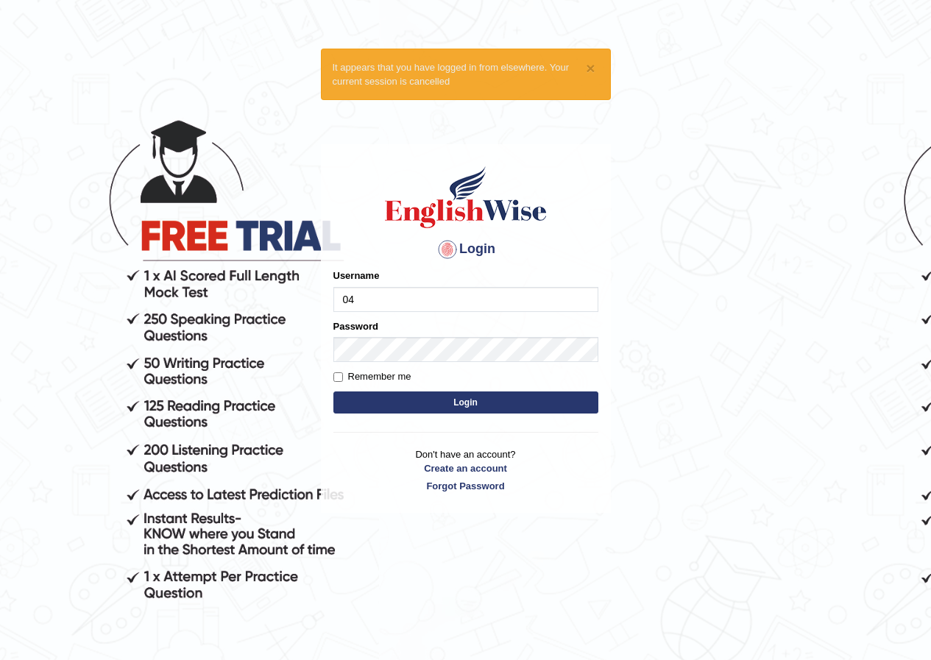
type input "0470208153"
click at [393, 393] on button "Login" at bounding box center [465, 402] width 265 height 22
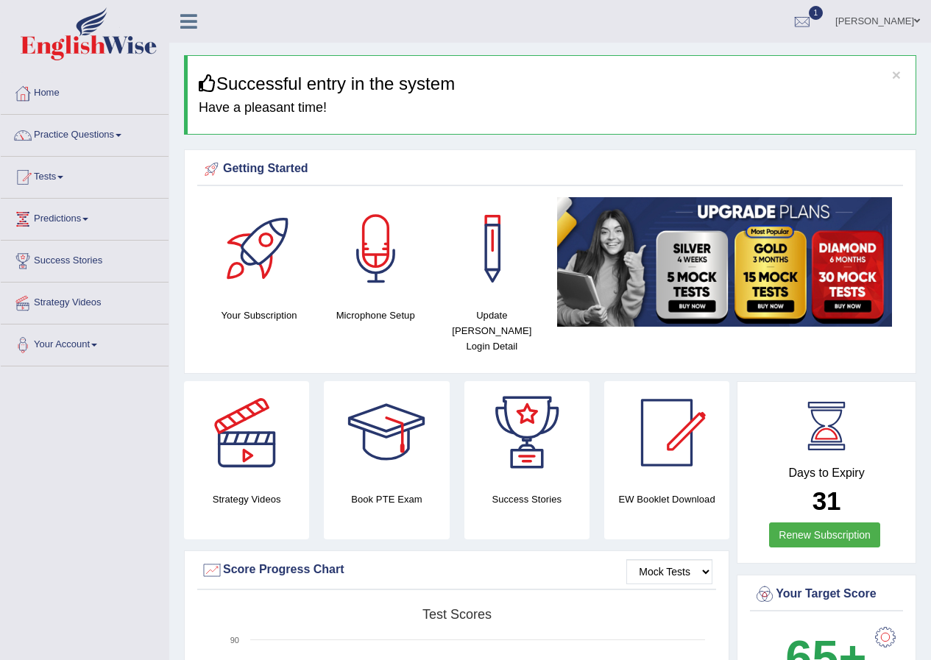
click at [121, 135] on span at bounding box center [119, 135] width 6 height 3
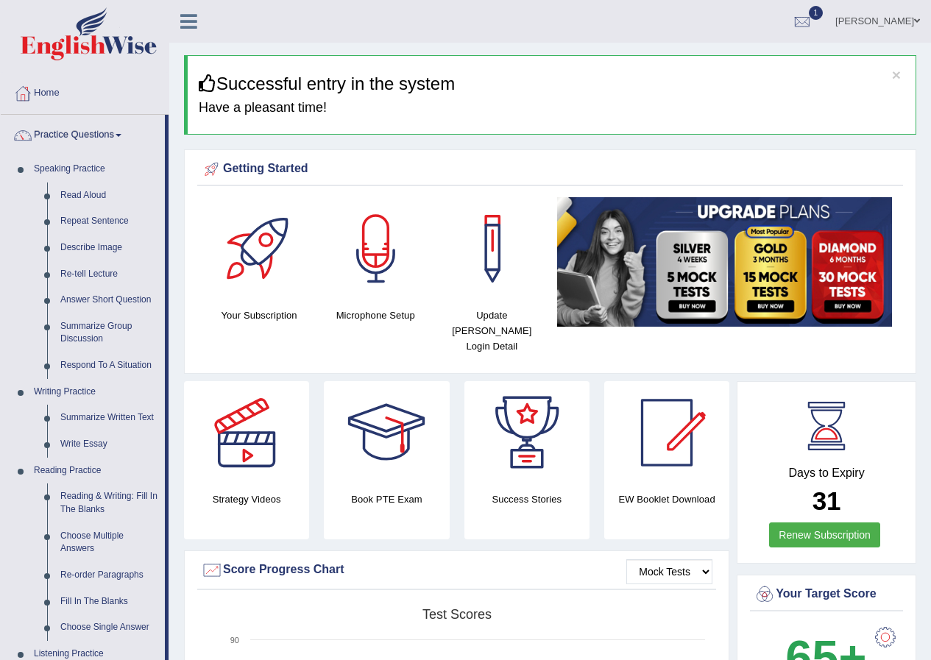
scroll to position [74, 0]
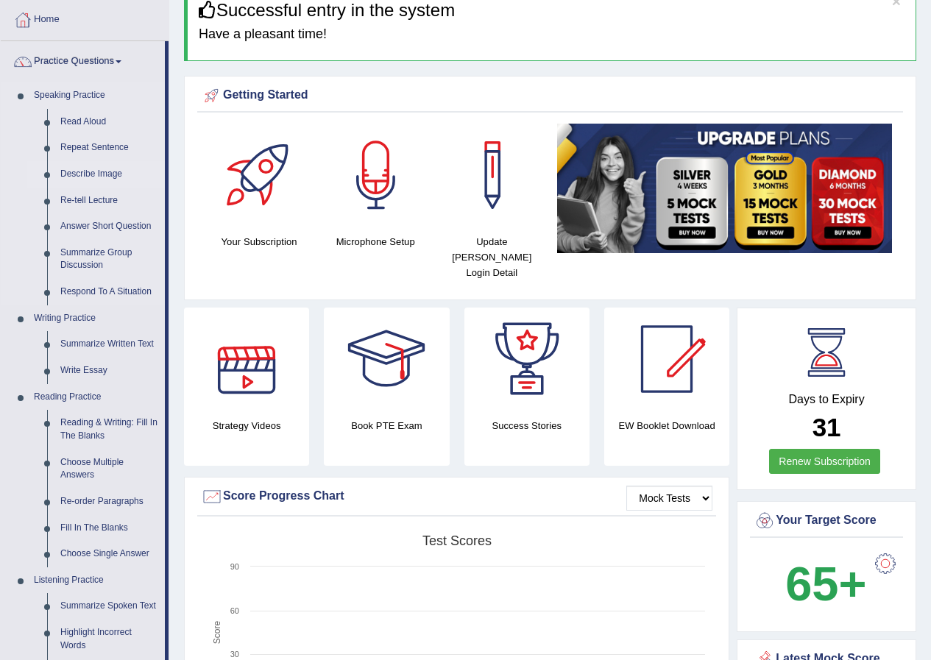
click at [94, 175] on link "Describe Image" at bounding box center [109, 174] width 111 height 26
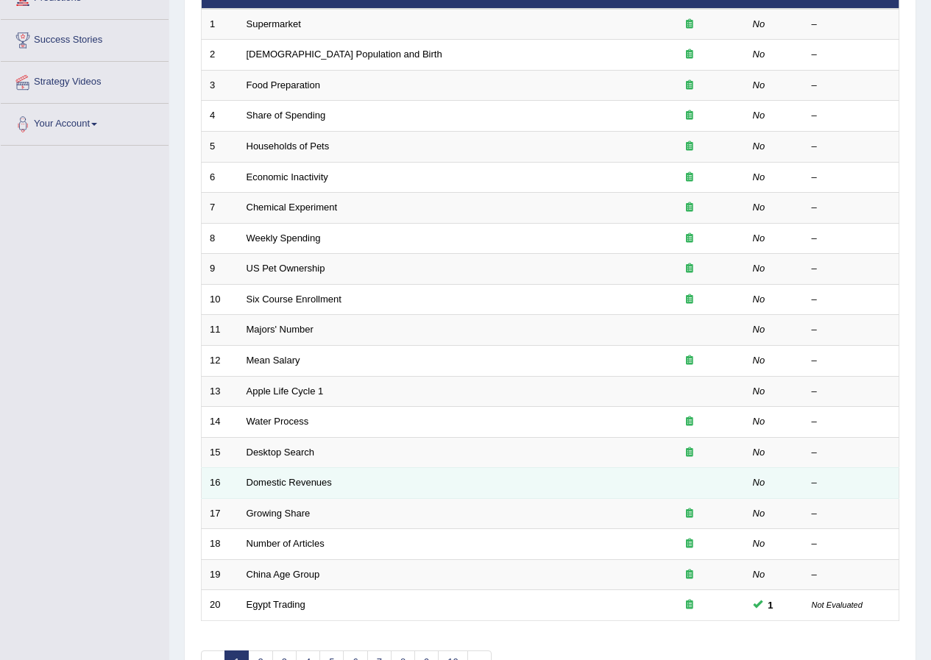
scroll to position [294, 0]
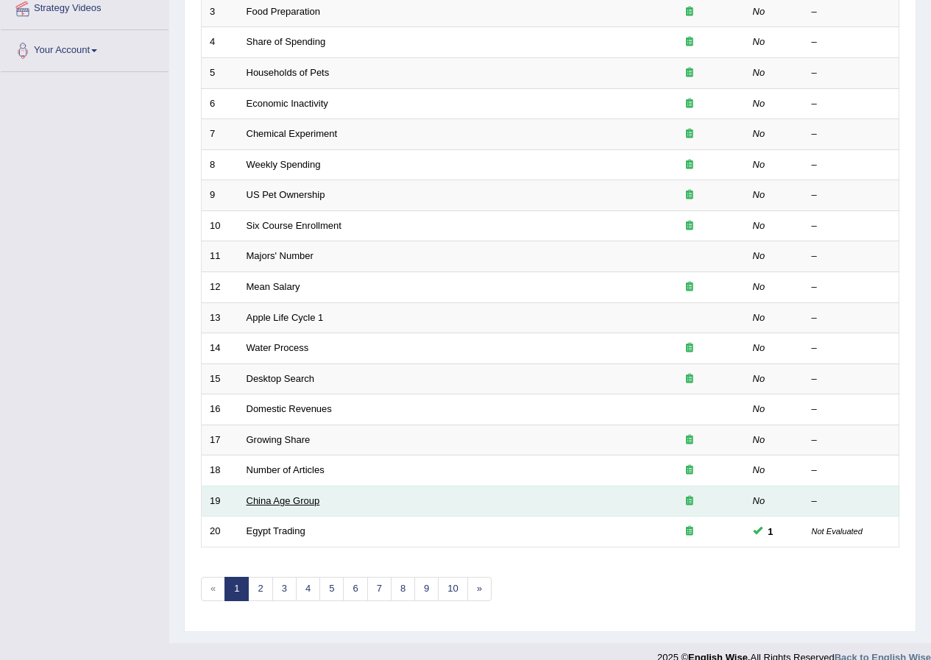
click at [316, 503] on link "China Age Group" at bounding box center [283, 500] width 74 height 11
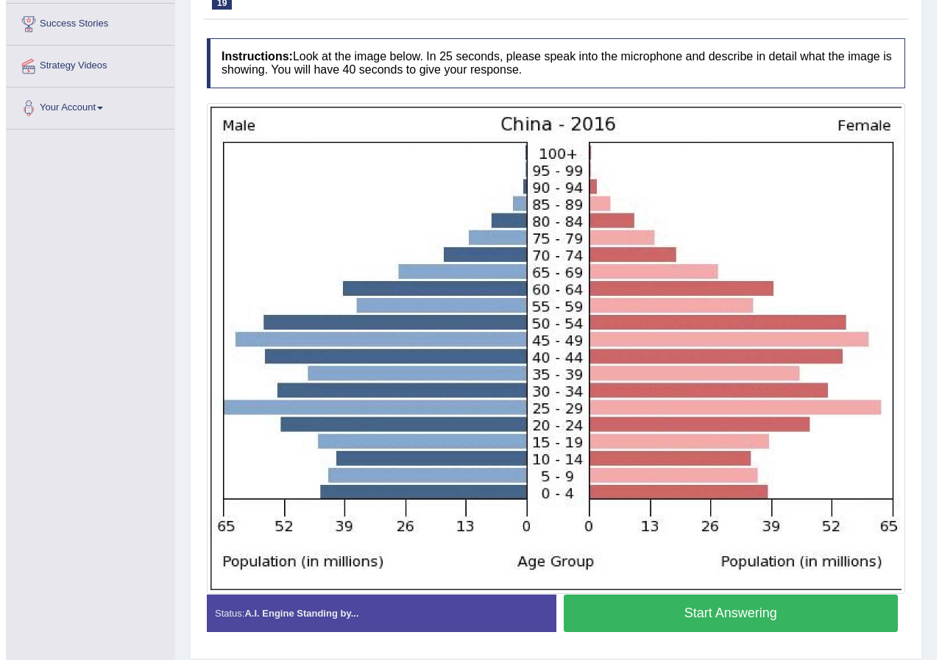
scroll to position [284, 0]
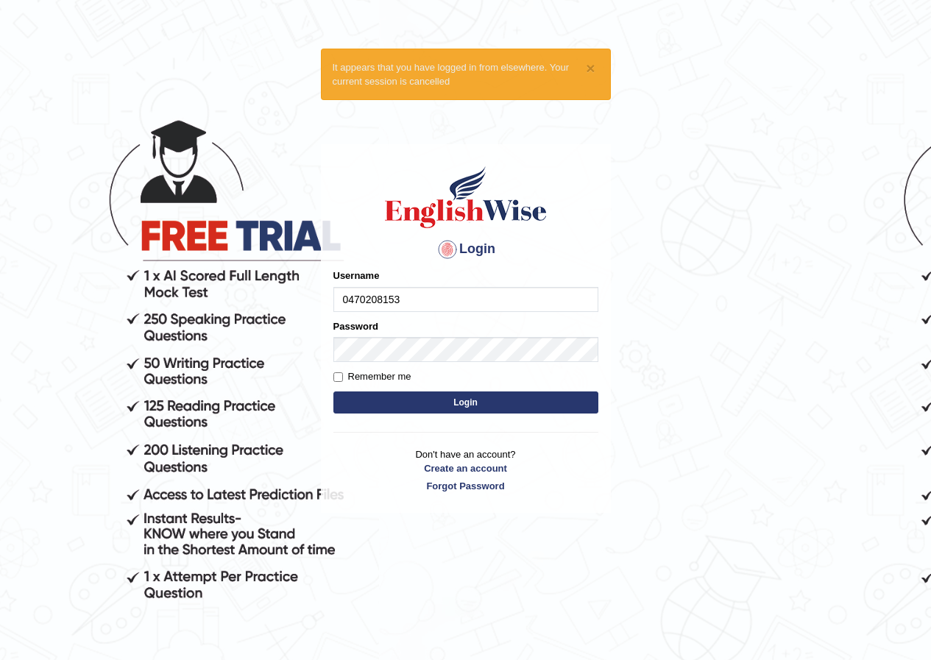
type input "0470208153"
click at [399, 405] on button "Login" at bounding box center [465, 402] width 265 height 22
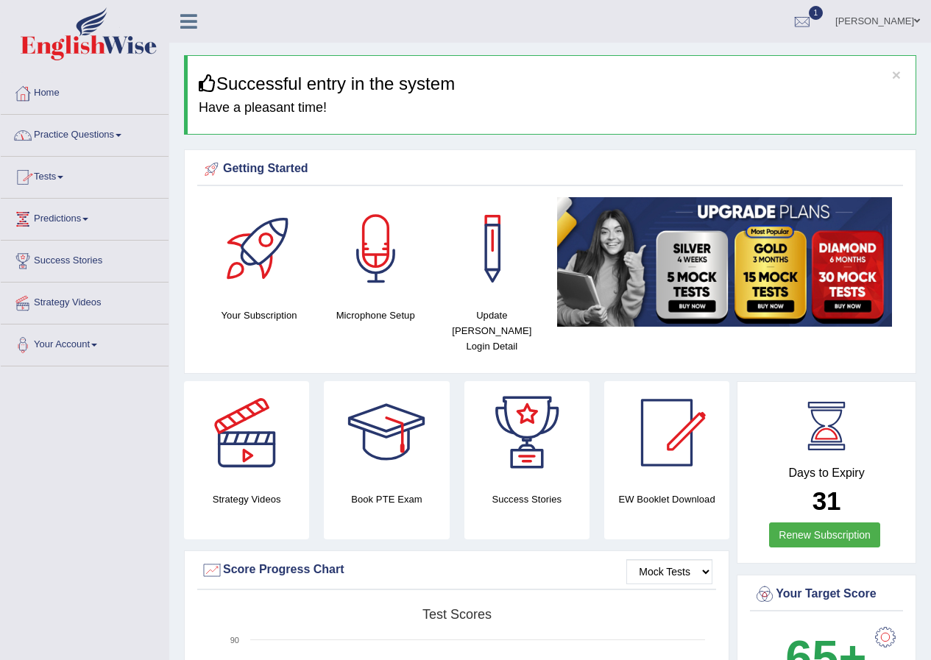
click at [74, 177] on link "Tests" at bounding box center [85, 175] width 168 height 37
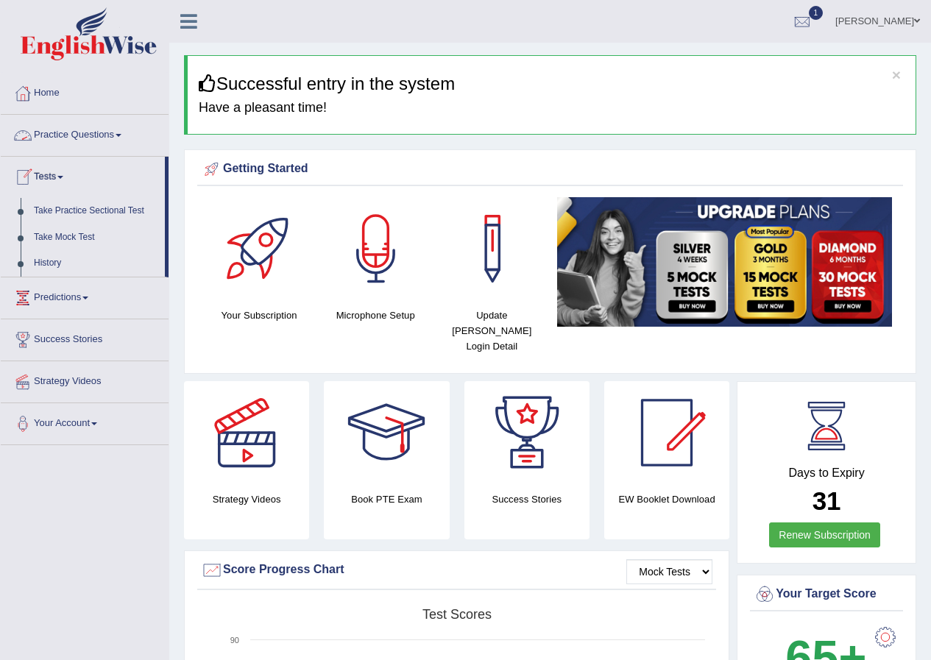
click at [118, 135] on link "Practice Questions" at bounding box center [85, 133] width 168 height 37
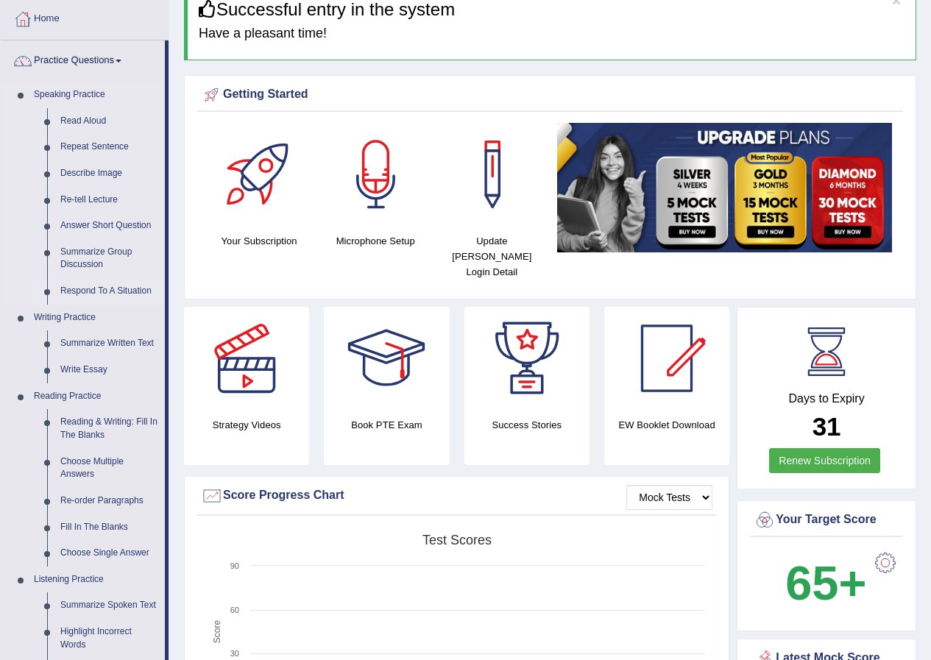
scroll to position [74, 0]
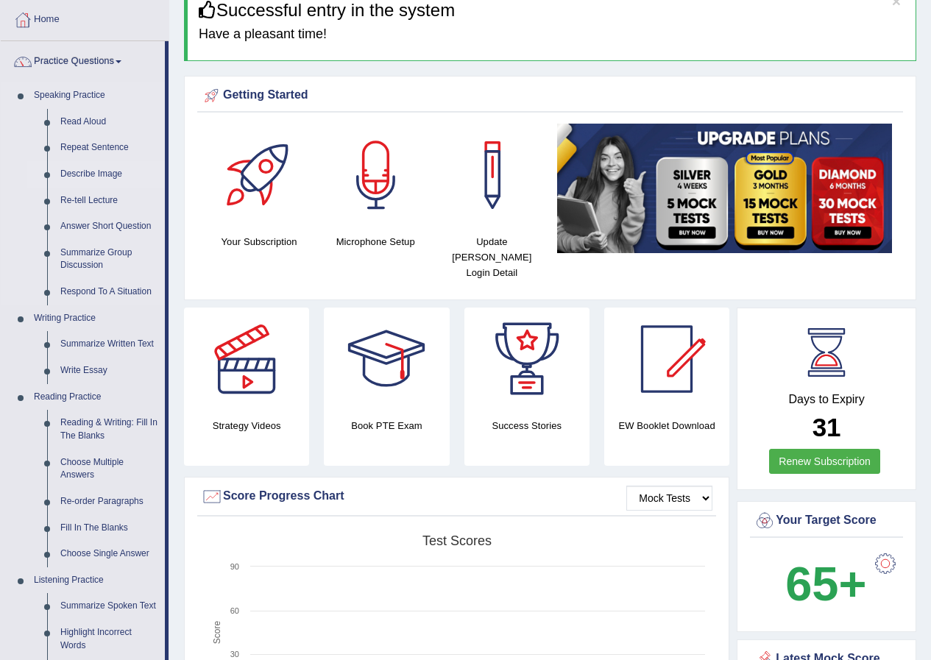
click at [76, 174] on link "Describe Image" at bounding box center [109, 174] width 111 height 26
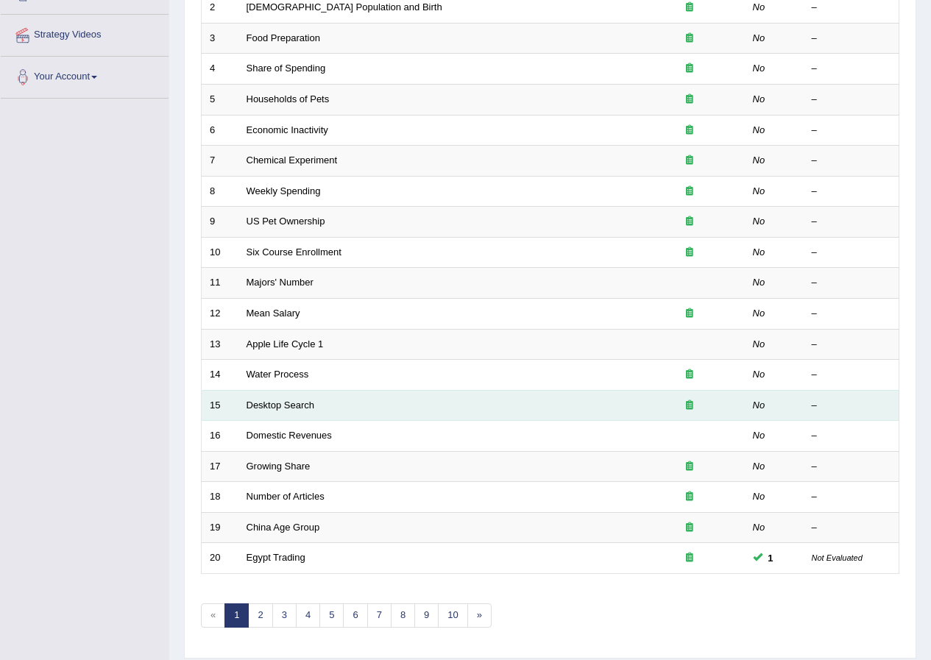
scroll to position [294, 0]
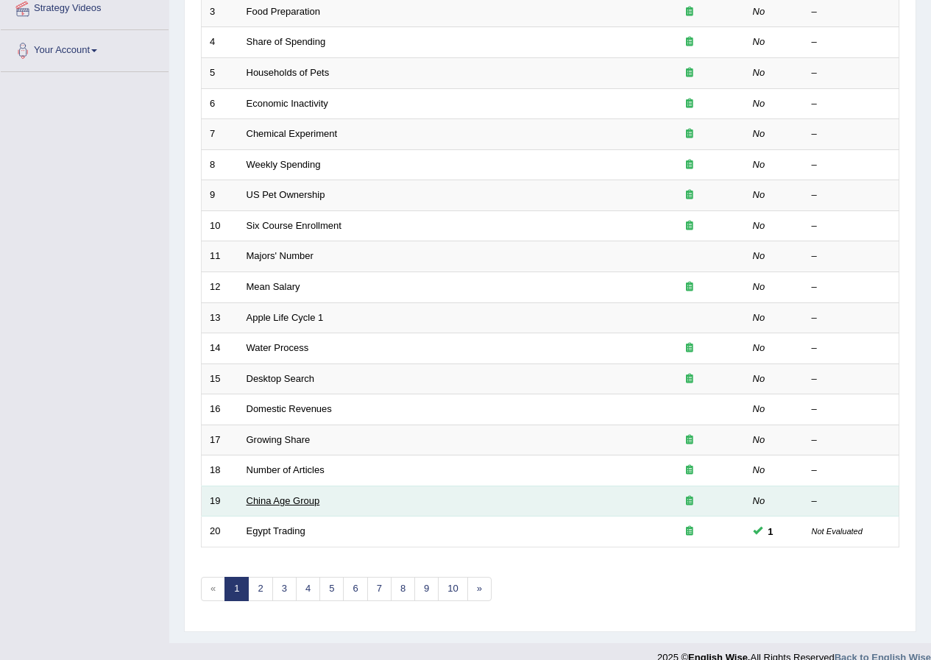
click at [295, 499] on link "China Age Group" at bounding box center [283, 500] width 74 height 11
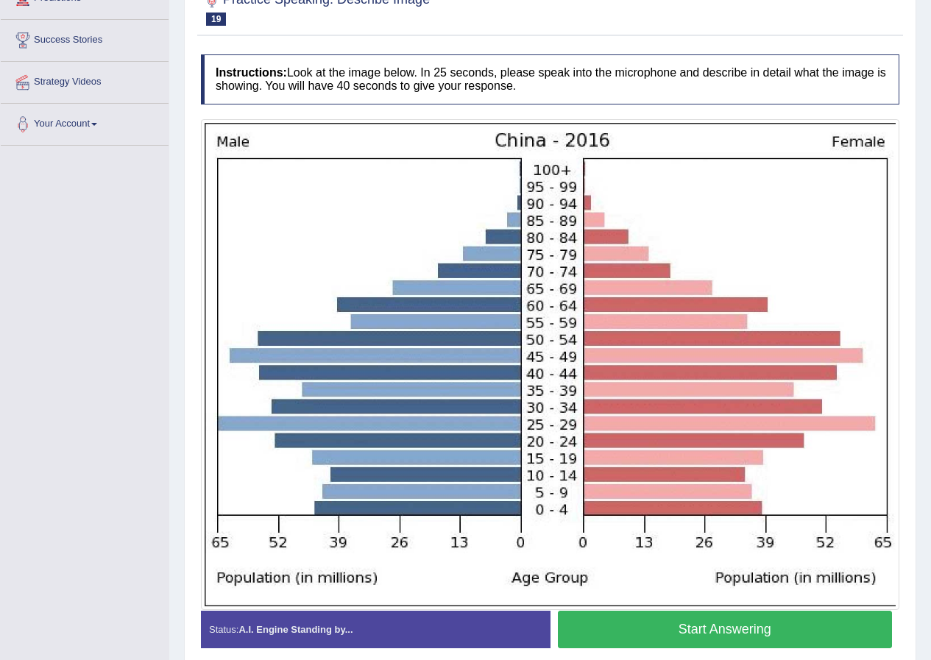
scroll to position [284, 0]
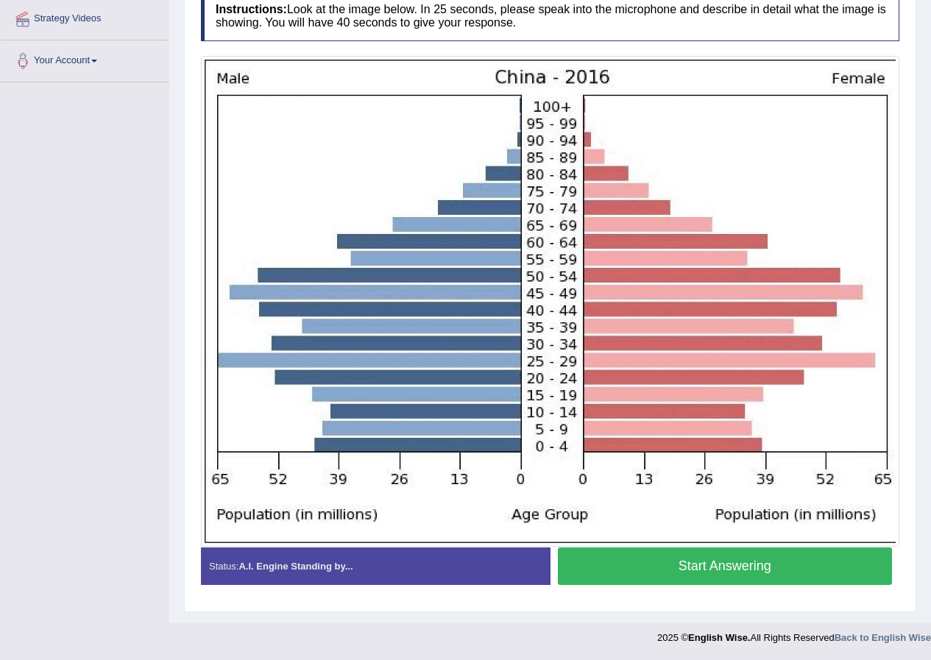
click at [580, 574] on button "Start Answering" at bounding box center [725, 566] width 335 height 38
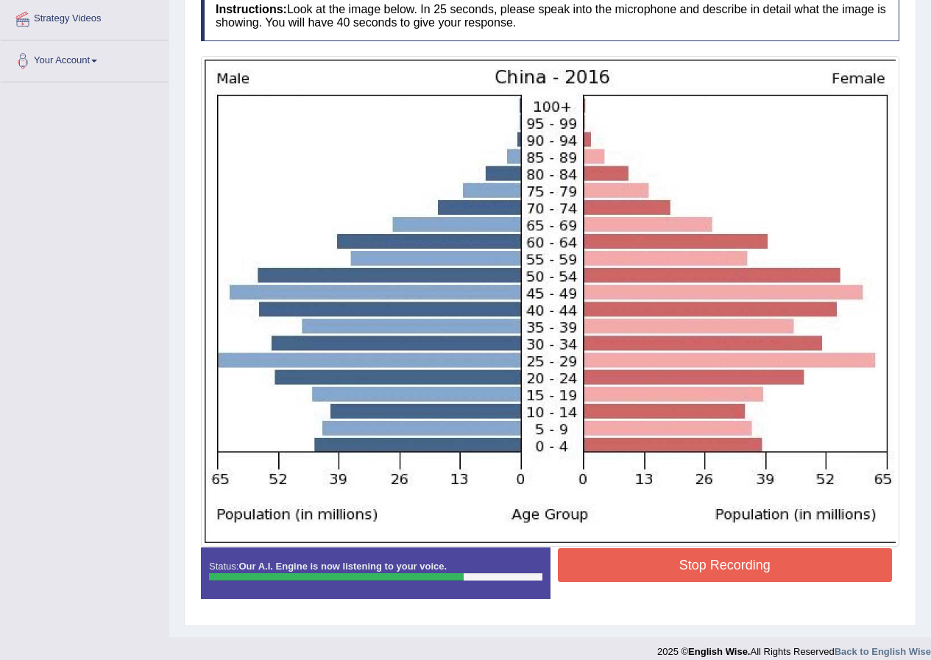
click at [670, 575] on button "Stop Recording" at bounding box center [725, 565] width 335 height 34
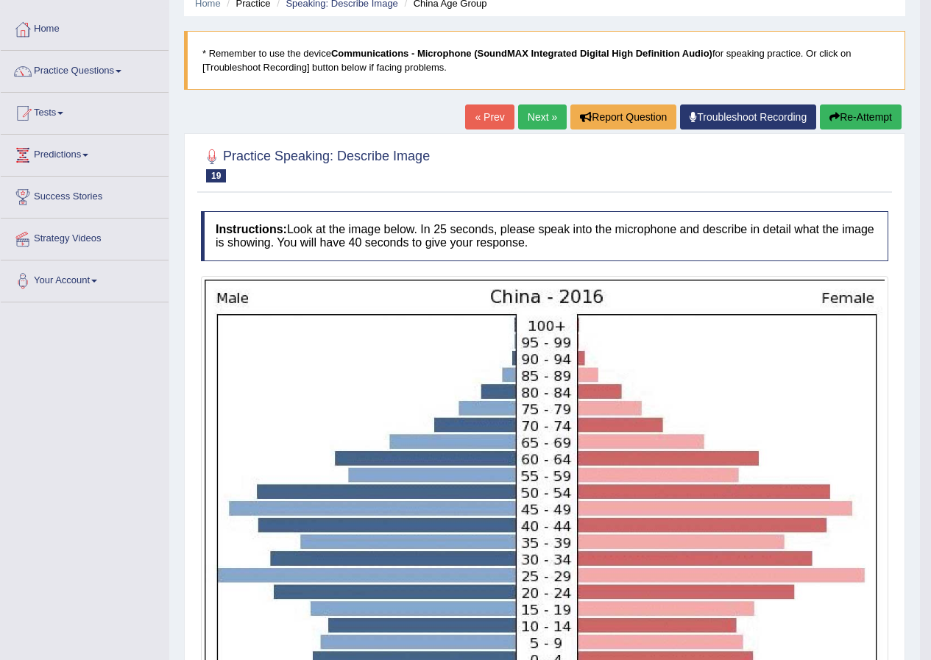
scroll to position [63, 0]
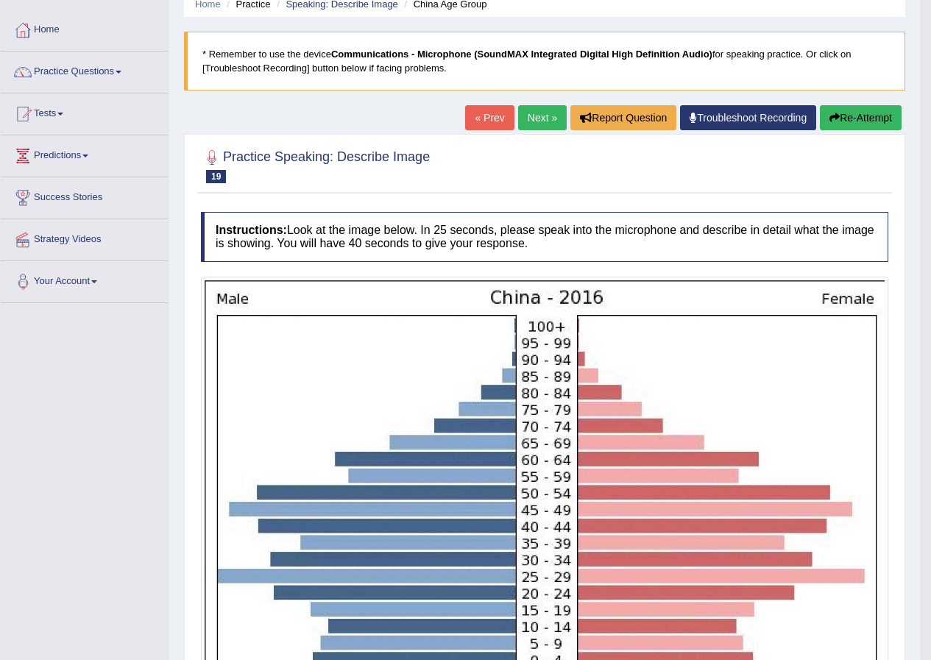
click at [491, 123] on link "« Prev" at bounding box center [489, 117] width 49 height 25
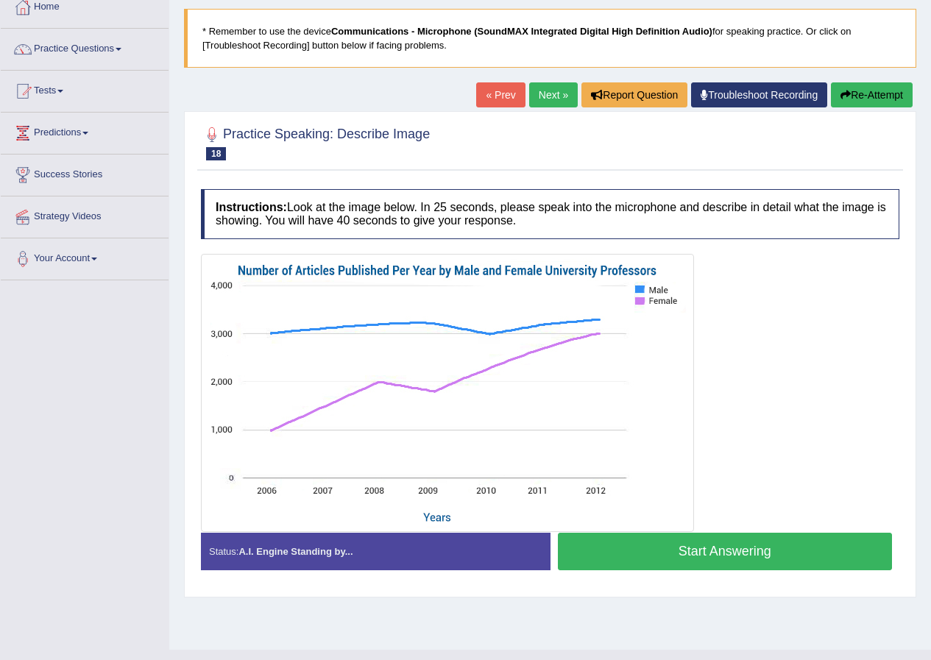
scroll to position [113, 0]
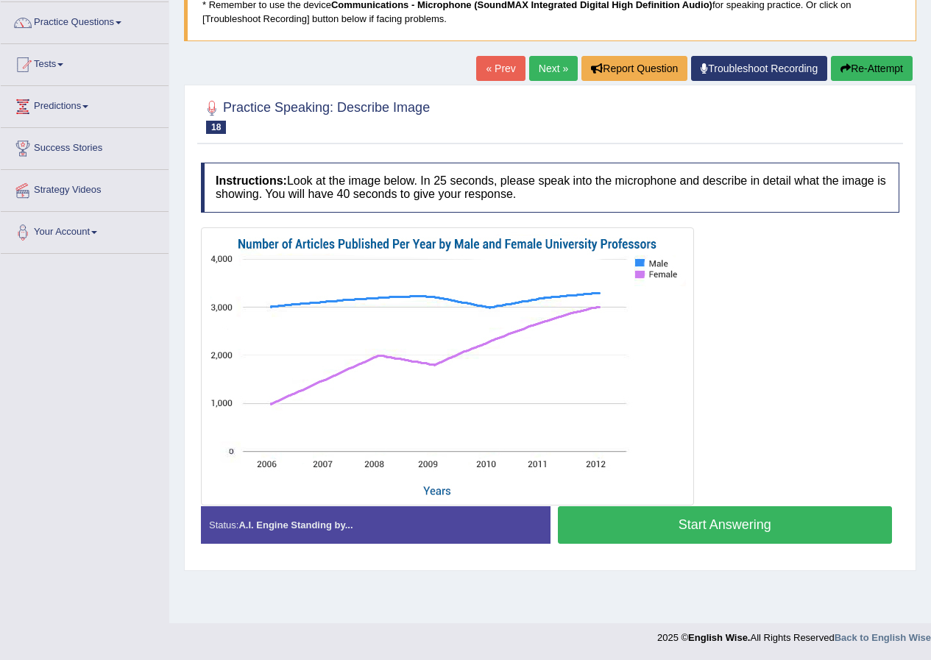
click at [605, 525] on button "Start Answering" at bounding box center [725, 525] width 335 height 38
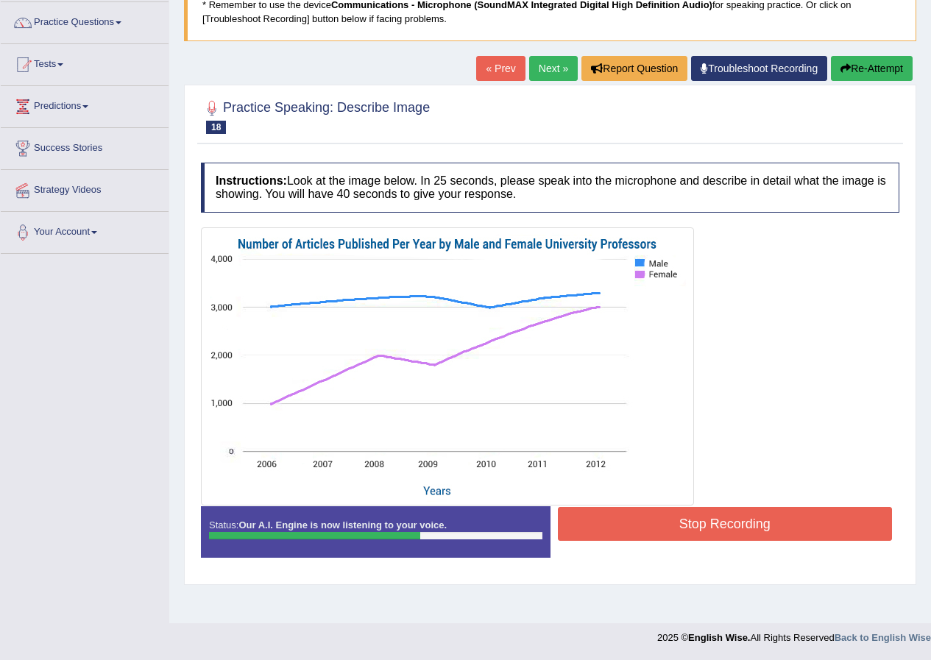
click at [476, 72] on link "« Prev" at bounding box center [500, 68] width 49 height 25
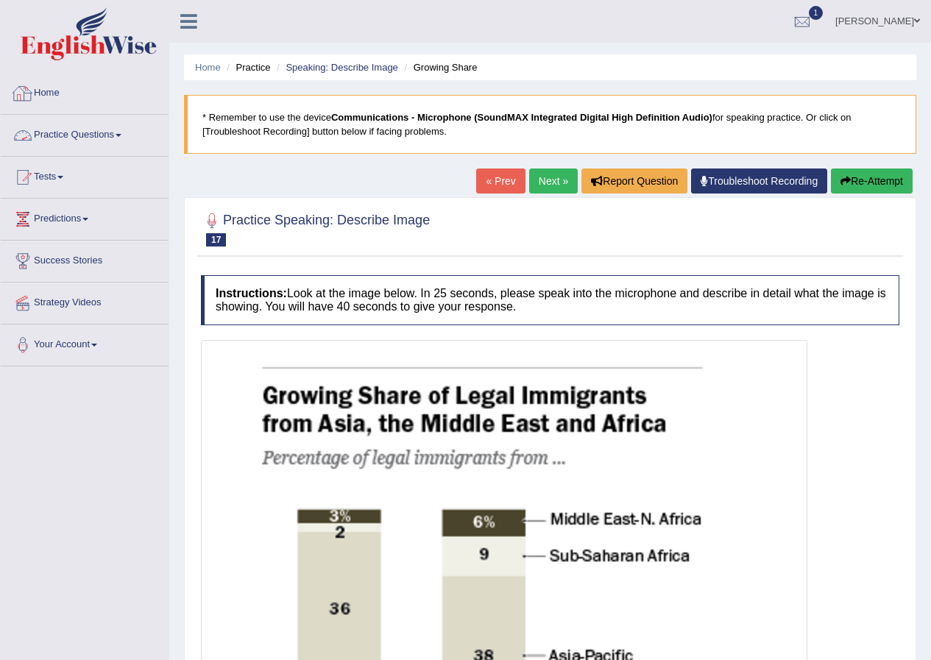
click at [105, 135] on link "Practice Questions" at bounding box center [85, 133] width 168 height 37
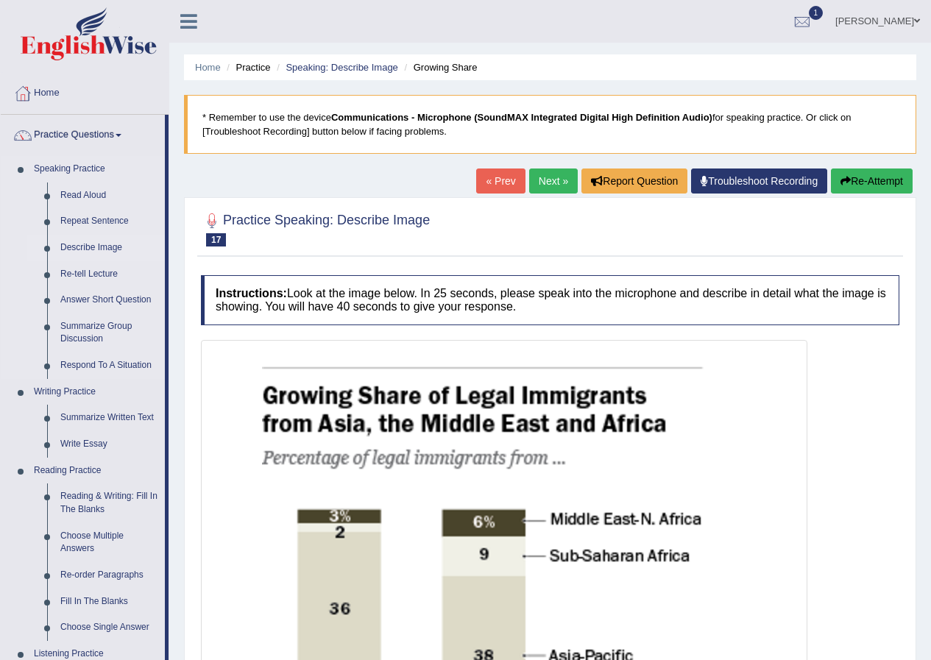
click at [85, 246] on link "Describe Image" at bounding box center [109, 248] width 111 height 26
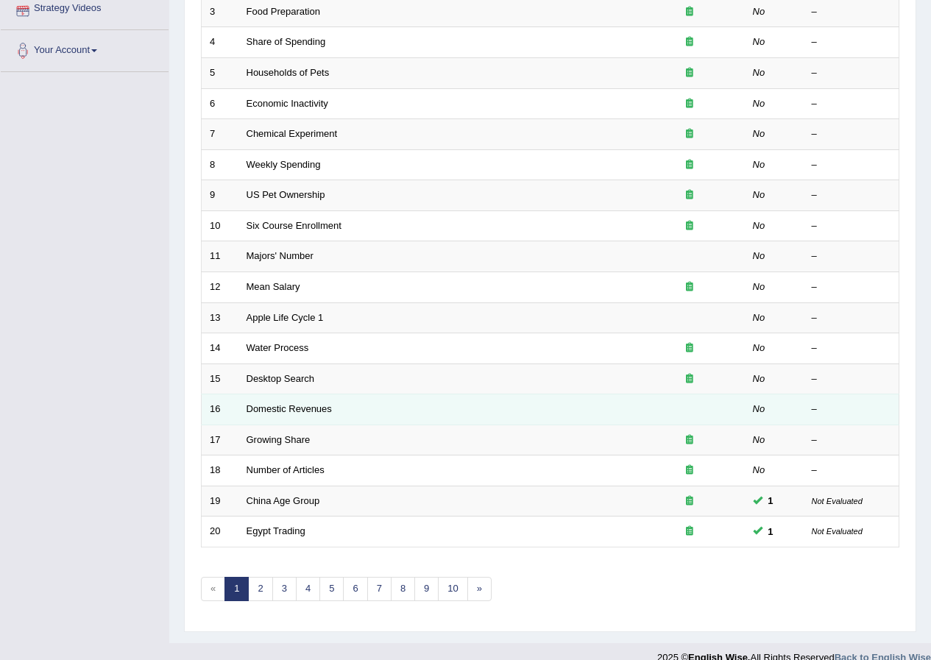
scroll to position [314, 0]
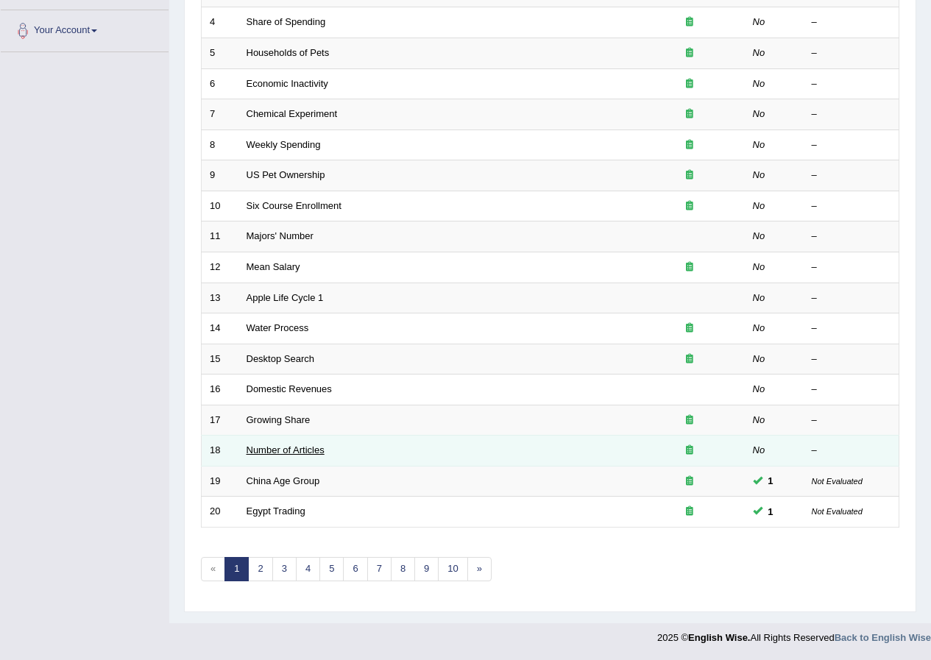
click at [279, 447] on link "Number of Articles" at bounding box center [285, 449] width 78 height 11
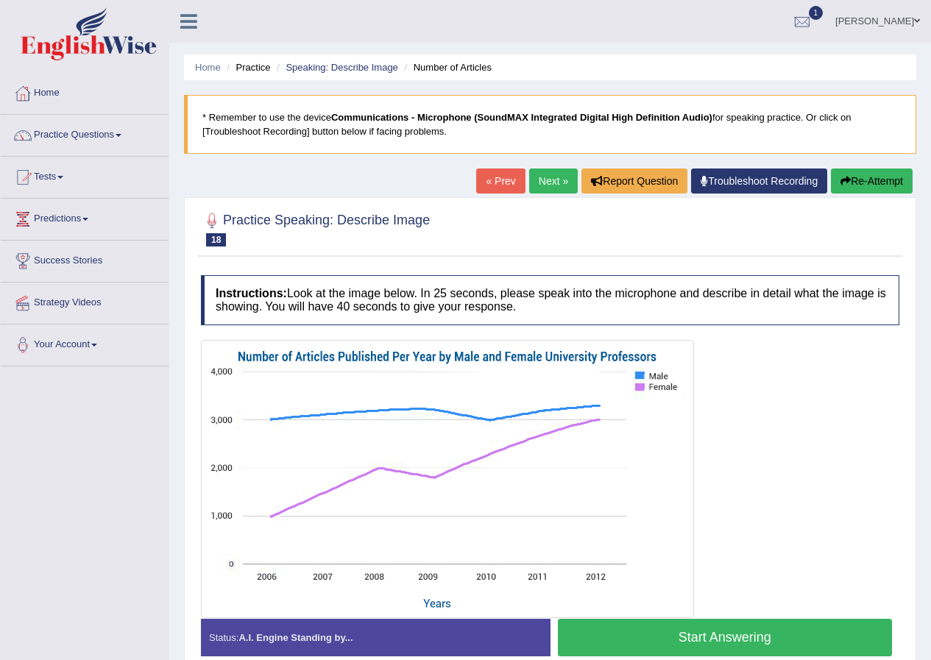
scroll to position [74, 0]
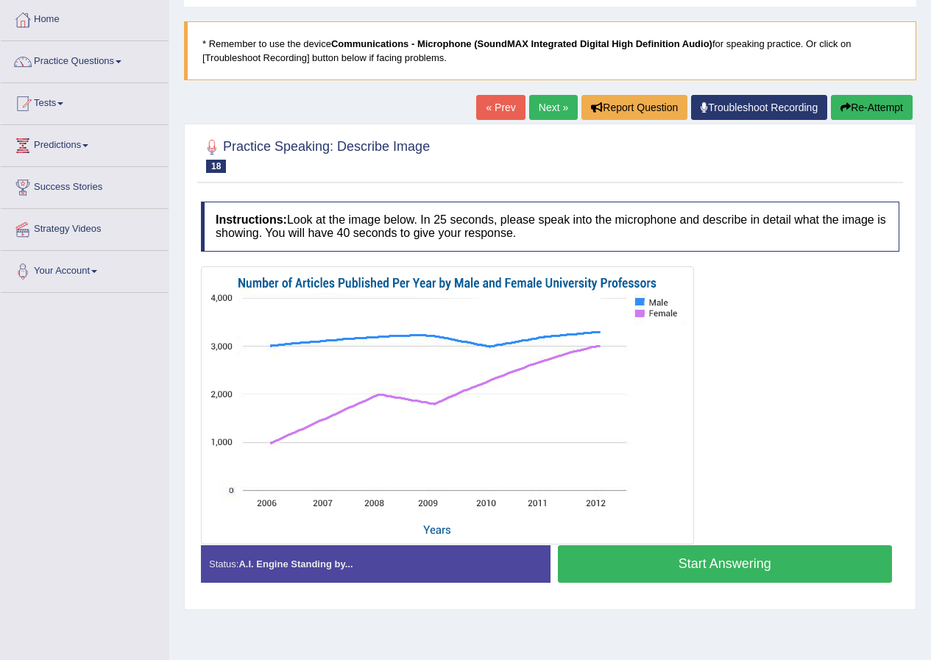
click at [605, 567] on button "Start Answering" at bounding box center [725, 564] width 335 height 38
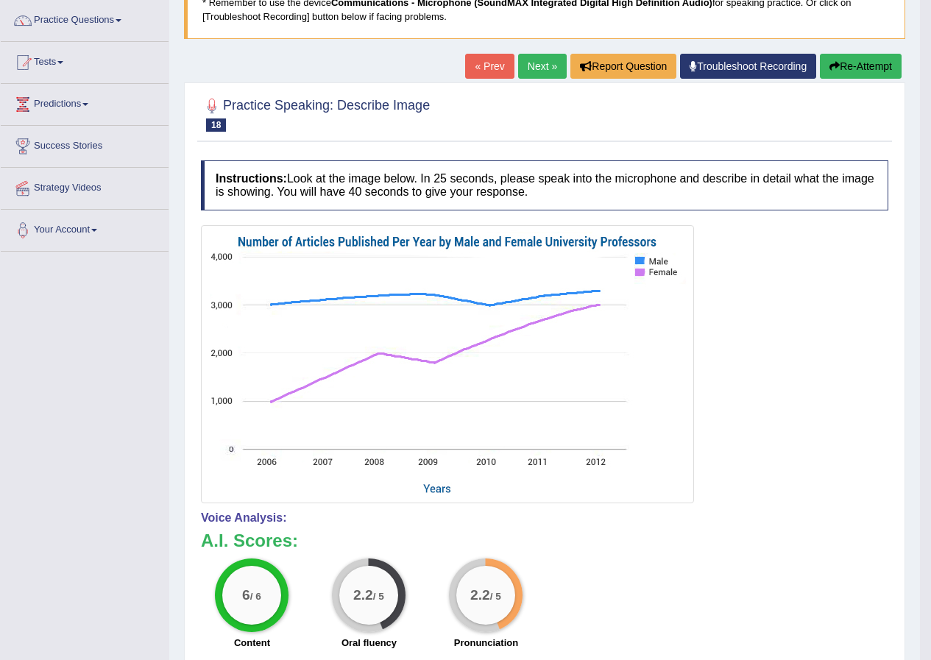
scroll to position [88, 0]
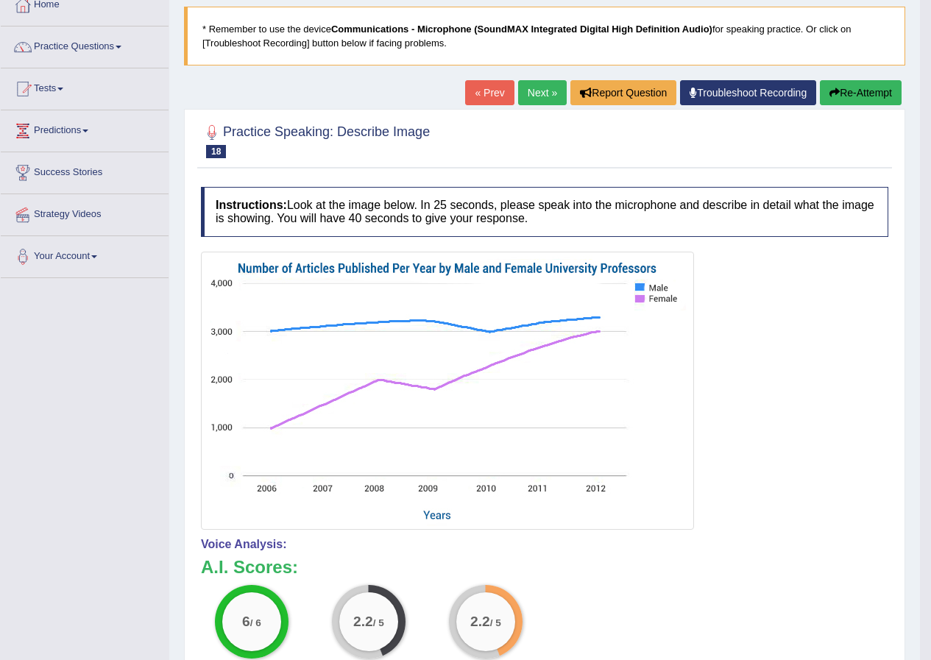
click at [837, 99] on button "Re-Attempt" at bounding box center [861, 92] width 82 height 25
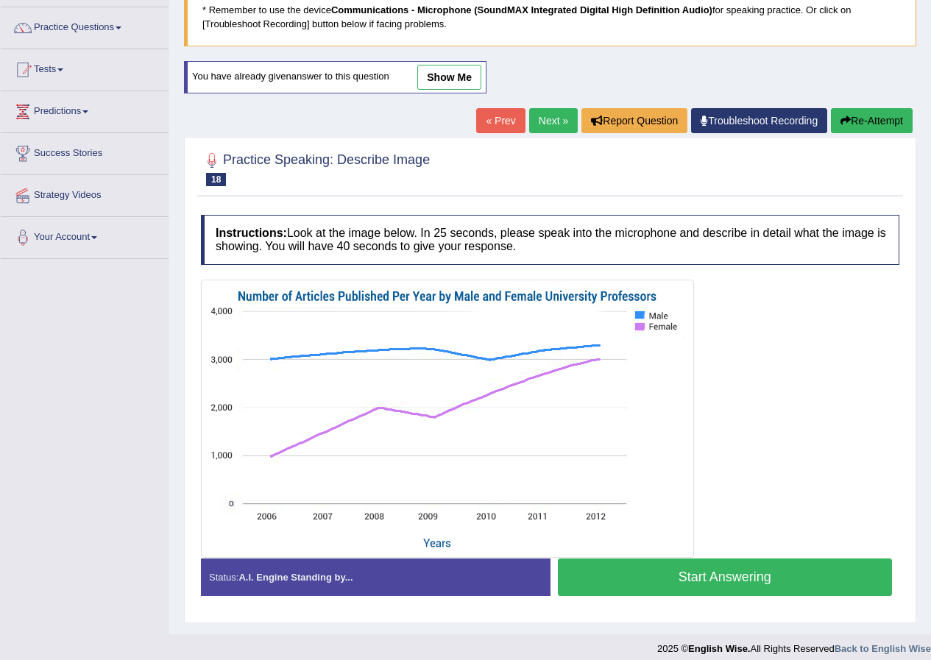
scroll to position [118, 0]
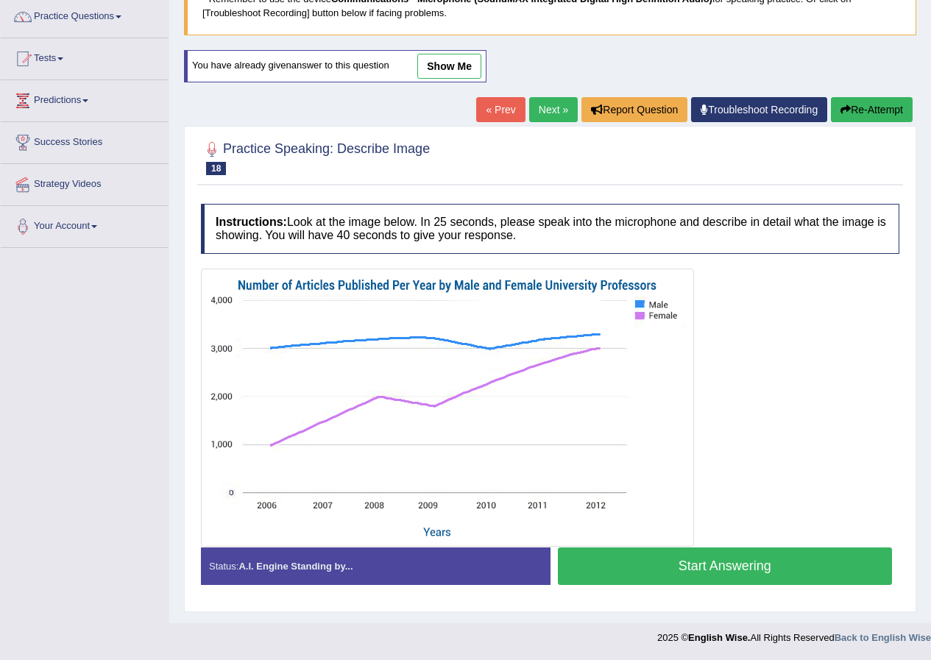
click at [620, 567] on button "Start Answering" at bounding box center [725, 566] width 335 height 38
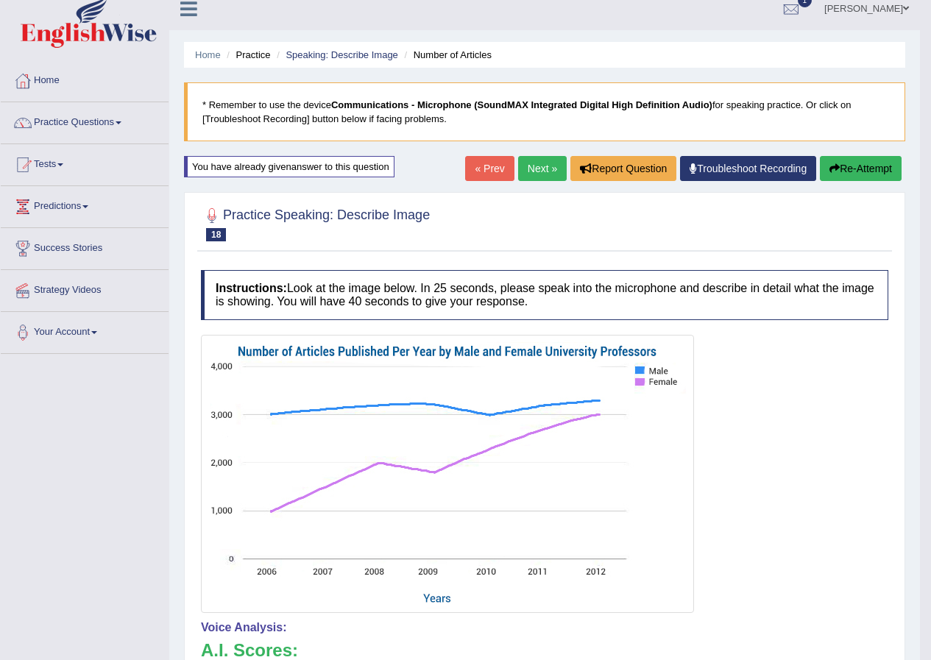
scroll to position [0, 0]
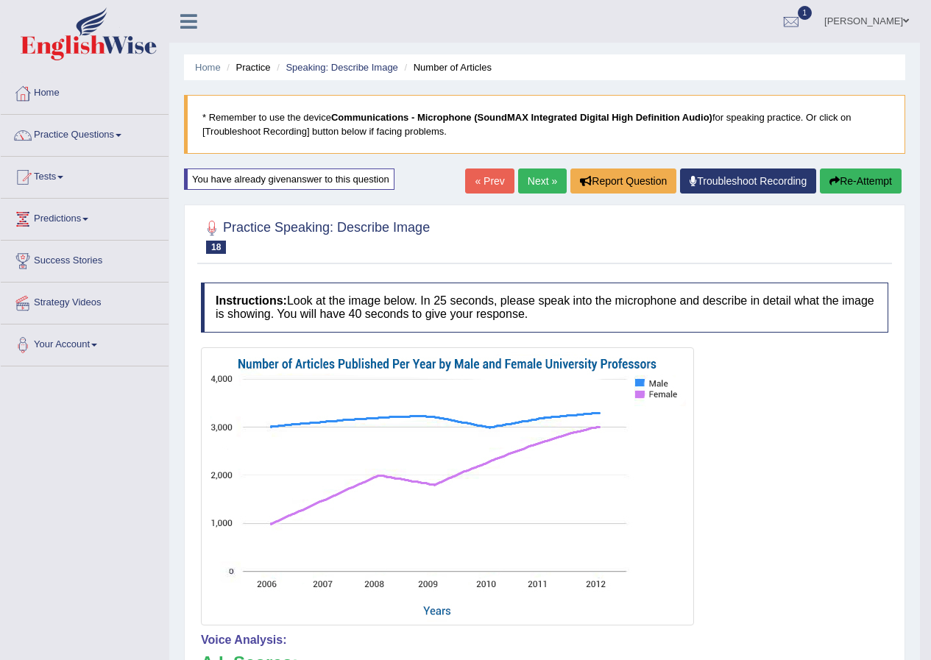
click at [496, 183] on link "« Prev" at bounding box center [489, 180] width 49 height 25
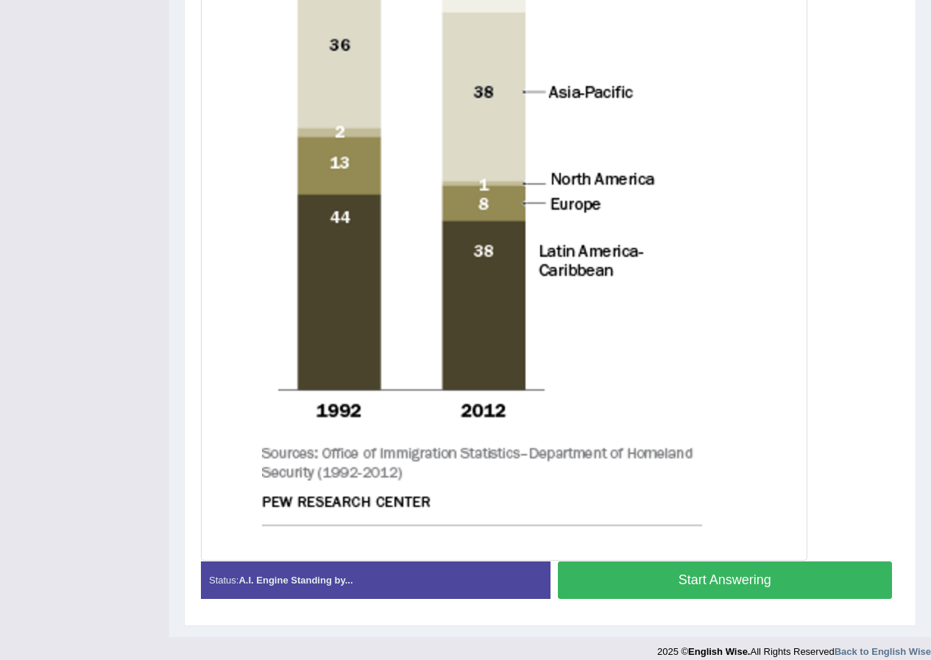
scroll to position [578, 0]
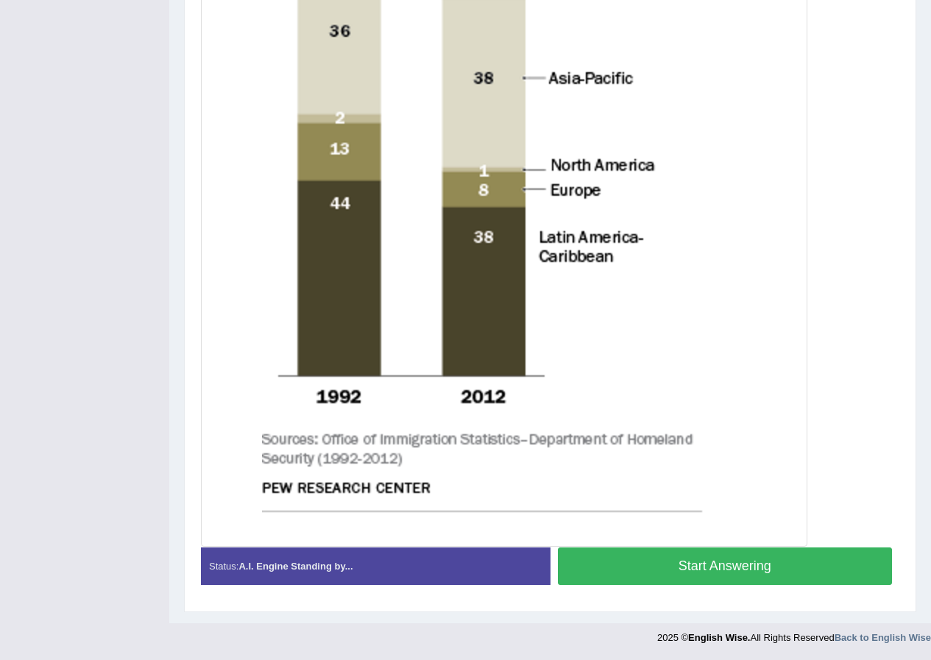
click at [664, 571] on button "Start Answering" at bounding box center [725, 566] width 335 height 38
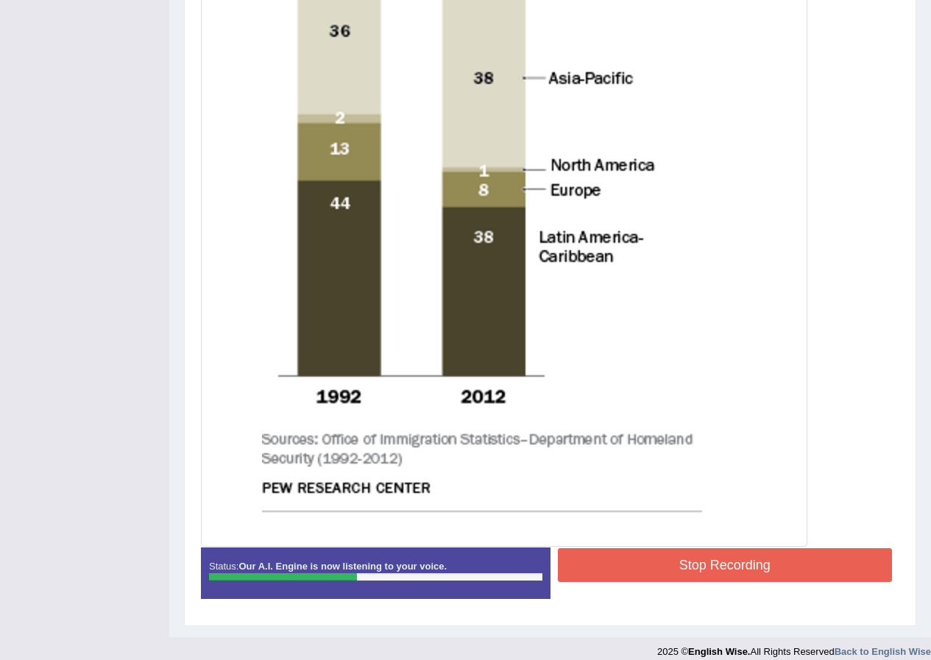
click at [646, 553] on button "Stop Recording" at bounding box center [725, 565] width 335 height 34
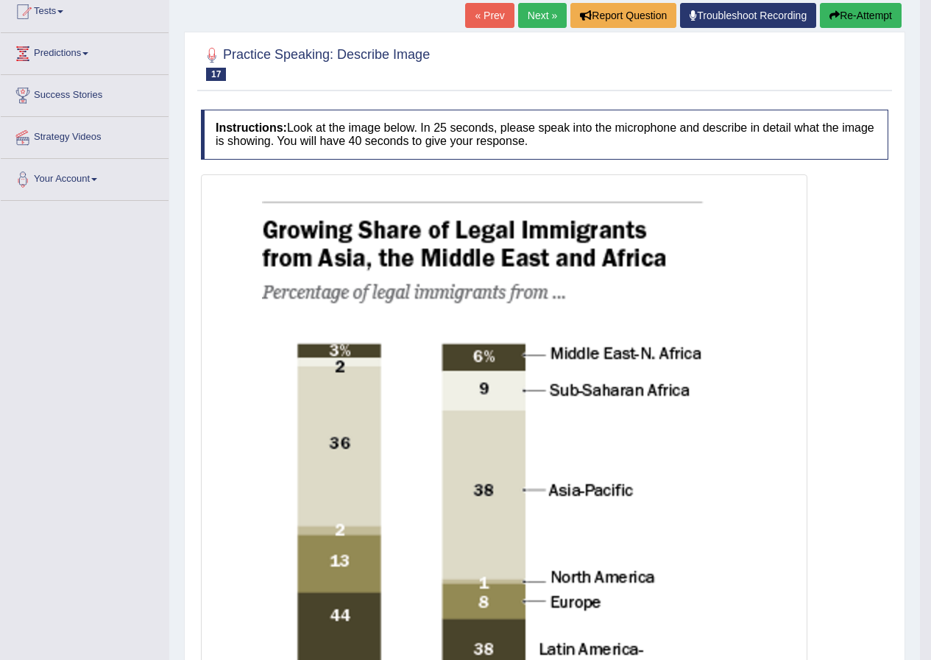
scroll to position [136, 0]
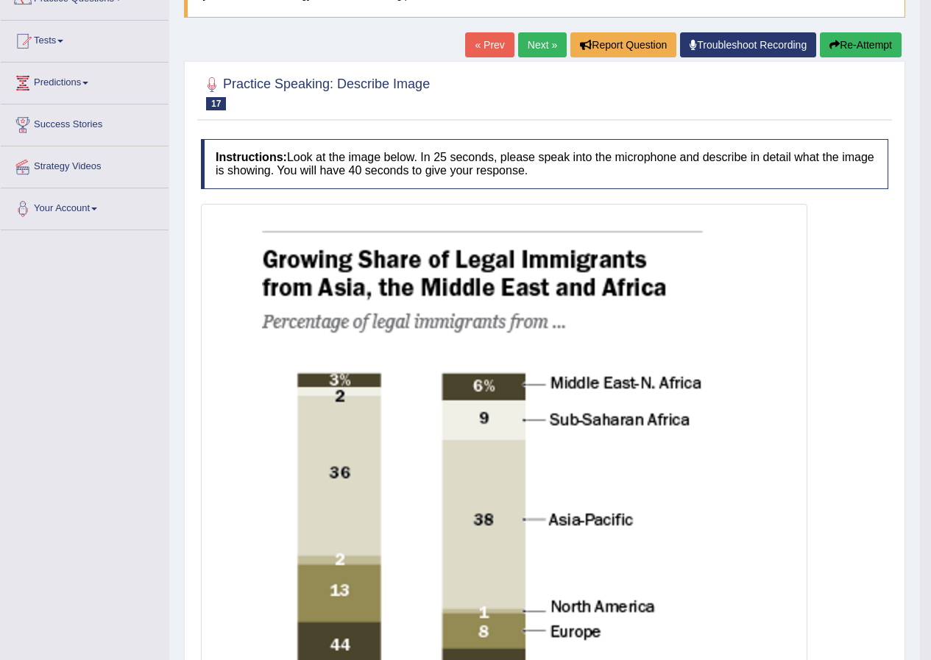
click at [835, 40] on icon "button" at bounding box center [834, 45] width 10 height 10
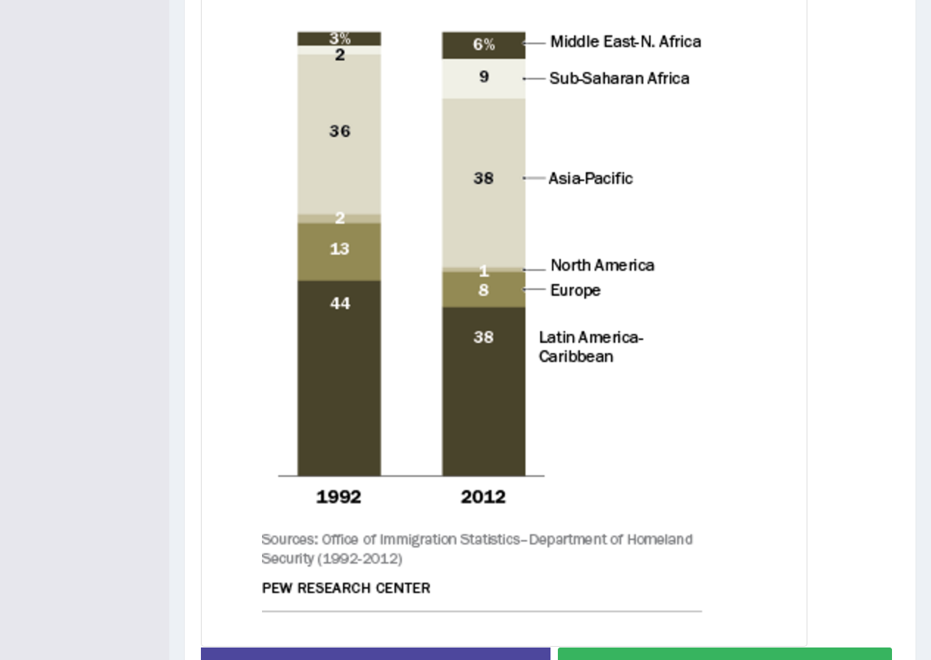
scroll to position [551, 0]
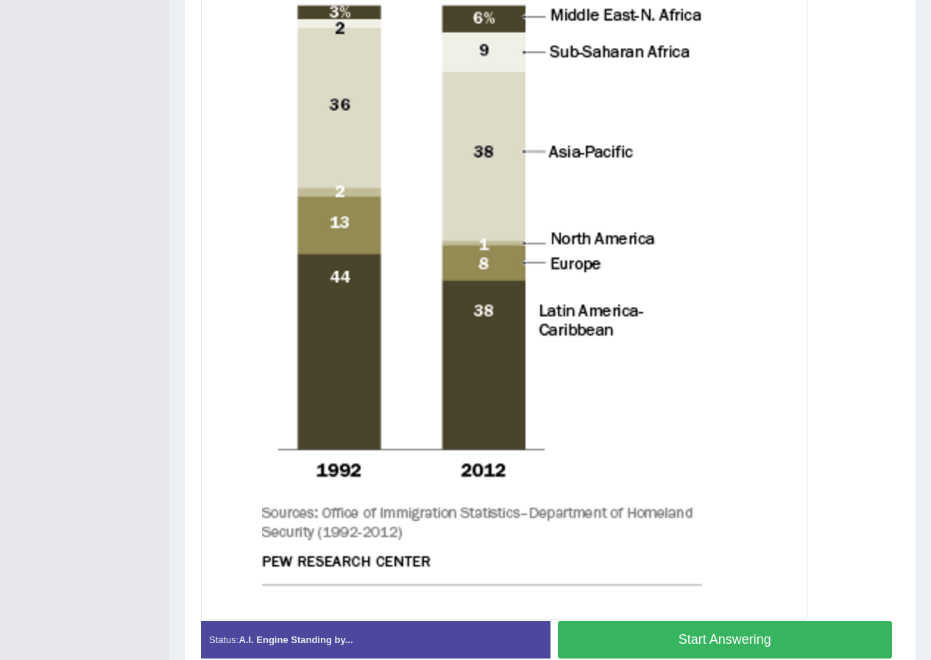
click at [702, 645] on button "Start Answering" at bounding box center [725, 640] width 335 height 38
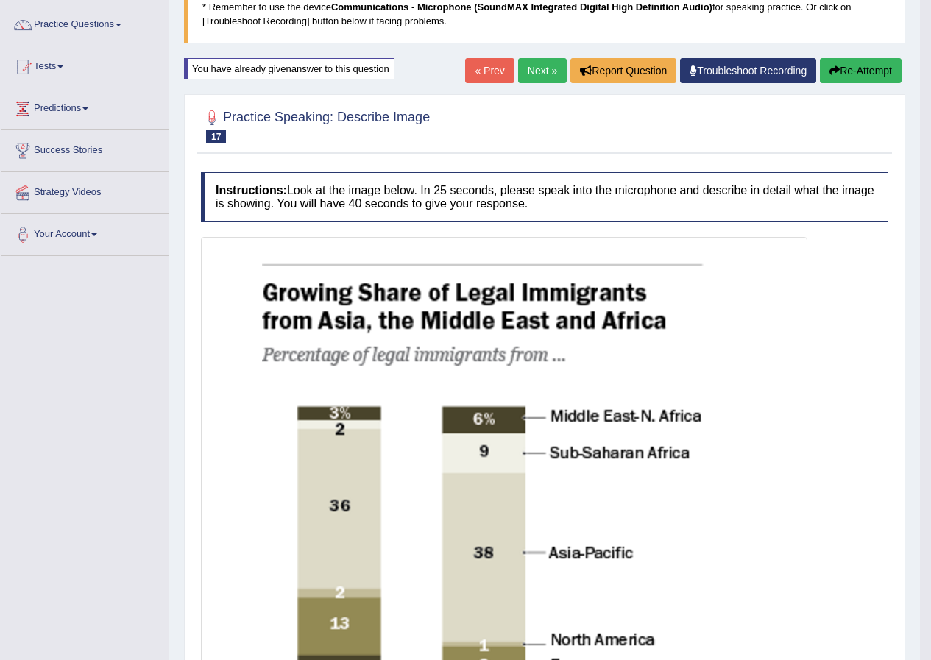
scroll to position [84, 0]
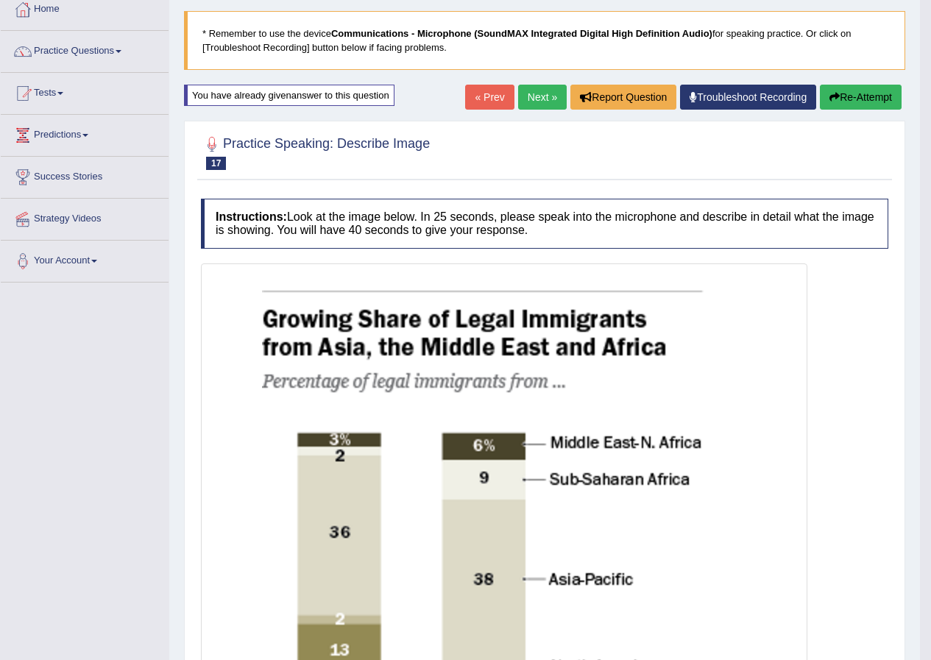
click at [853, 86] on button "Re-Attempt" at bounding box center [861, 97] width 82 height 25
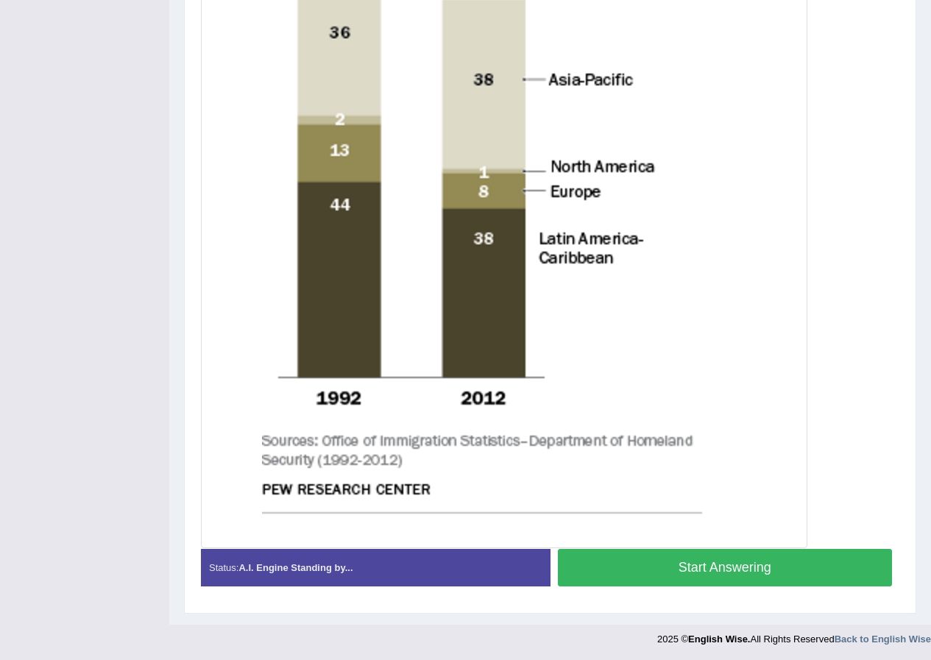
scroll to position [625, 0]
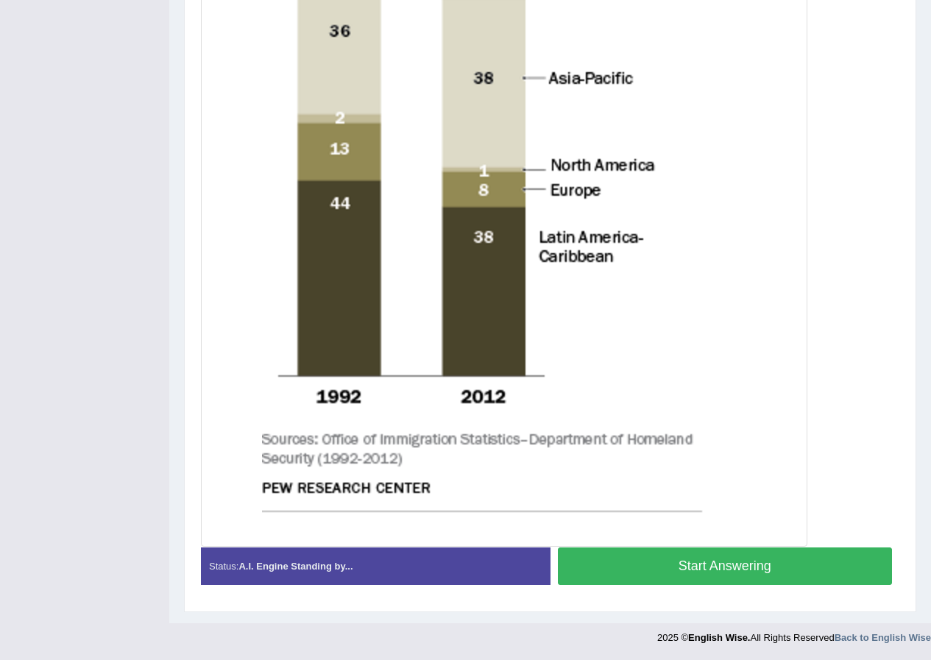
click at [778, 563] on button "Start Answering" at bounding box center [725, 566] width 335 height 38
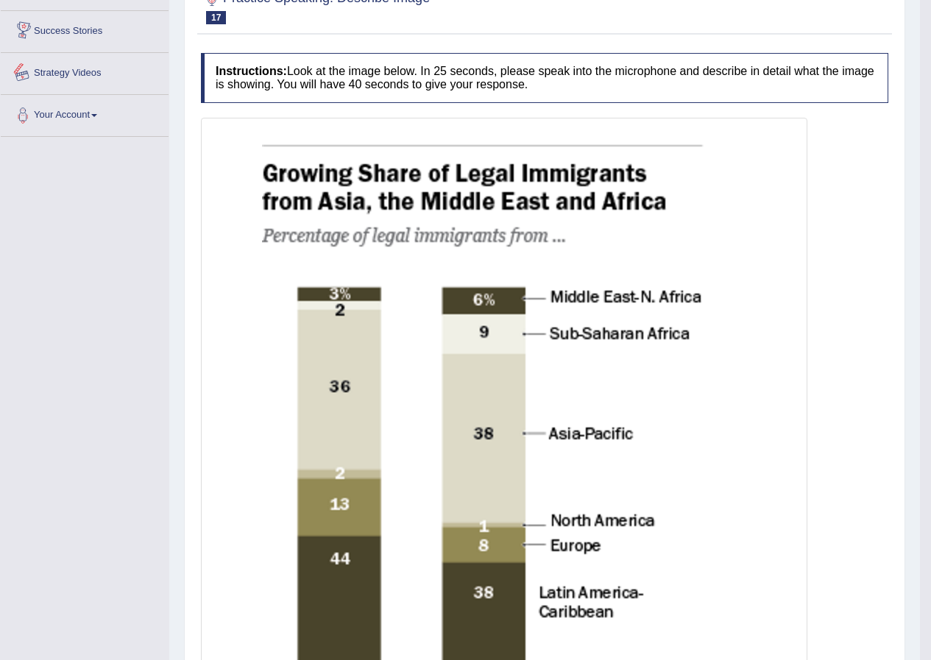
scroll to position [0, 0]
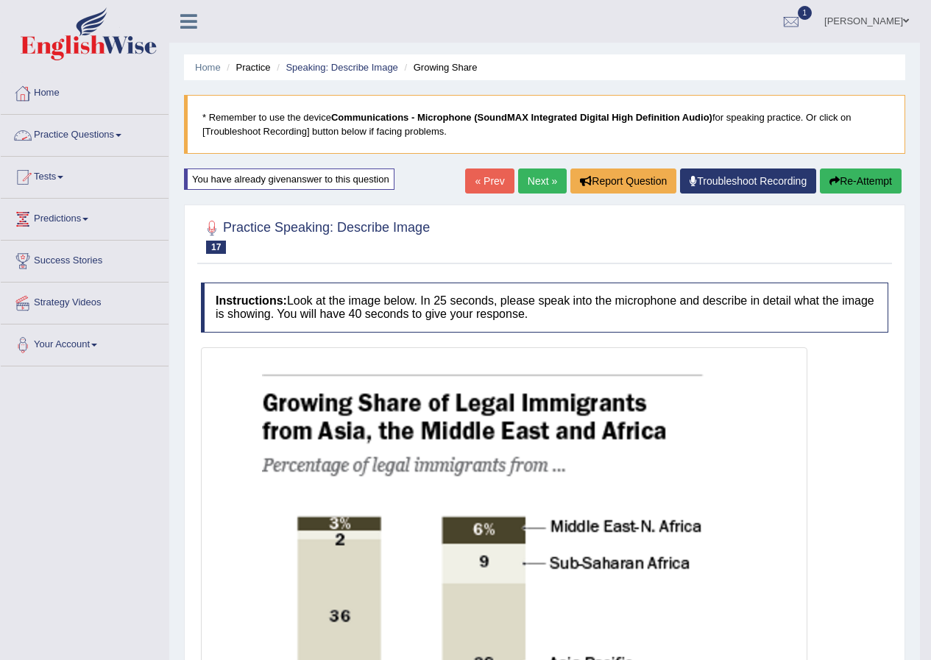
click at [121, 135] on span at bounding box center [119, 135] width 6 height 3
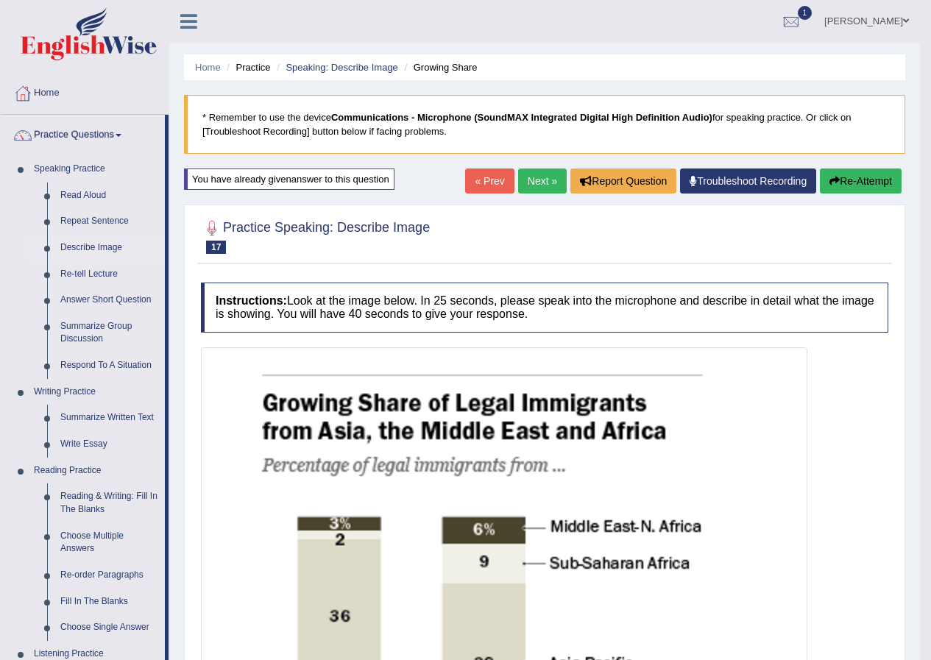
click at [117, 248] on link "Describe Image" at bounding box center [109, 248] width 111 height 26
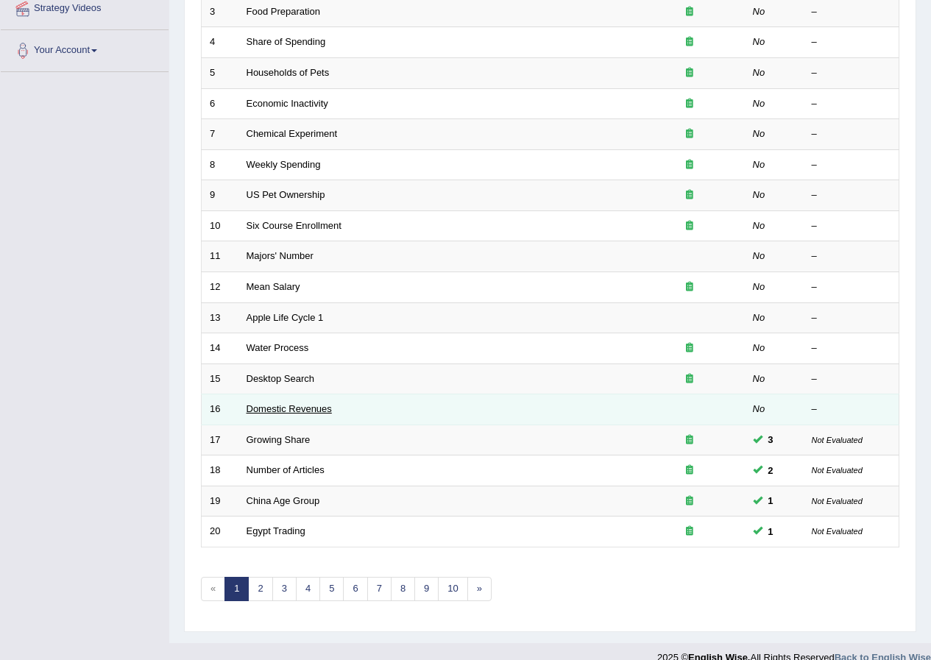
click at [329, 407] on link "Domestic Revenues" at bounding box center [288, 408] width 85 height 11
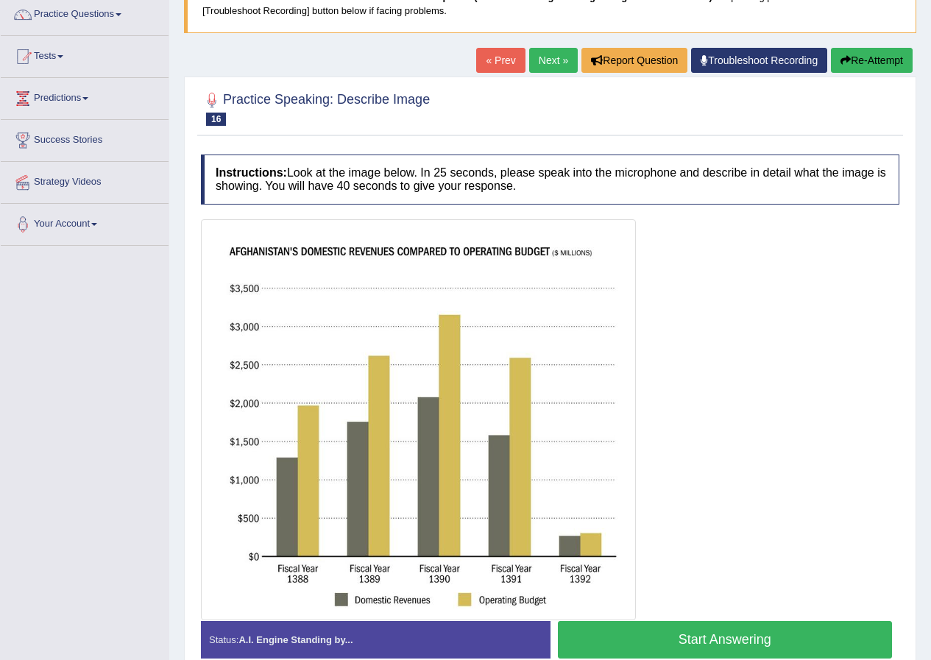
scroll to position [194, 0]
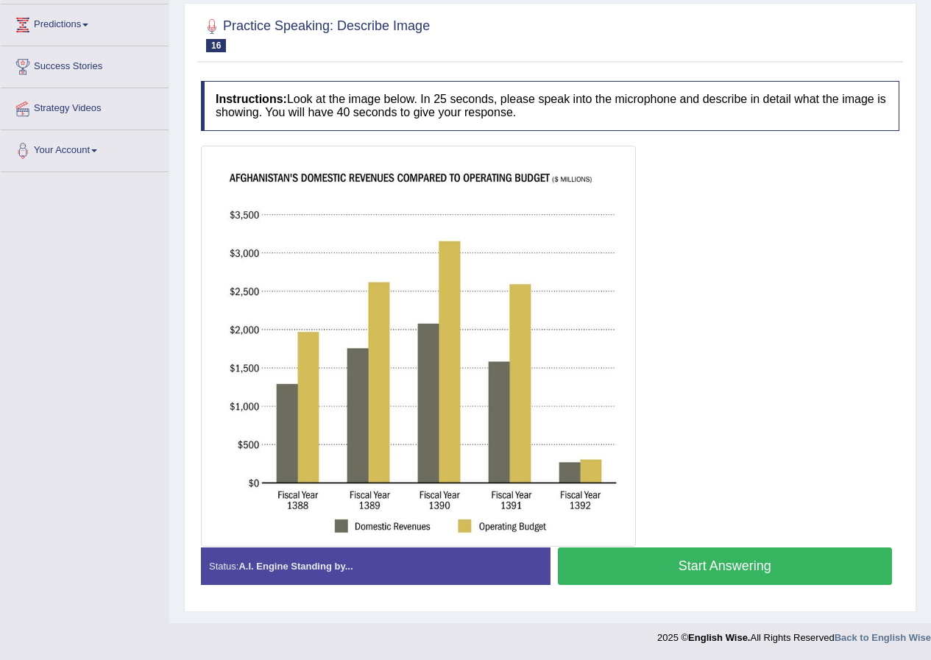
click at [646, 575] on button "Start Answering" at bounding box center [725, 566] width 335 height 38
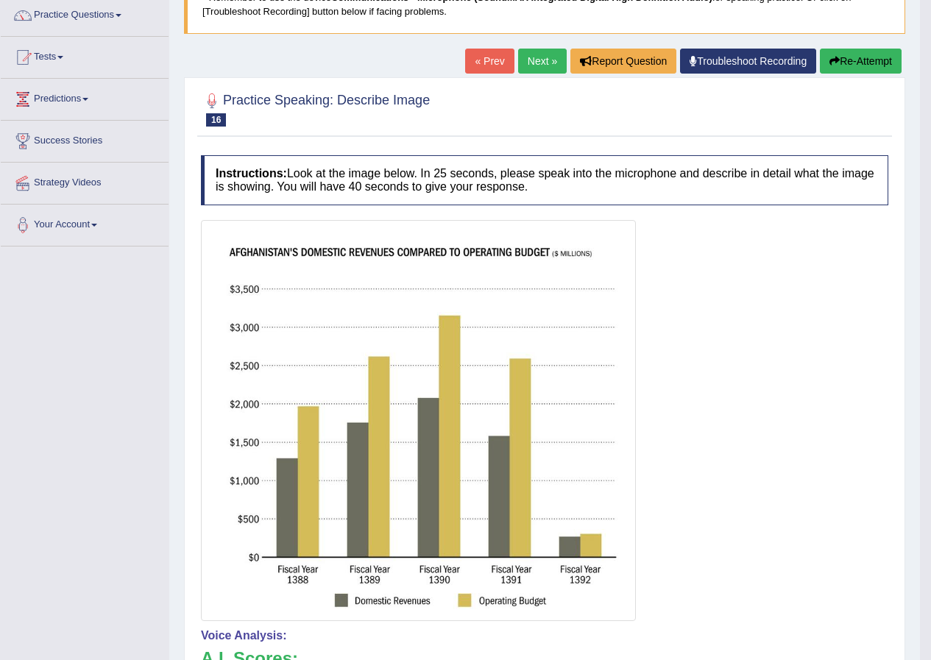
scroll to position [47, 0]
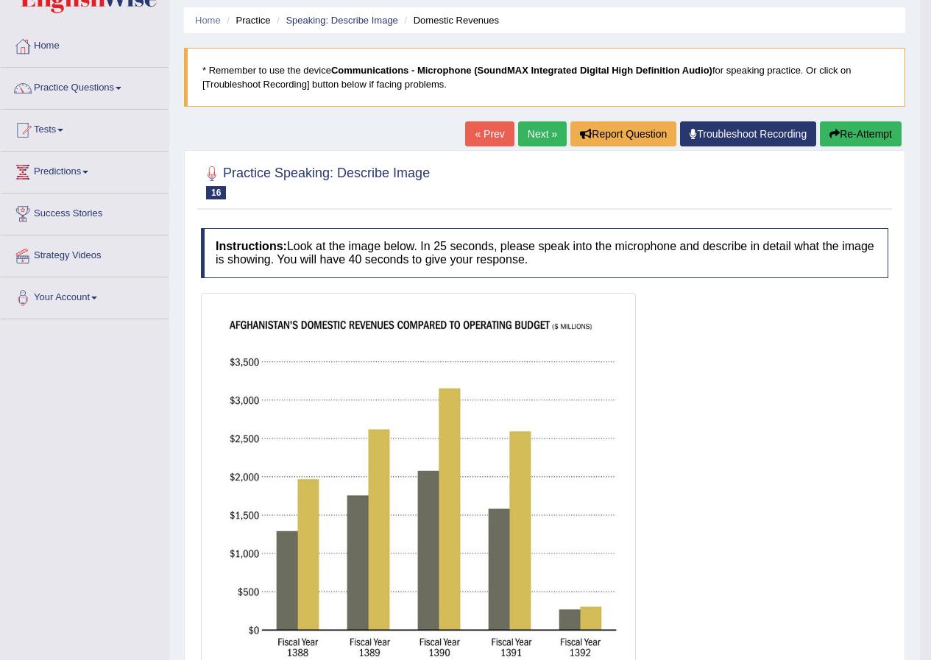
click at [856, 134] on button "Re-Attempt" at bounding box center [861, 133] width 82 height 25
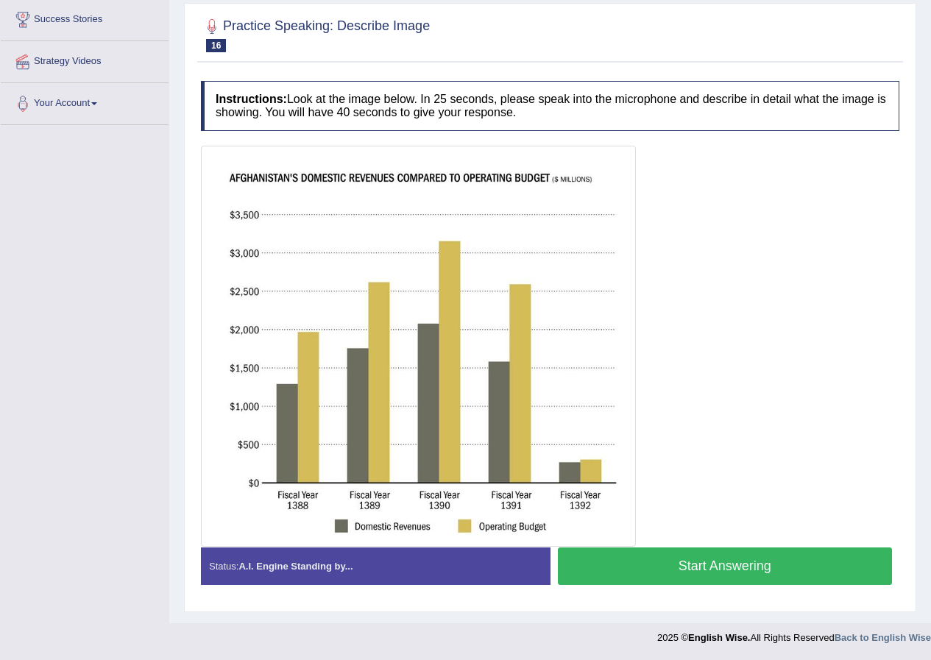
click at [626, 576] on button "Start Answering" at bounding box center [725, 566] width 335 height 38
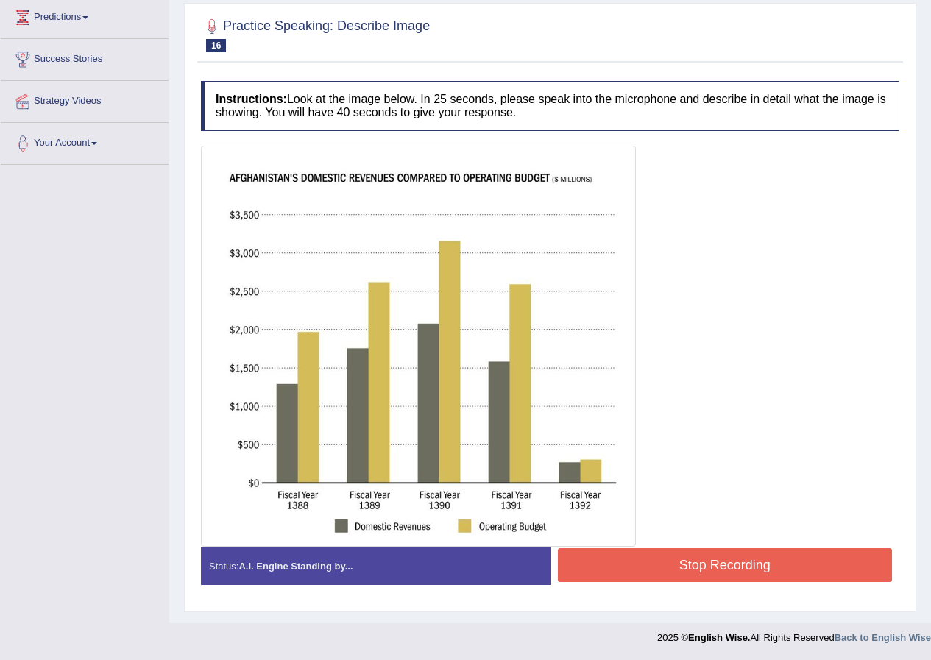
scroll to position [216, 0]
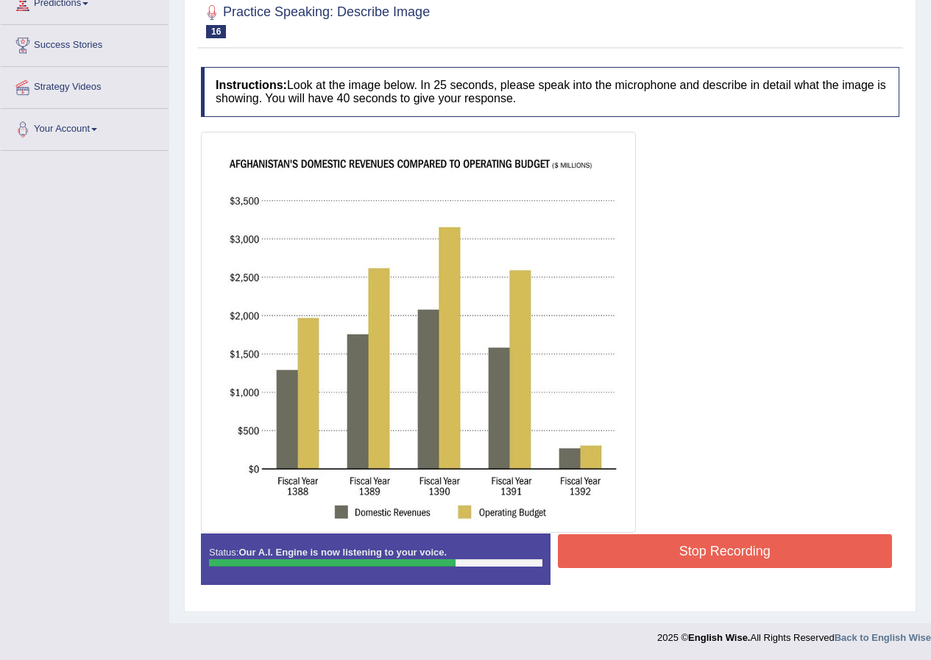
click at [665, 553] on button "Stop Recording" at bounding box center [725, 551] width 335 height 34
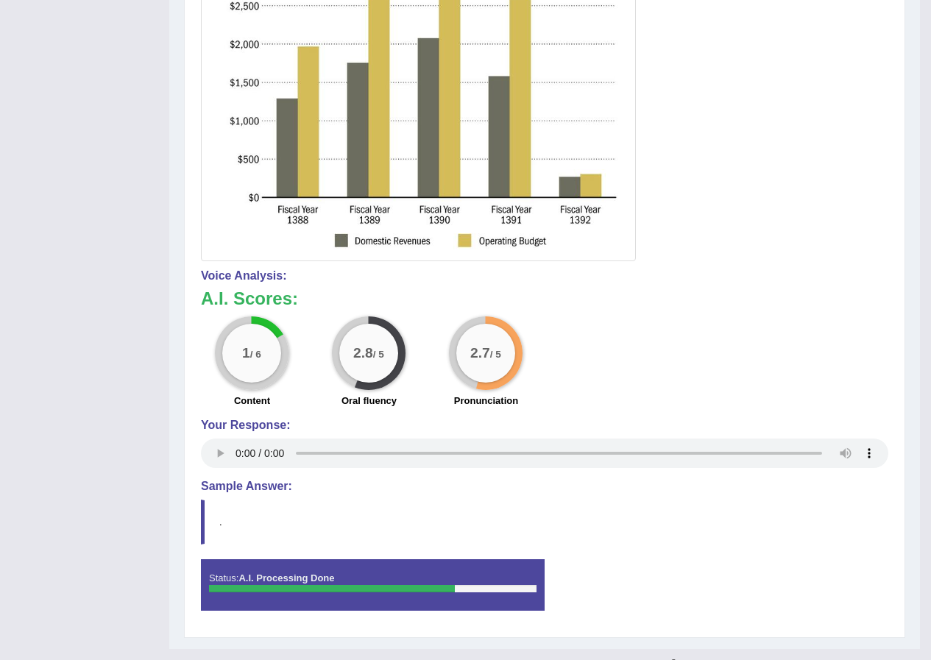
scroll to position [513, 0]
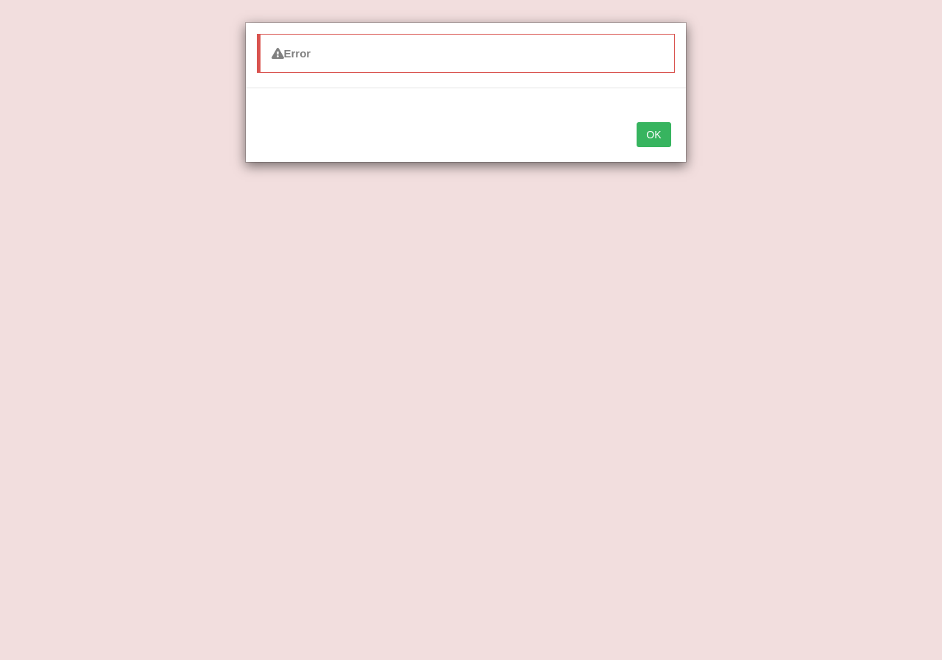
click at [645, 132] on button "OK" at bounding box center [653, 134] width 34 height 25
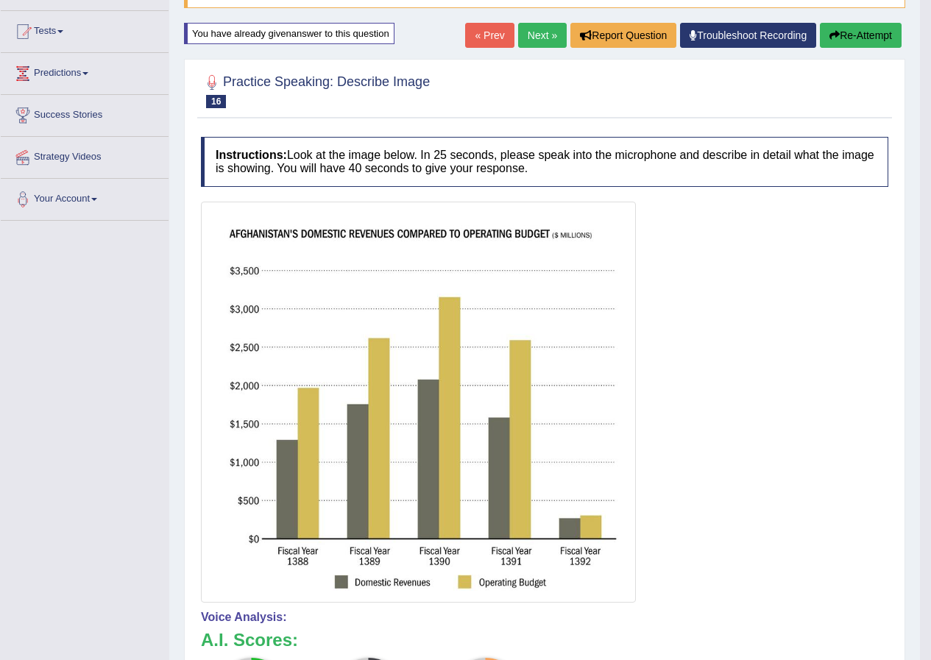
scroll to position [145, 0]
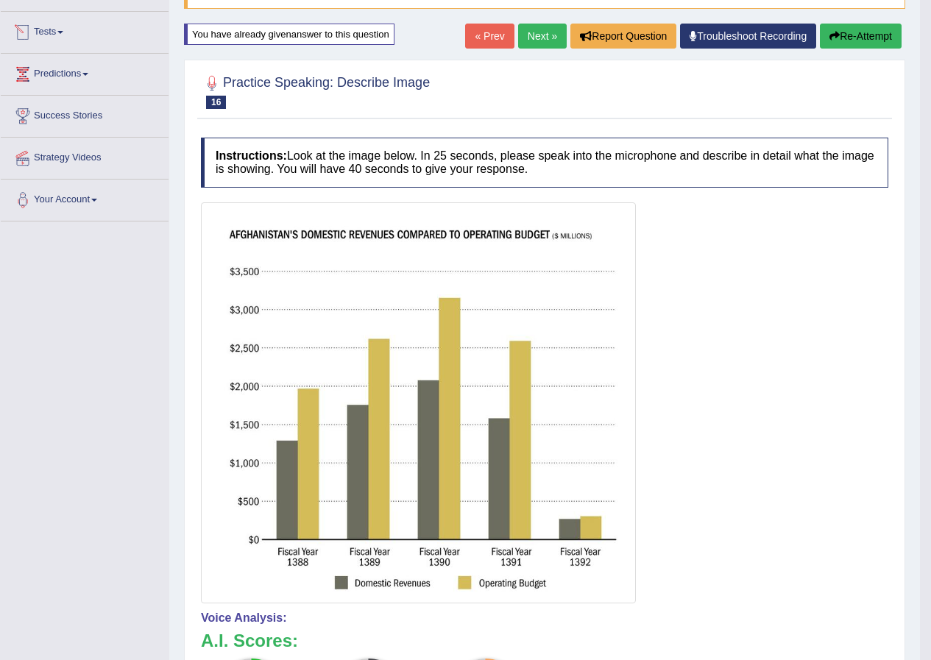
click at [66, 30] on link "Tests" at bounding box center [85, 30] width 168 height 37
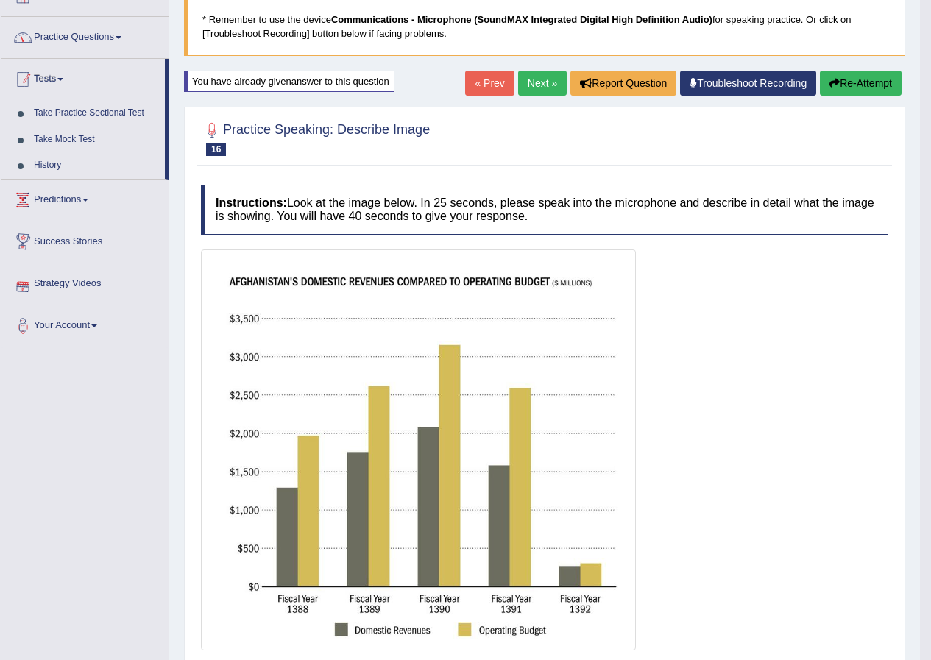
scroll to position [71, 0]
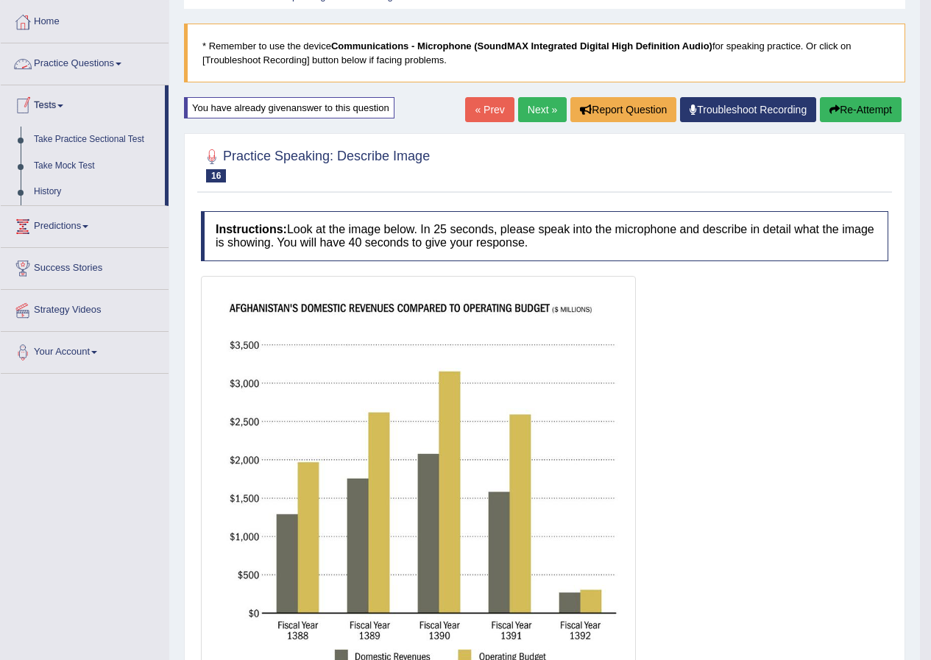
click at [95, 61] on link "Practice Questions" at bounding box center [85, 61] width 168 height 37
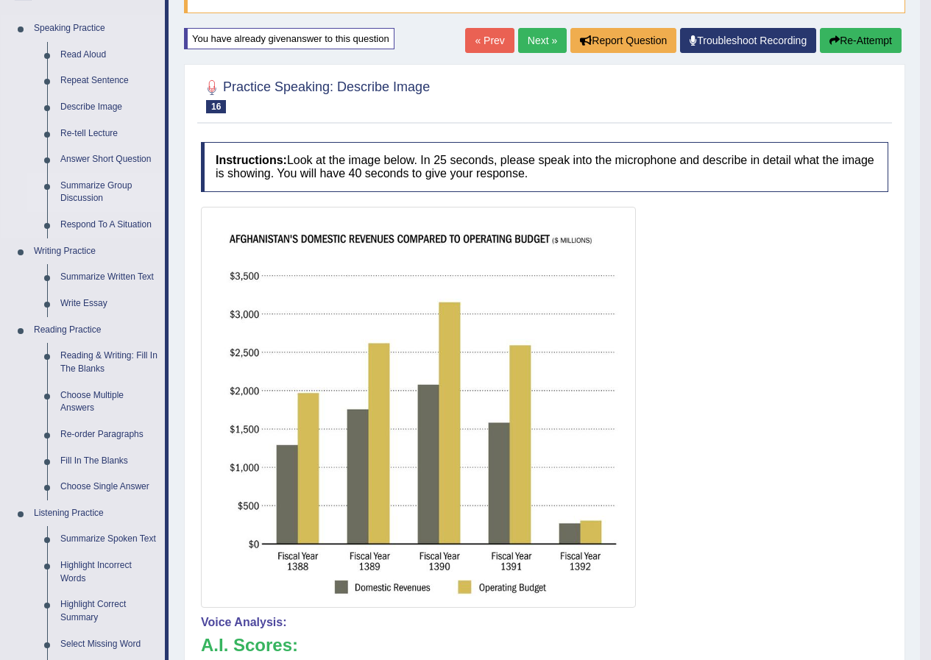
scroll to position [145, 0]
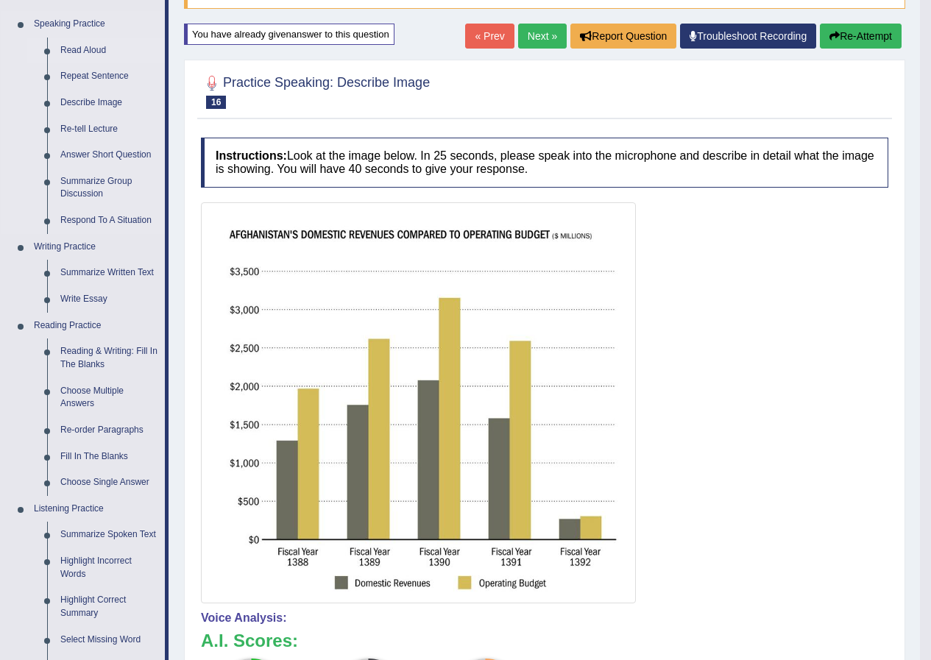
click at [85, 52] on link "Read Aloud" at bounding box center [109, 51] width 111 height 26
